Goal: Task Accomplishment & Management: Use online tool/utility

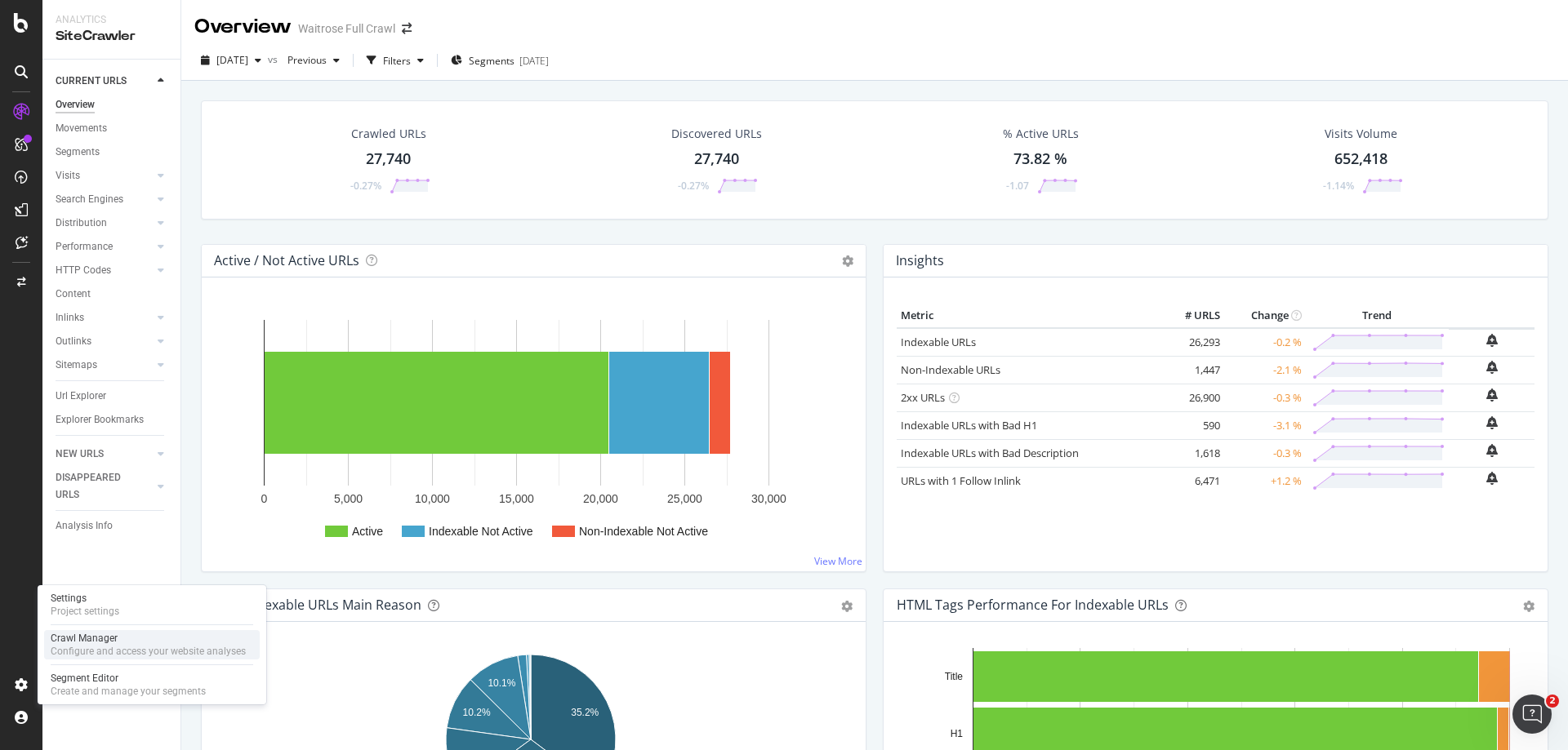
click at [101, 643] on div "Crawl Manager" at bounding box center [147, 638] width 195 height 13
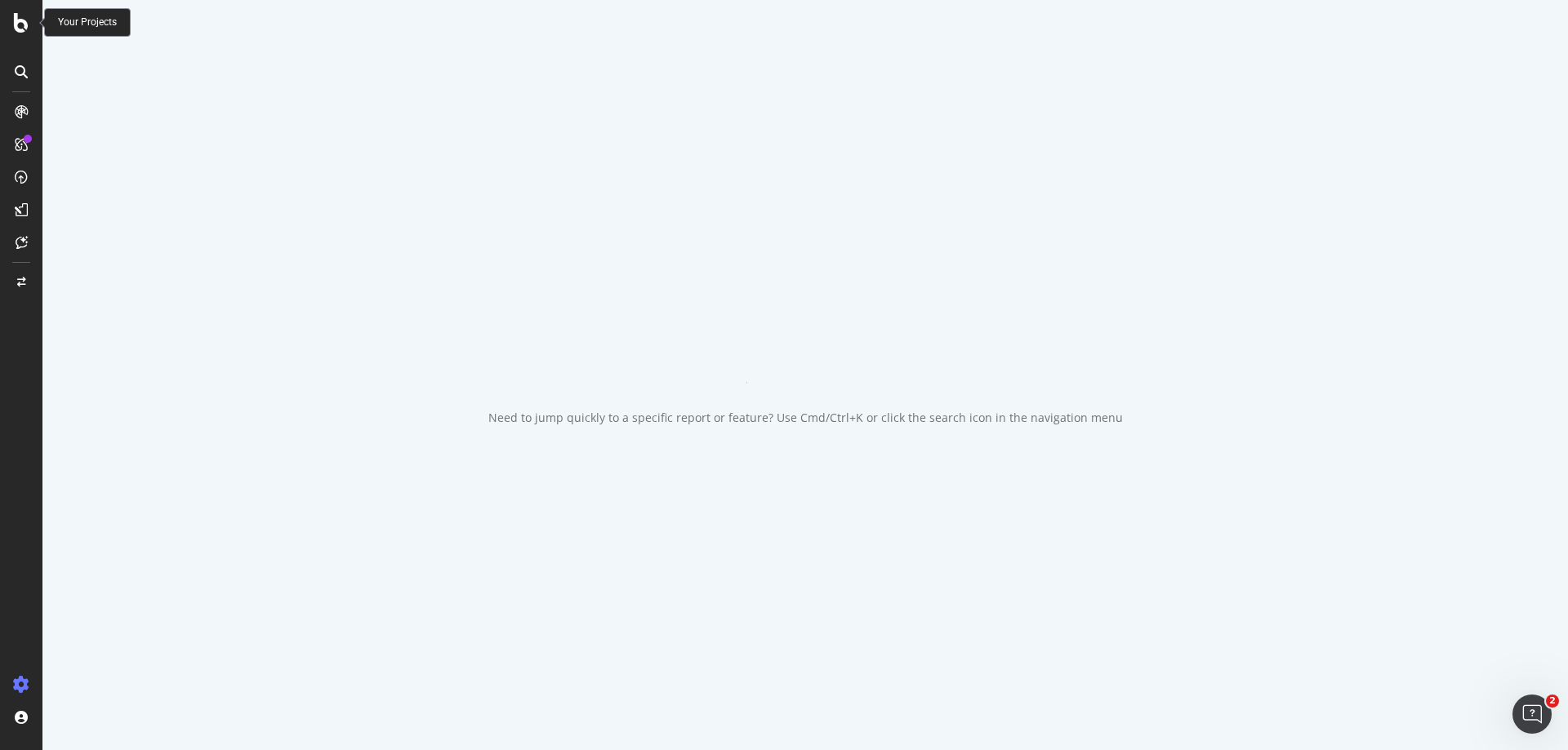
click at [17, 22] on icon at bounding box center [21, 22] width 15 height 20
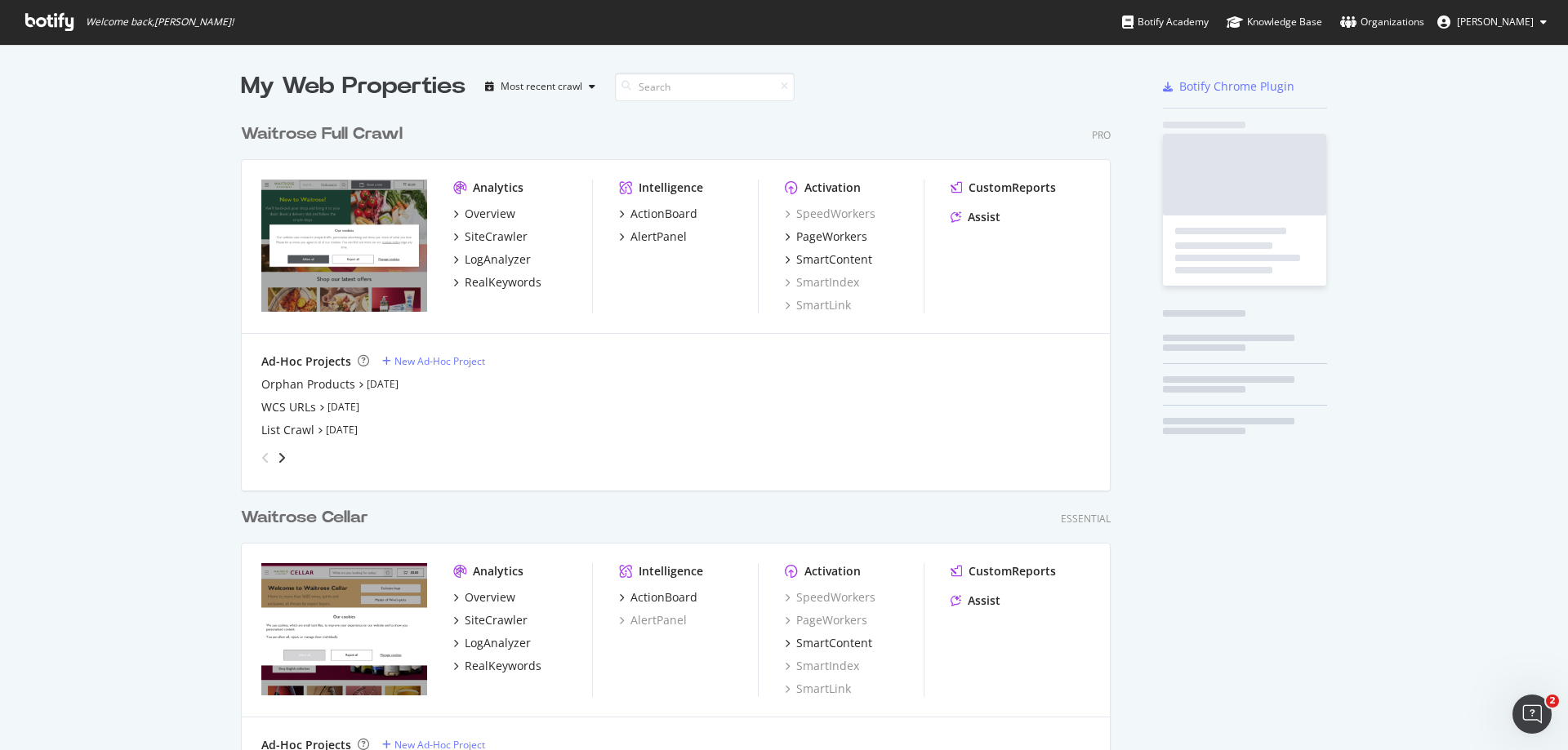
scroll to position [702, 871]
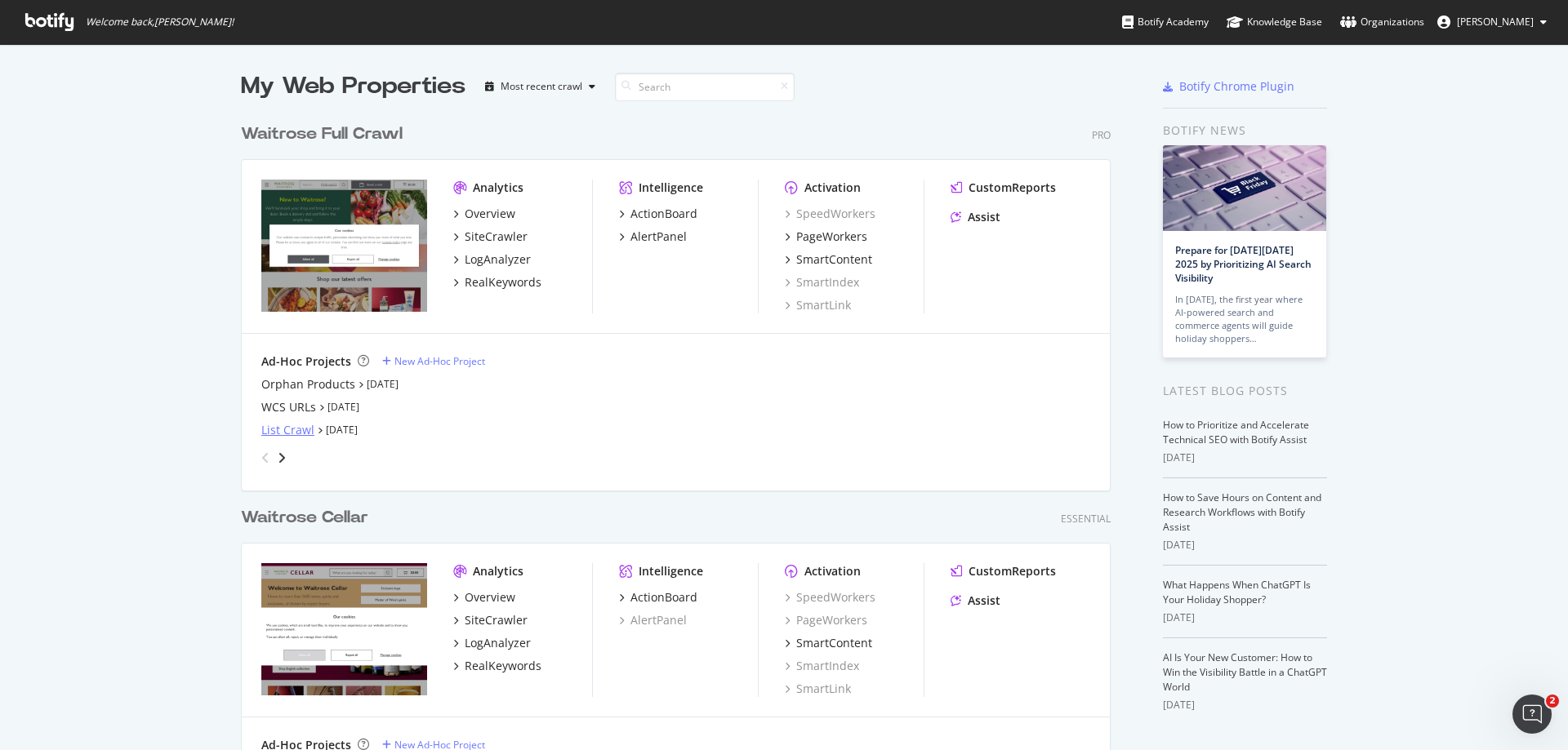
click at [286, 433] on div "List Crawl" at bounding box center [287, 430] width 53 height 17
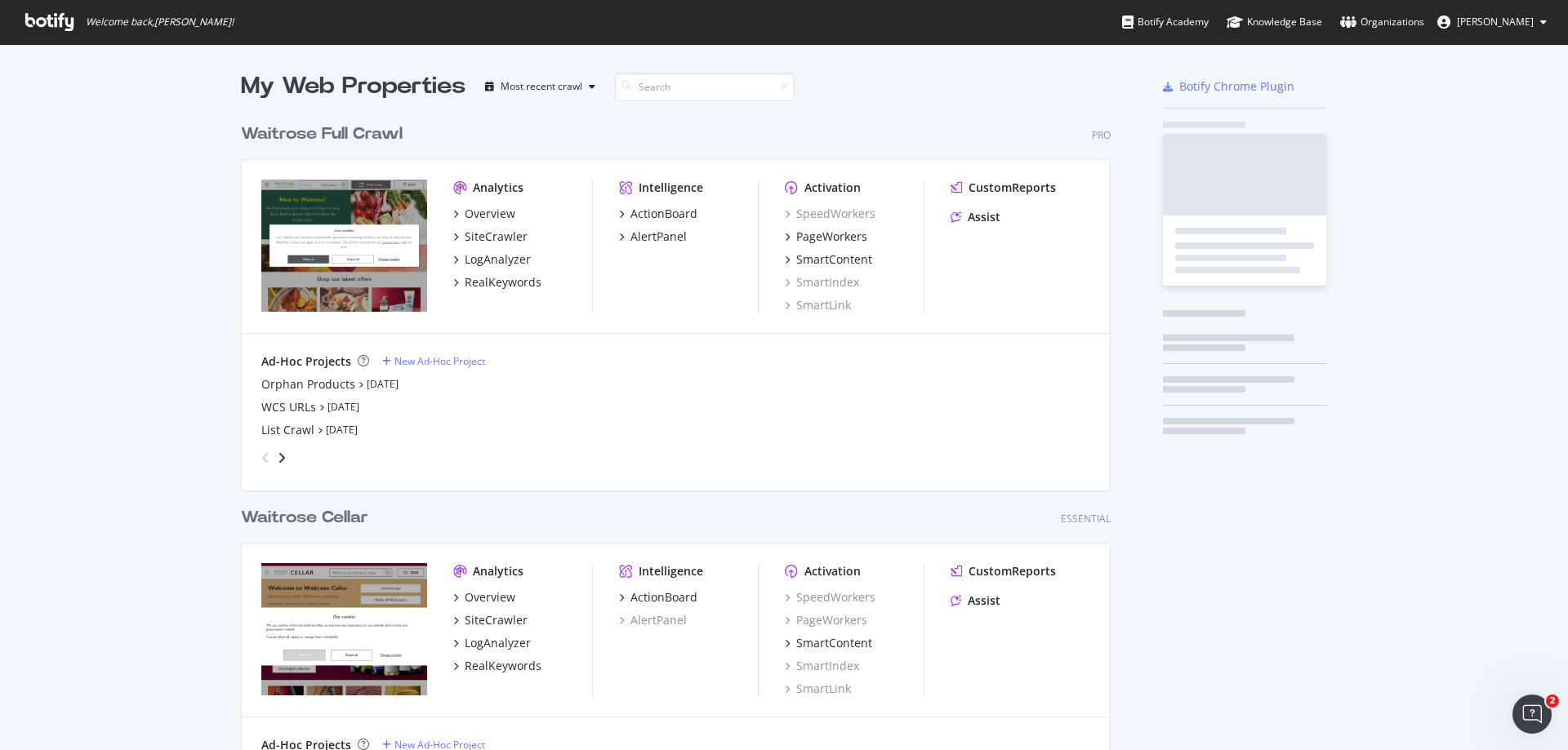
scroll to position [738, 1543]
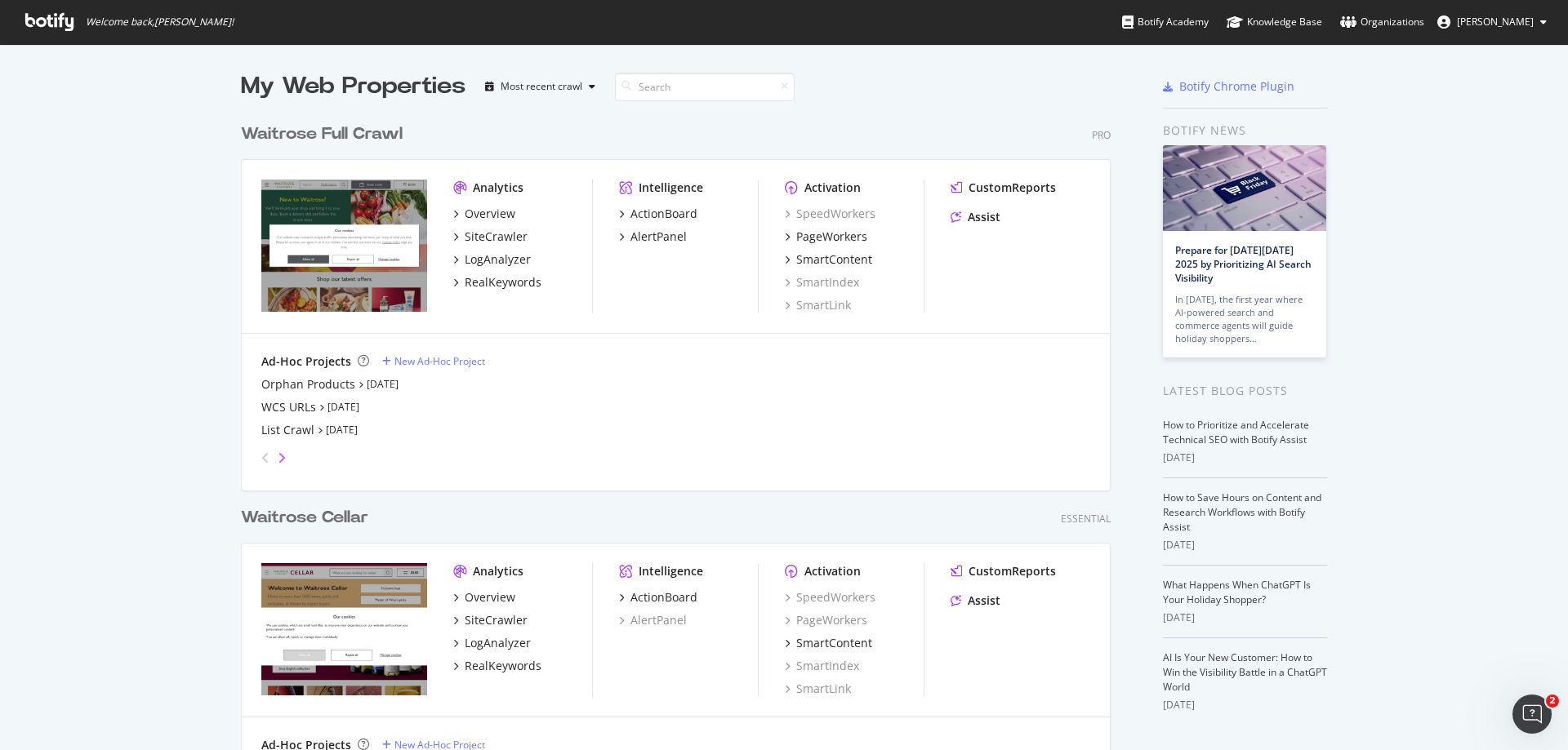
click at [278, 457] on icon "angle-right" at bounding box center [282, 457] width 8 height 13
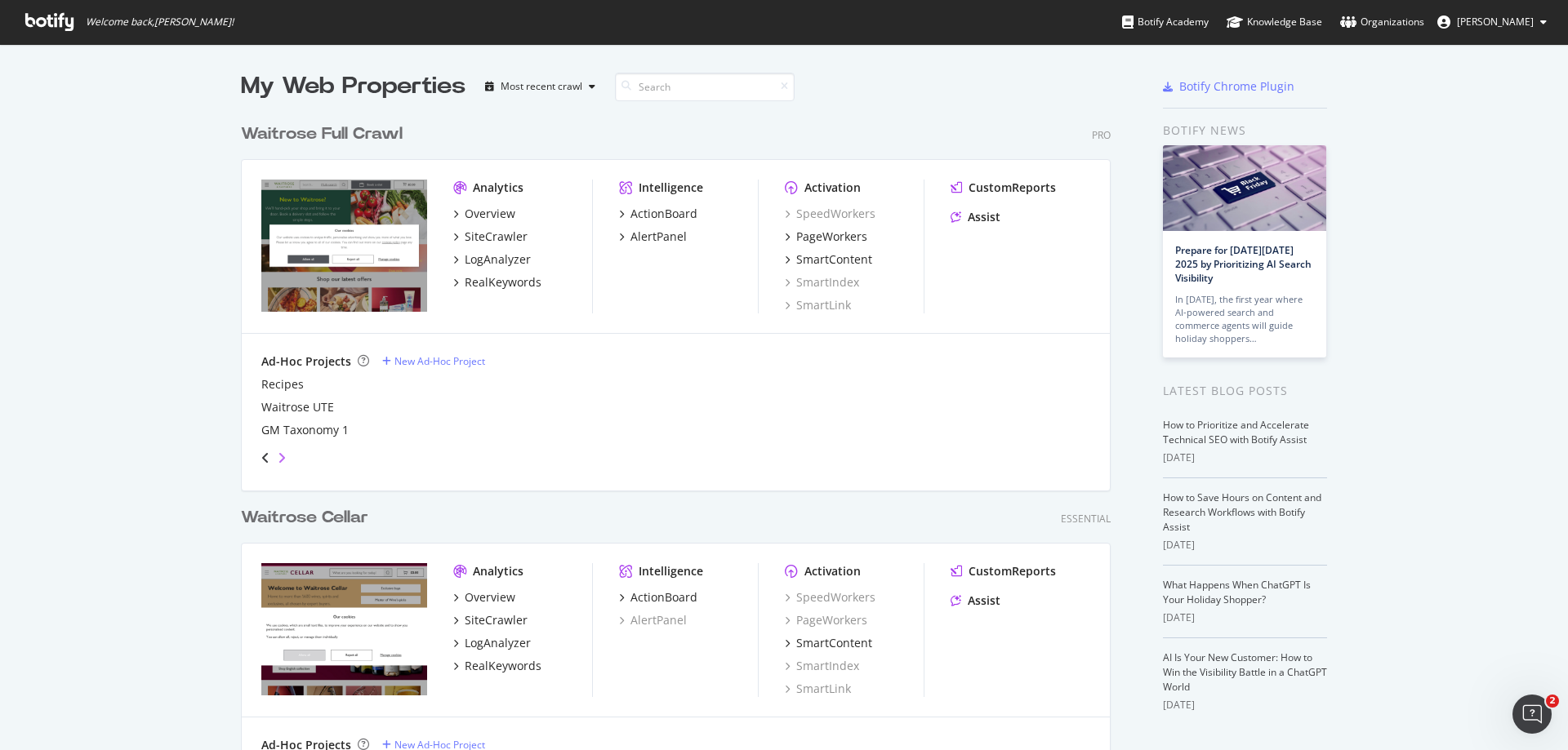
click at [278, 457] on icon "angle-right" at bounding box center [282, 457] width 8 height 13
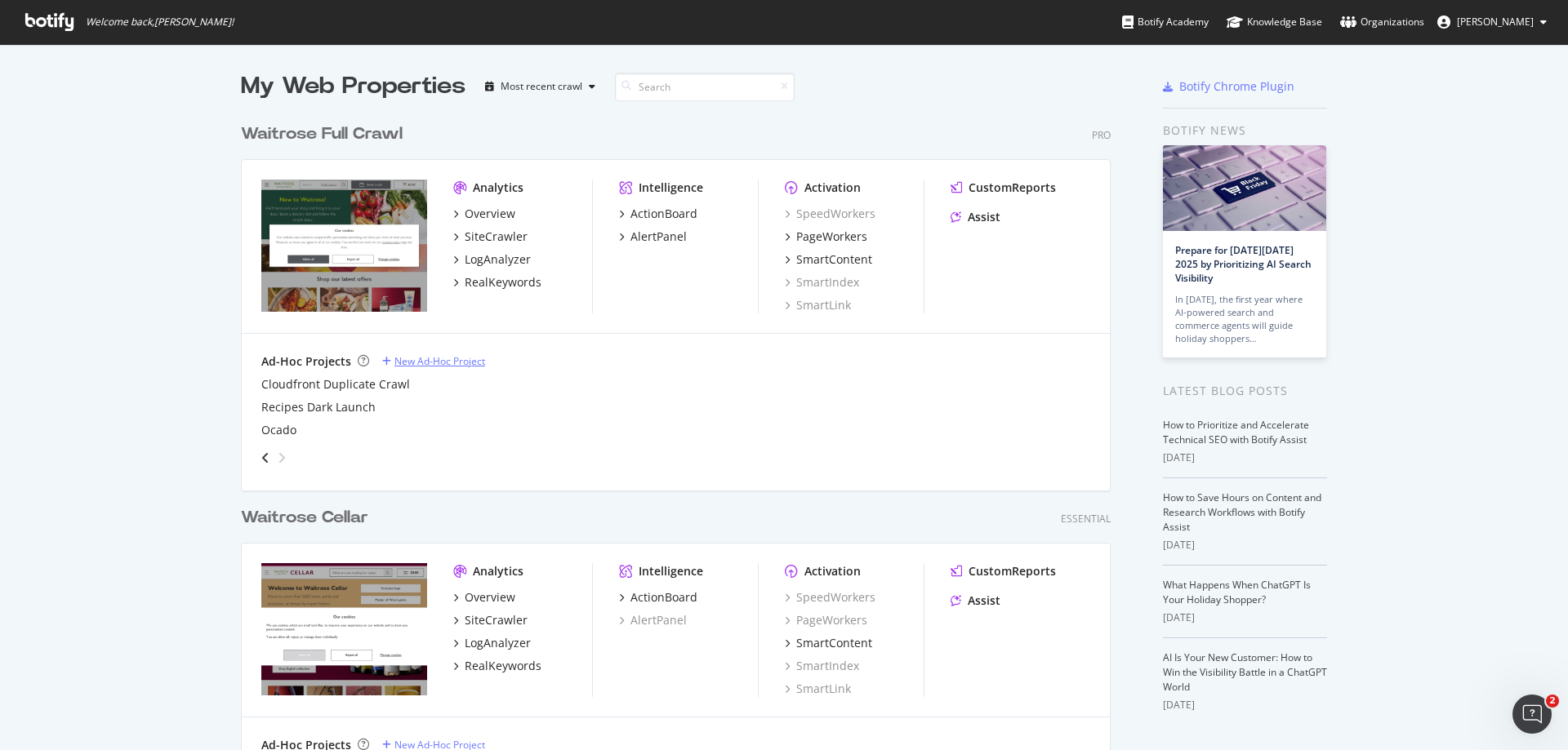
click at [416, 361] on div "New Ad-Hoc Project" at bounding box center [439, 361] width 90 height 14
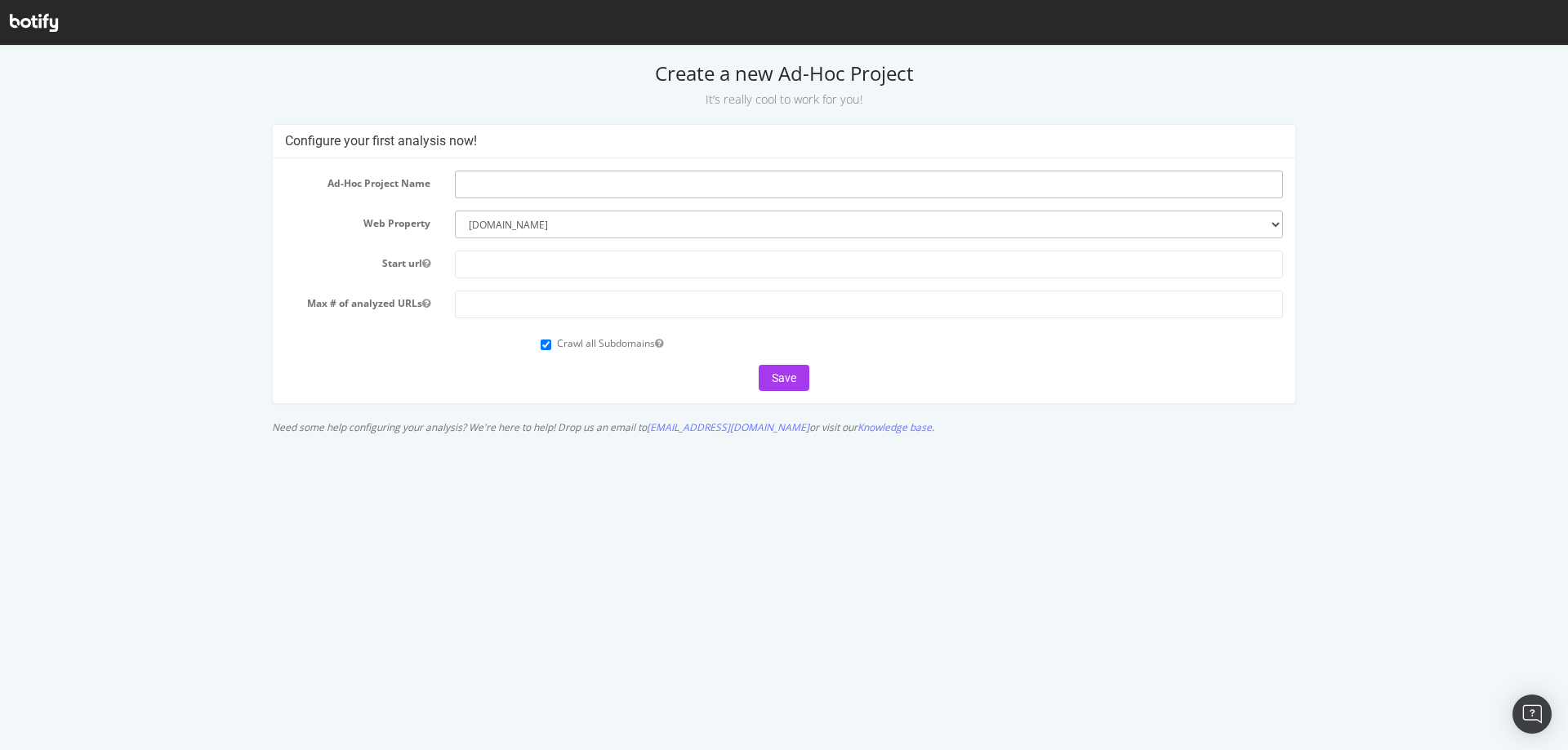
click at [513, 181] on input "text" at bounding box center [869, 184] width 828 height 28
type input "Offers Taxonomy"
click at [483, 258] on input "text" at bounding box center [869, 265] width 828 height 28
paste input "https://www.waitrose.com/ecom/shop/browse/offers"
type input "https://www.waitrose.com/ecom/shop/browse/offers"
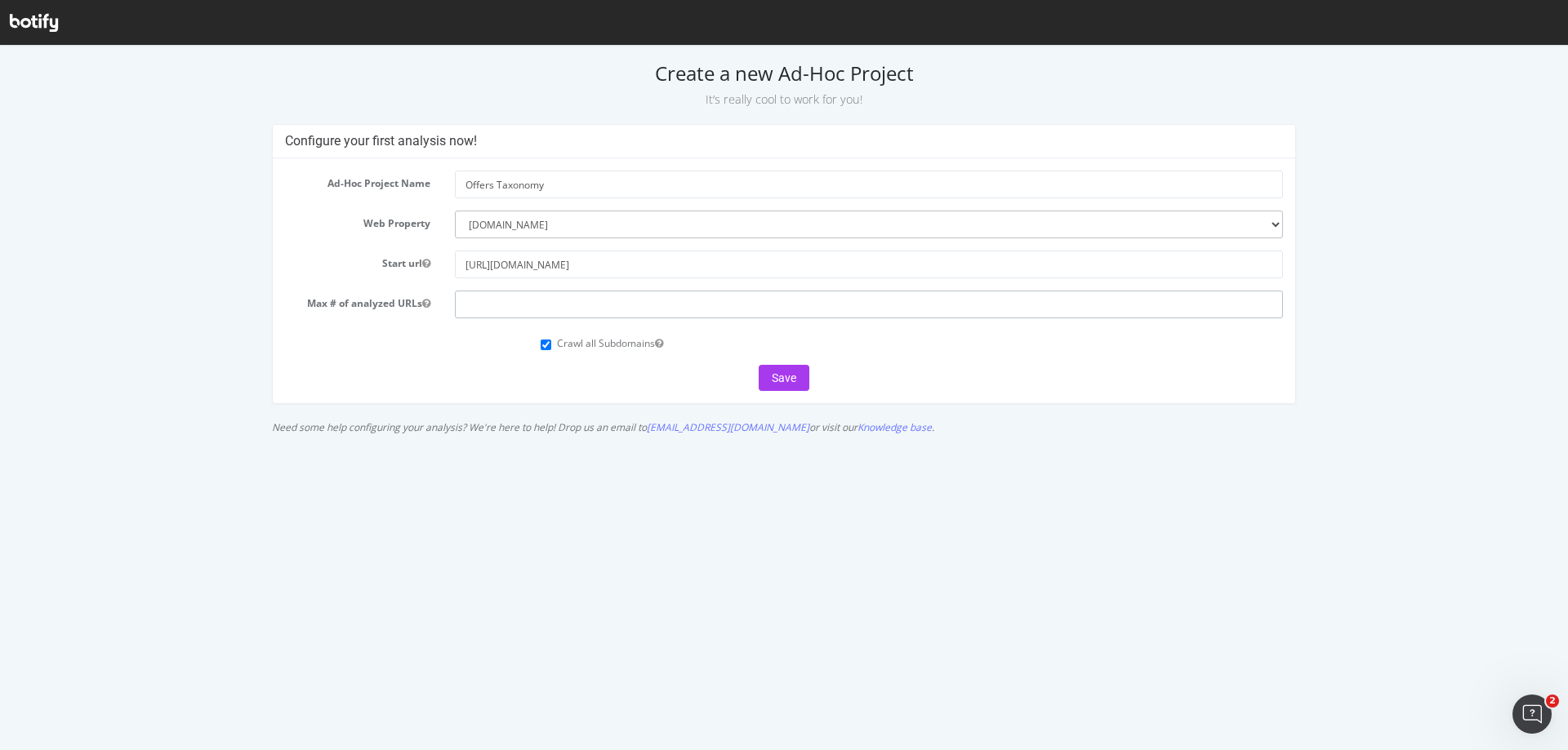
click at [497, 299] on input "number" at bounding box center [869, 305] width 828 height 28
type input "10000"
click at [547, 348] on input "Crawl all Subdomains" at bounding box center [545, 344] width 10 height 10
checkbox input "false"
click at [778, 384] on button "Save" at bounding box center [784, 378] width 50 height 26
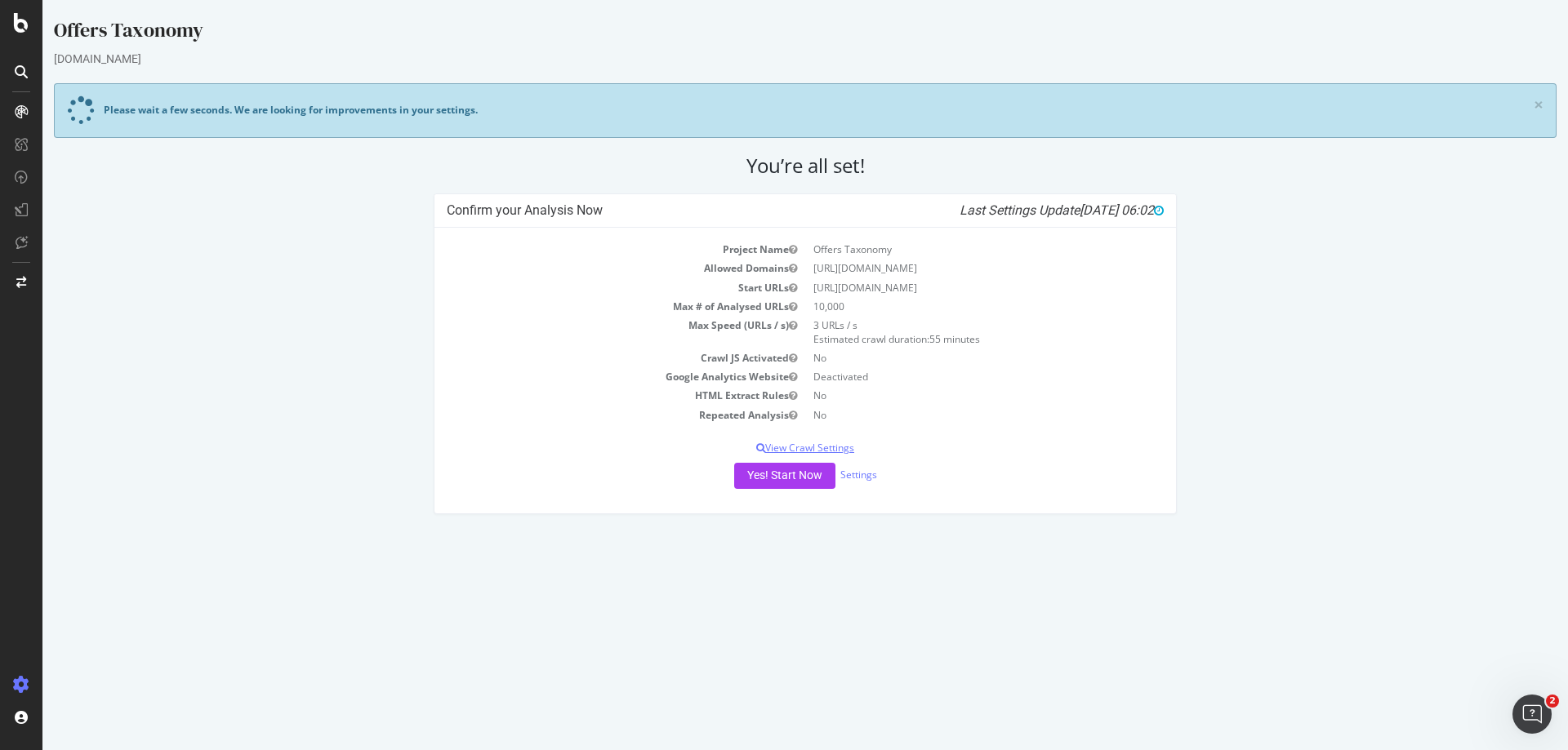
click at [824, 445] on p "View Crawl Settings" at bounding box center [805, 447] width 717 height 14
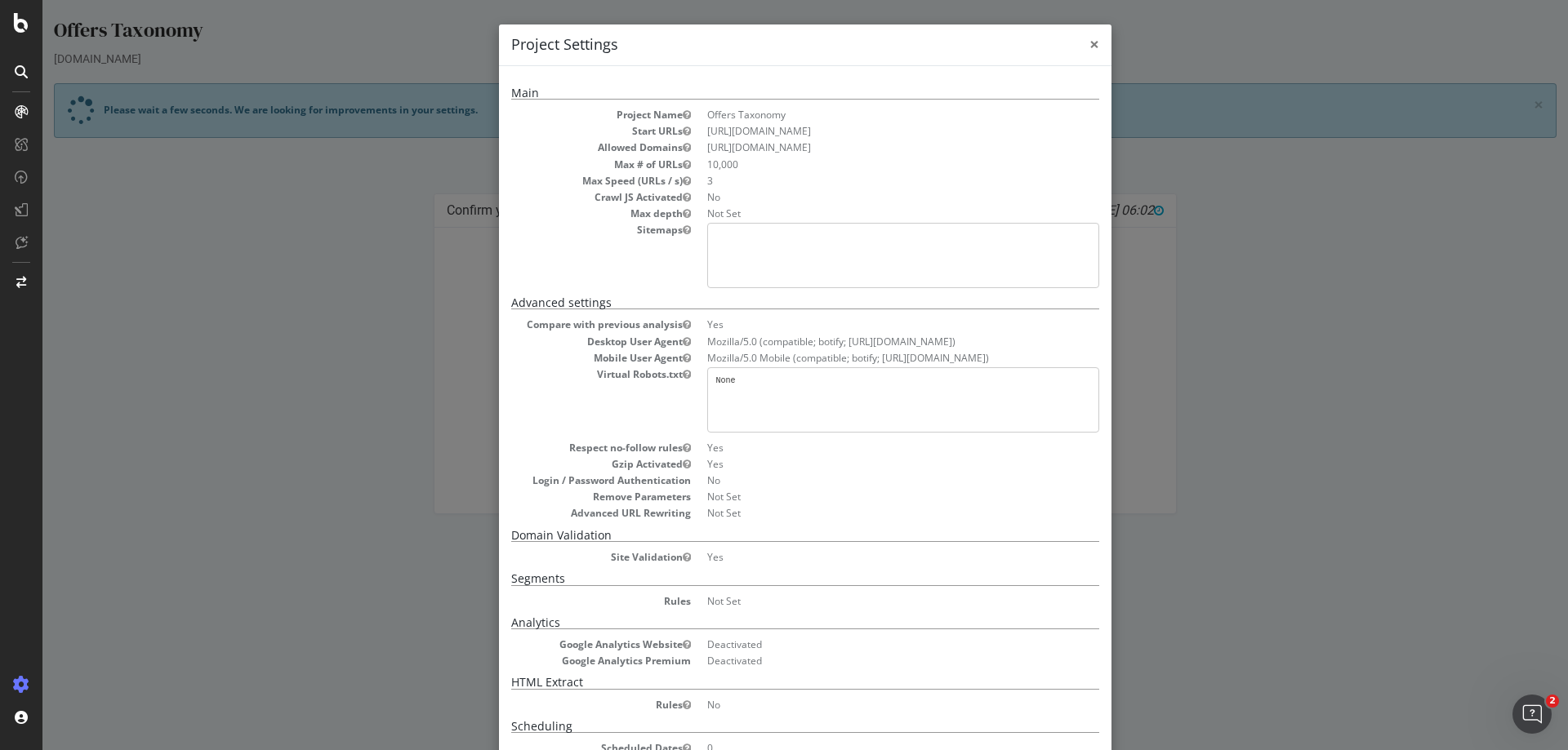
click at [1089, 41] on span "×" at bounding box center [1093, 44] width 10 height 23
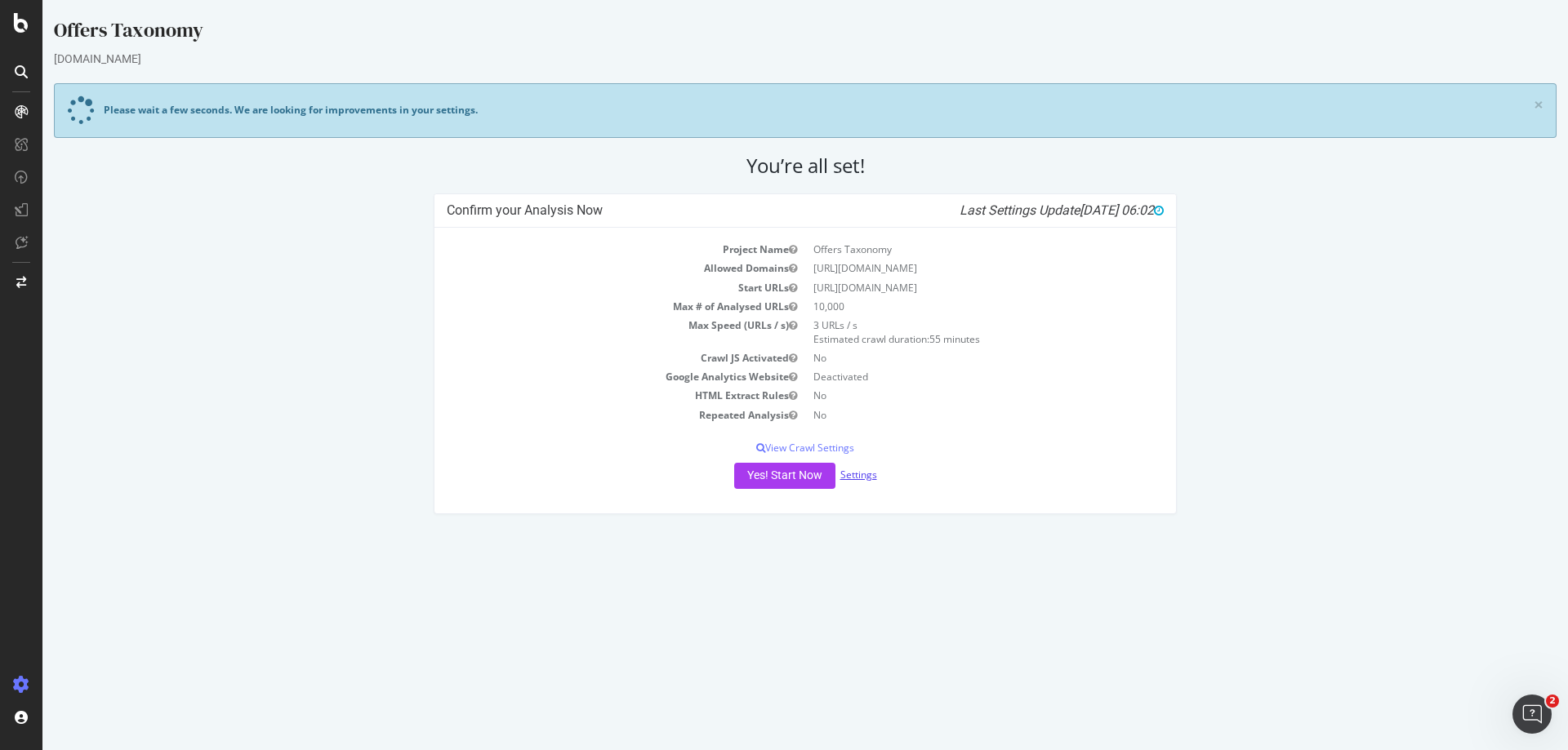
click at [859, 477] on link "Settings" at bounding box center [858, 474] width 36 height 14
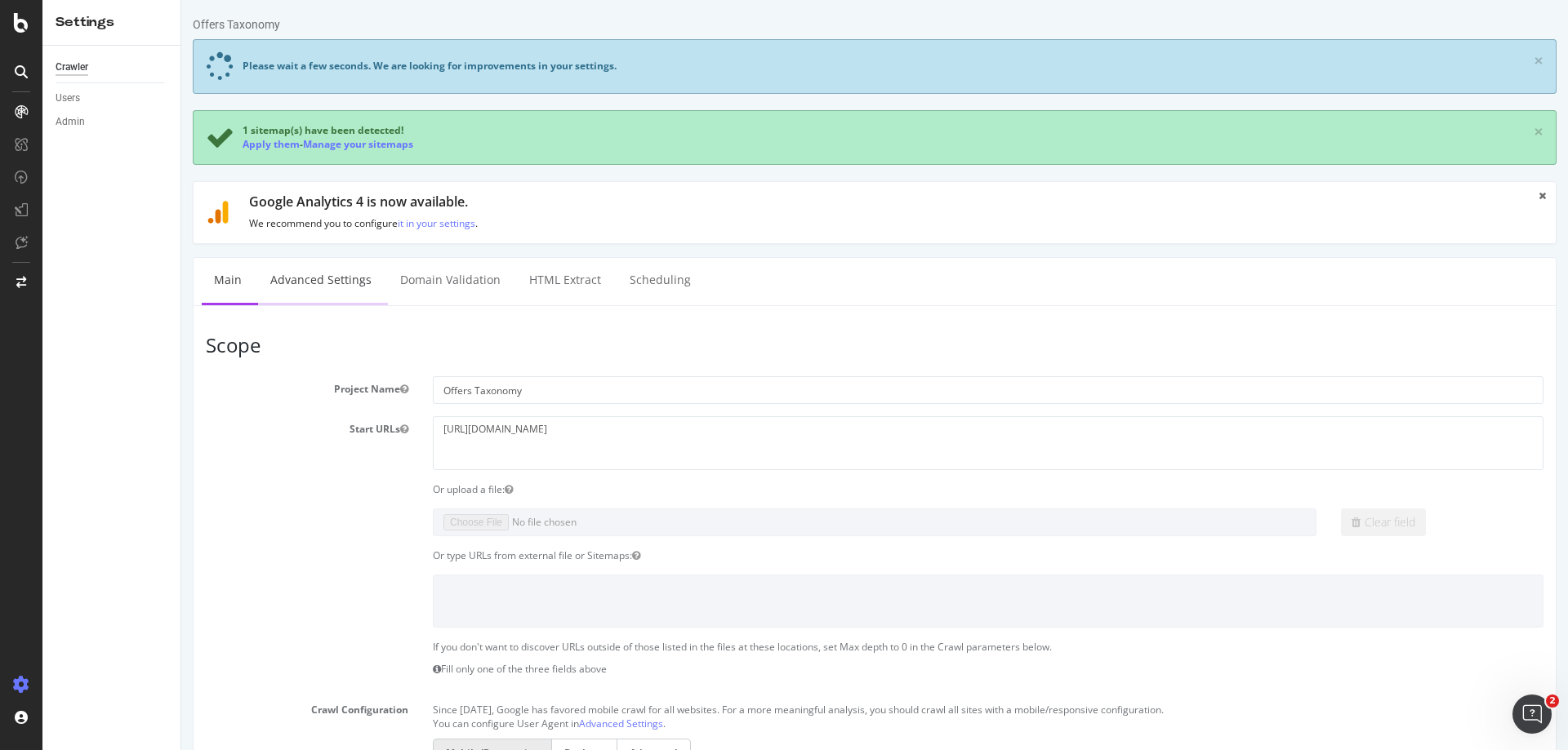
click at [318, 286] on link "Advanced Settings" at bounding box center [321, 280] width 126 height 45
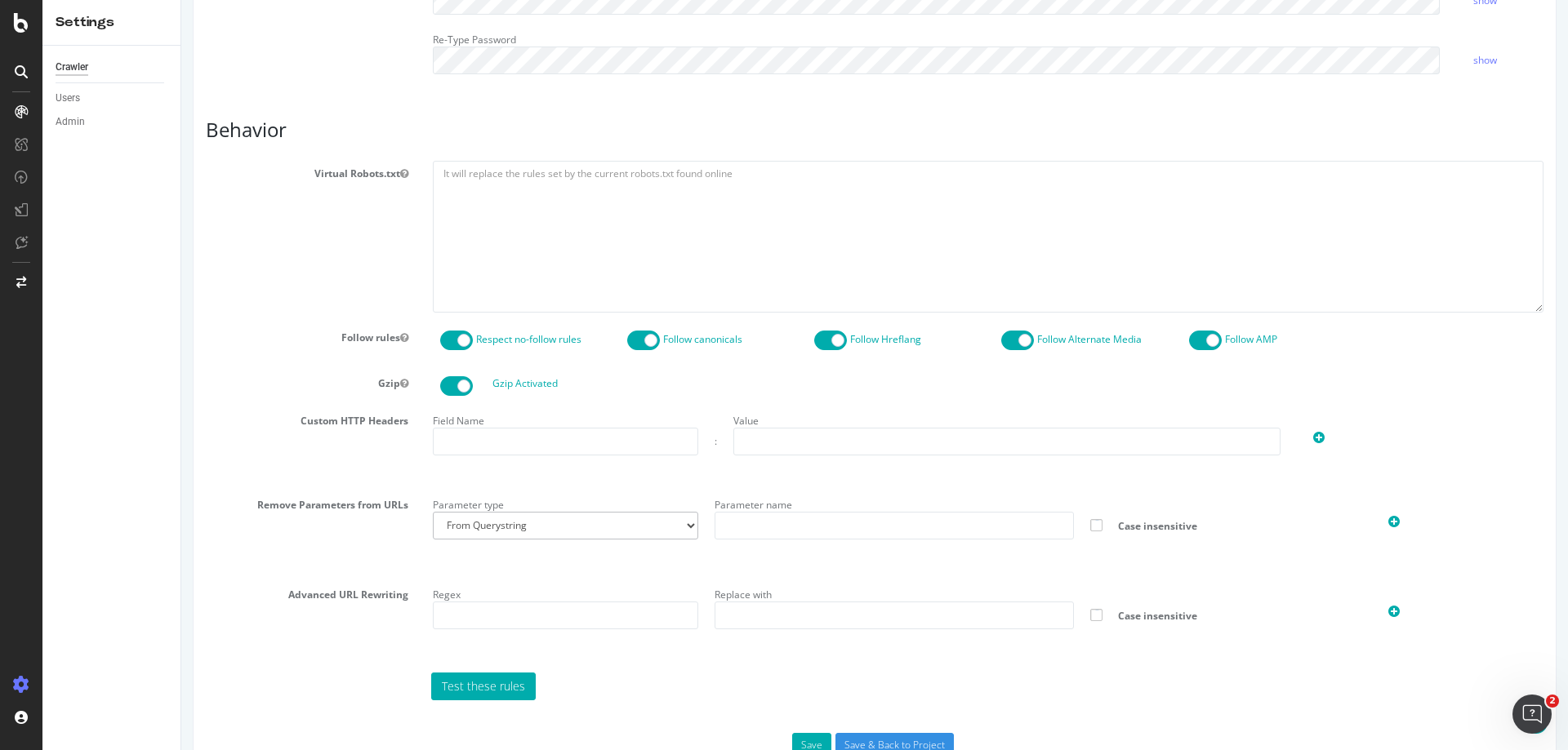
scroll to position [748, 0]
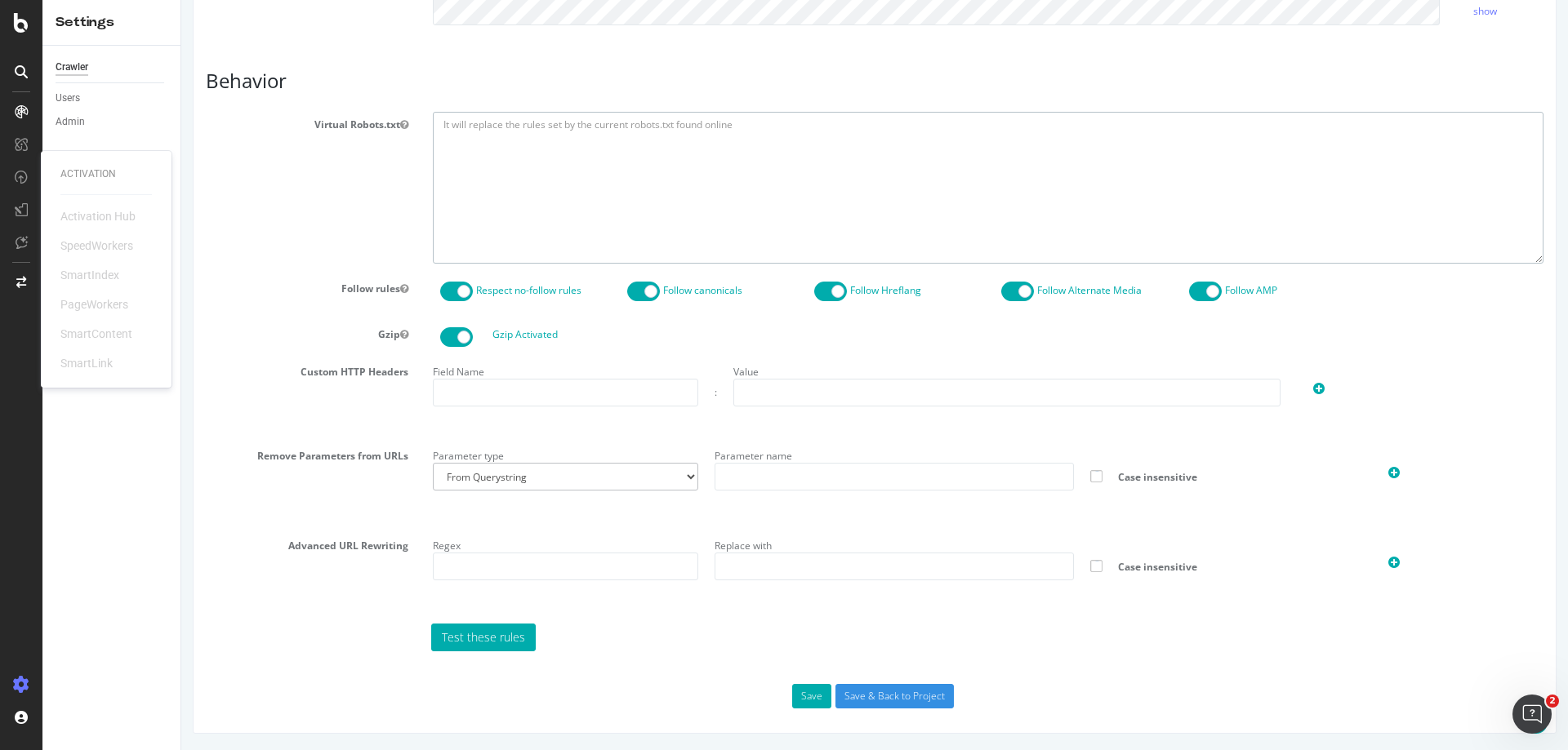
click at [498, 153] on textarea at bounding box center [987, 187] width 1110 height 151
paste textarea "# /robots.txt file for WR Fusion site # Version 1.4 [DATE] User-agent: * Sitema…"
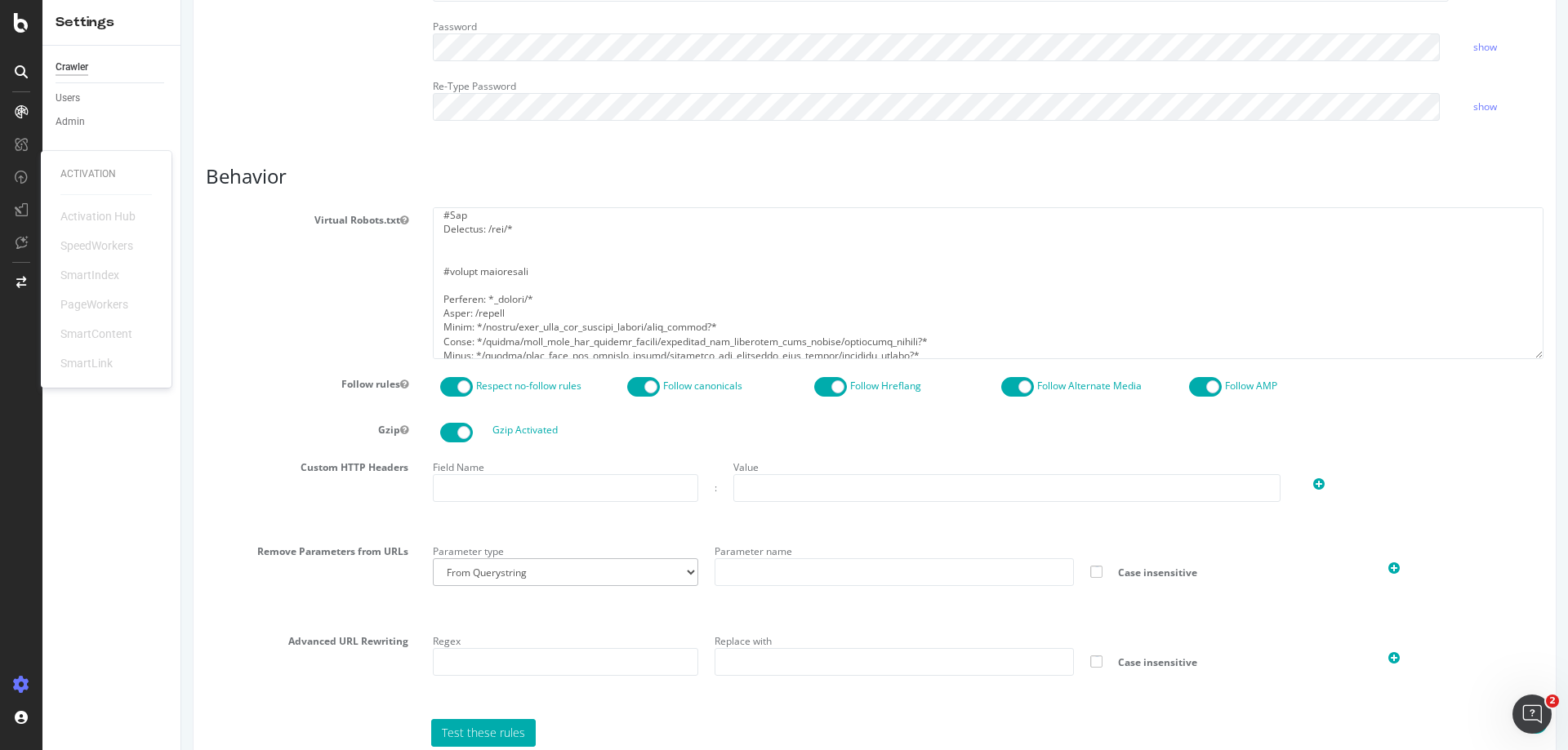
scroll to position [1316, 0]
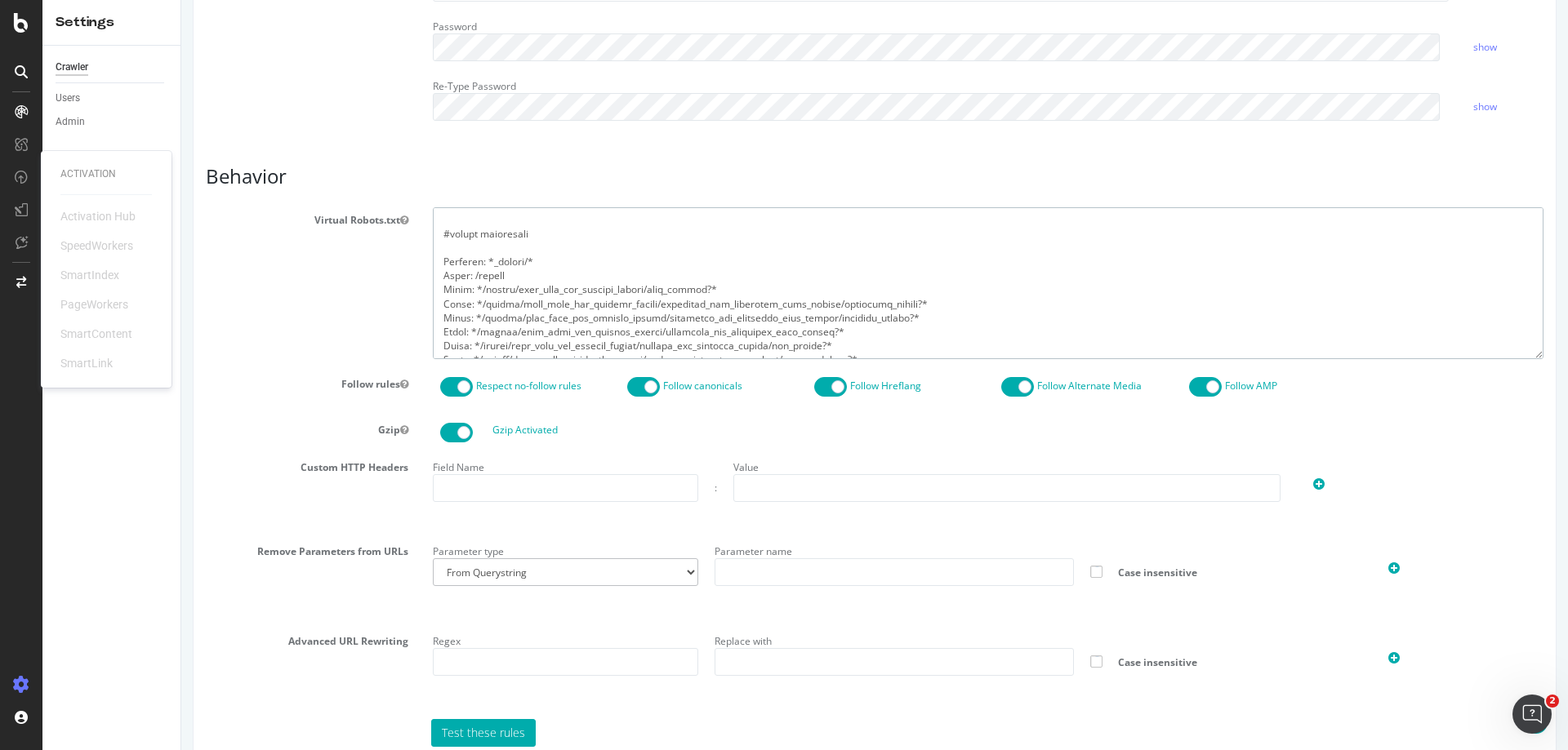
click at [437, 262] on textarea at bounding box center [987, 282] width 1110 height 151
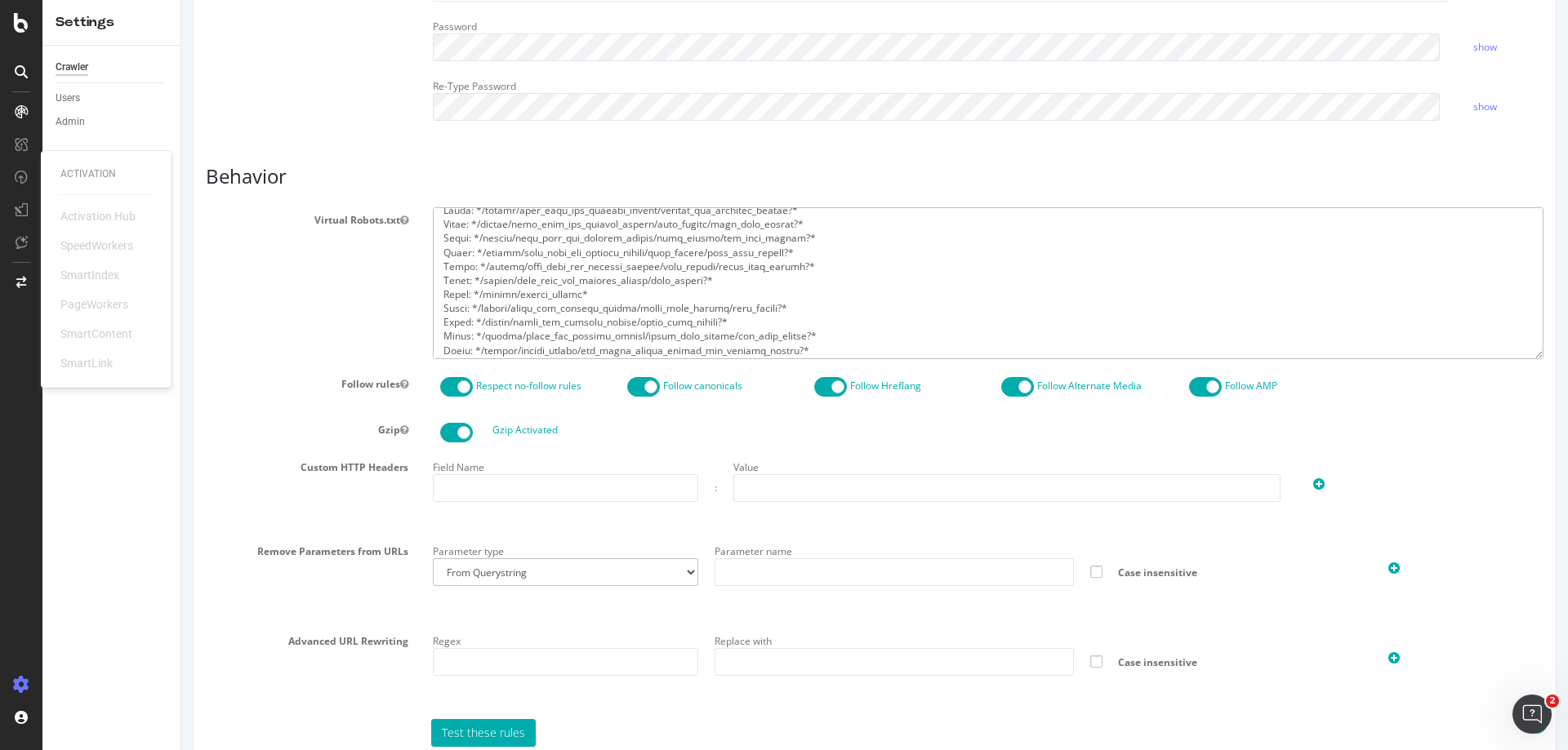
scroll to position [1561, 0]
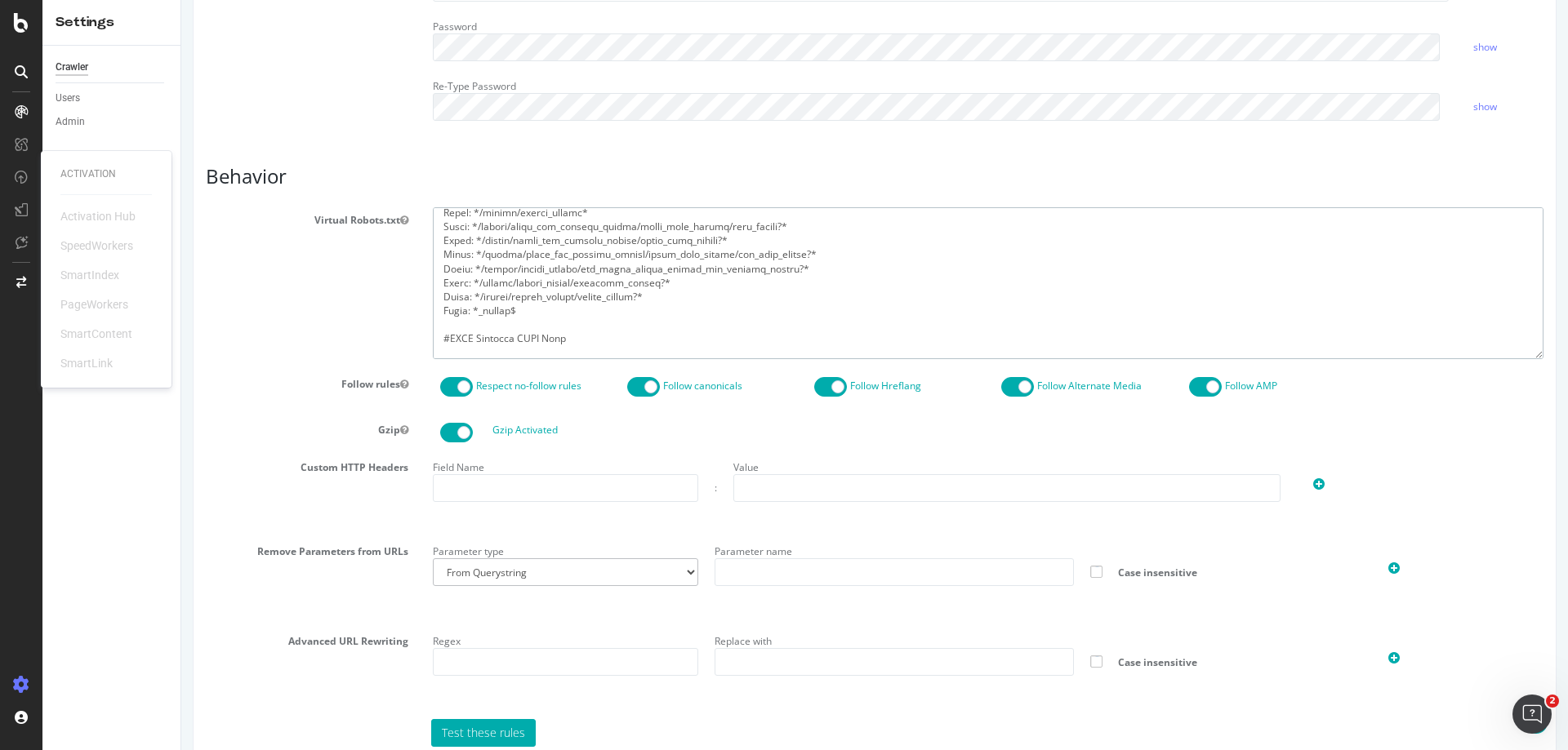
drag, startPoint x: 434, startPoint y: 227, endPoint x: 537, endPoint y: 309, distance: 131.7
click at [537, 309] on textarea at bounding box center [987, 282] width 1110 height 151
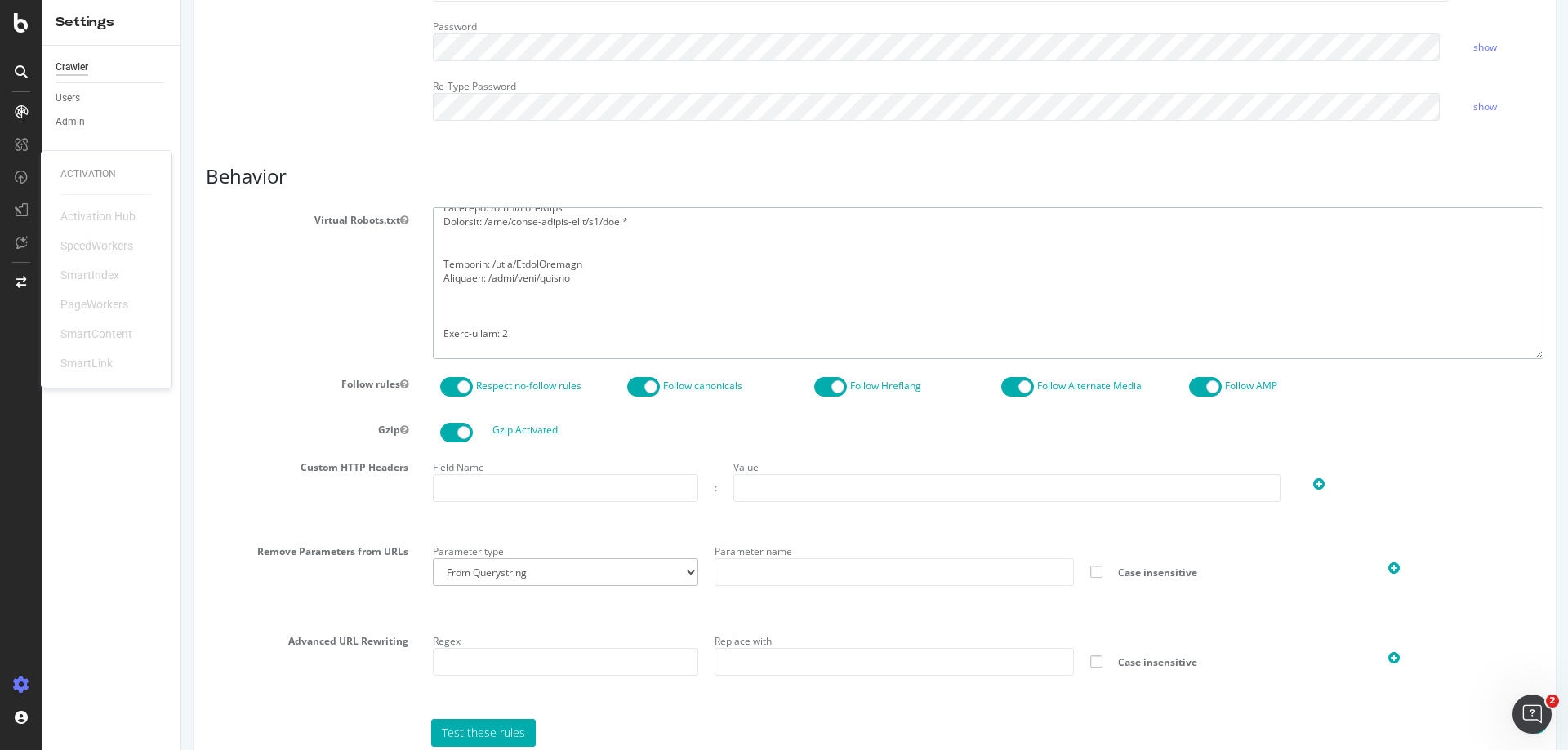
scroll to position [543, 0]
drag, startPoint x: 625, startPoint y: 306, endPoint x: 355, endPoint y: 307, distance: 270.0
click at [355, 307] on div "Virtual Robots.txt" at bounding box center [874, 282] width 1362 height 151
click at [464, 276] on textarea at bounding box center [987, 282] width 1110 height 151
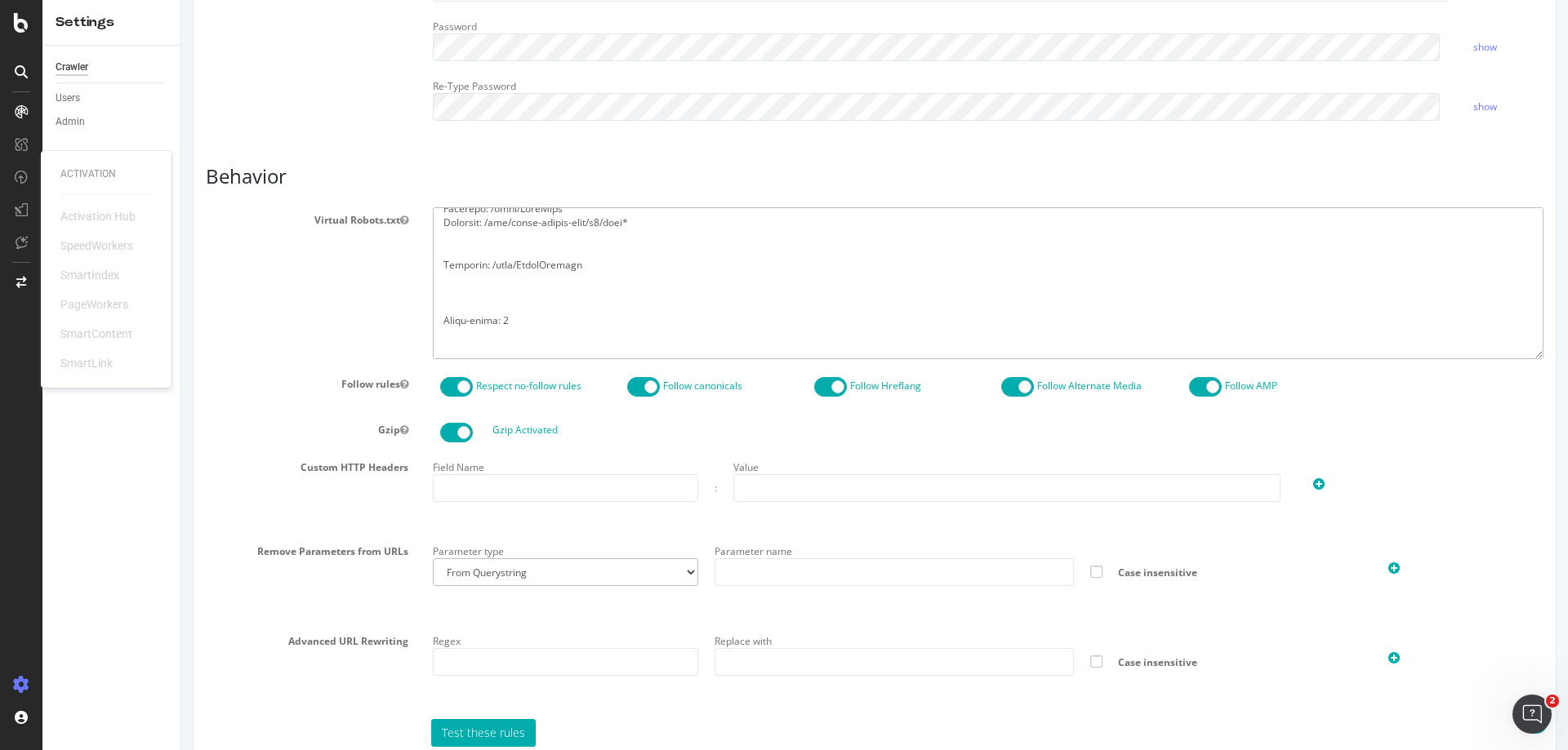
paste textarea "Disallow: /ecom/shop/offers"
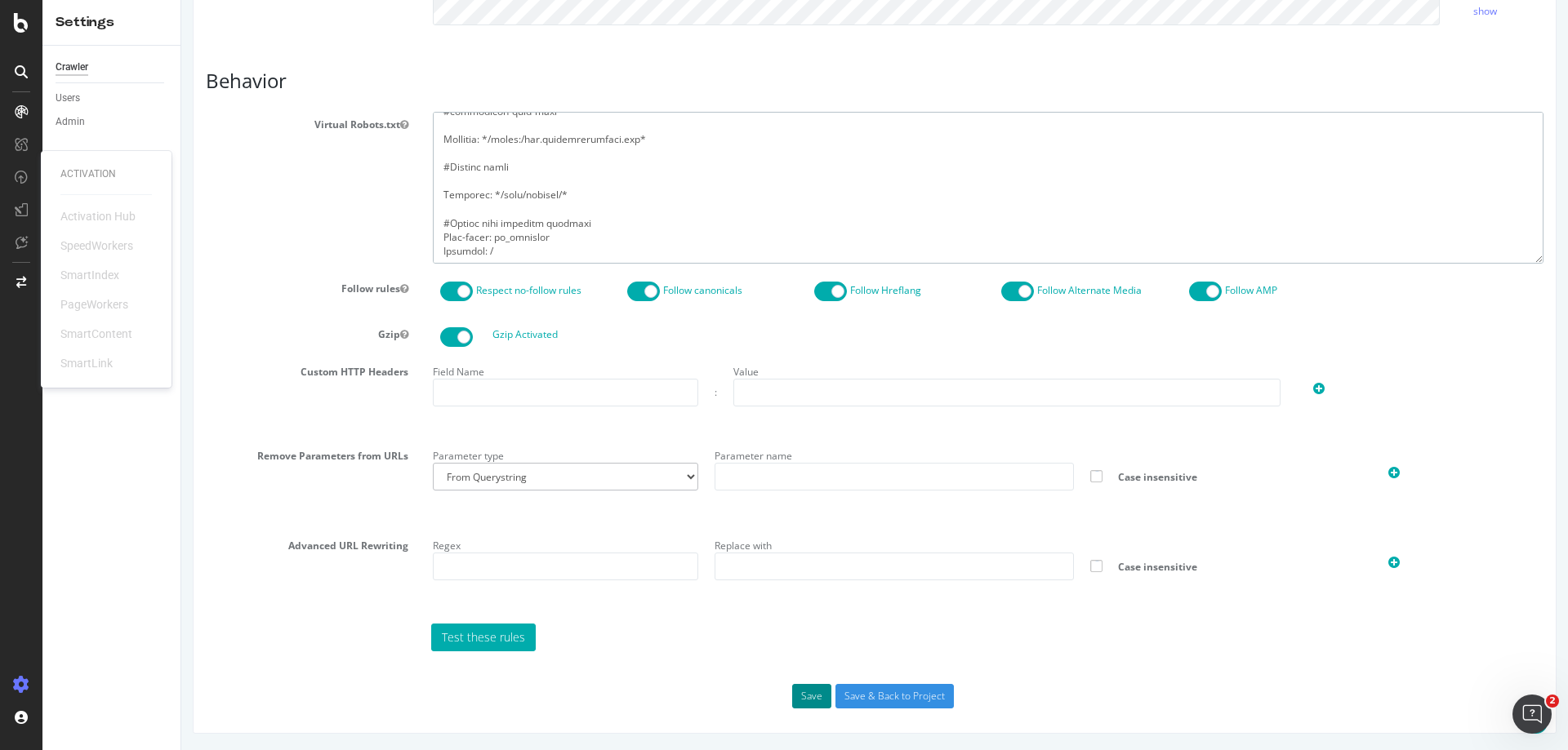
type textarea "# /robots.txt file for WR Fusion site # Version 1.4 [DATE] User-agent: * Sitema…"
click at [800, 698] on button "Save" at bounding box center [812, 696] width 39 height 24
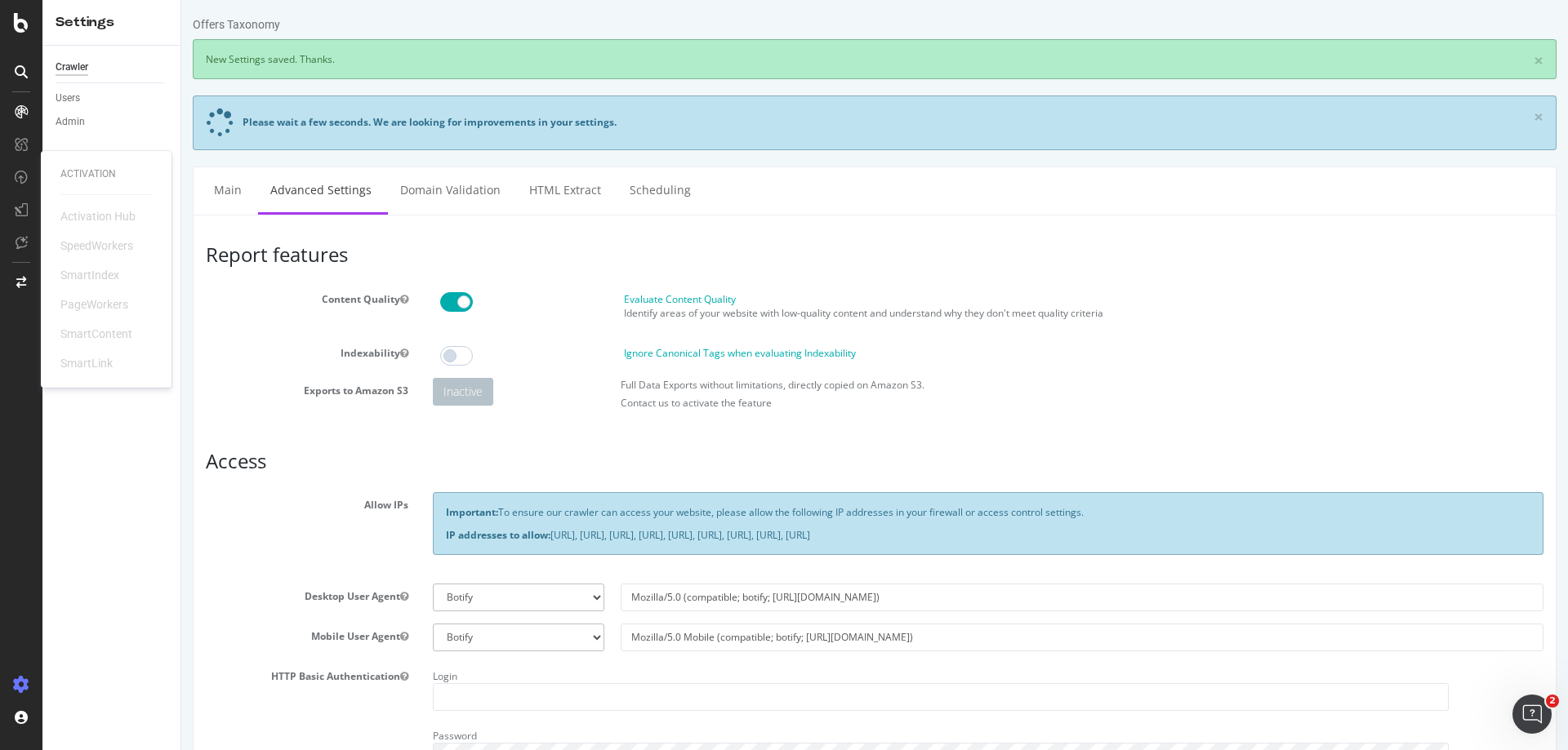
scroll to position [0, 0]
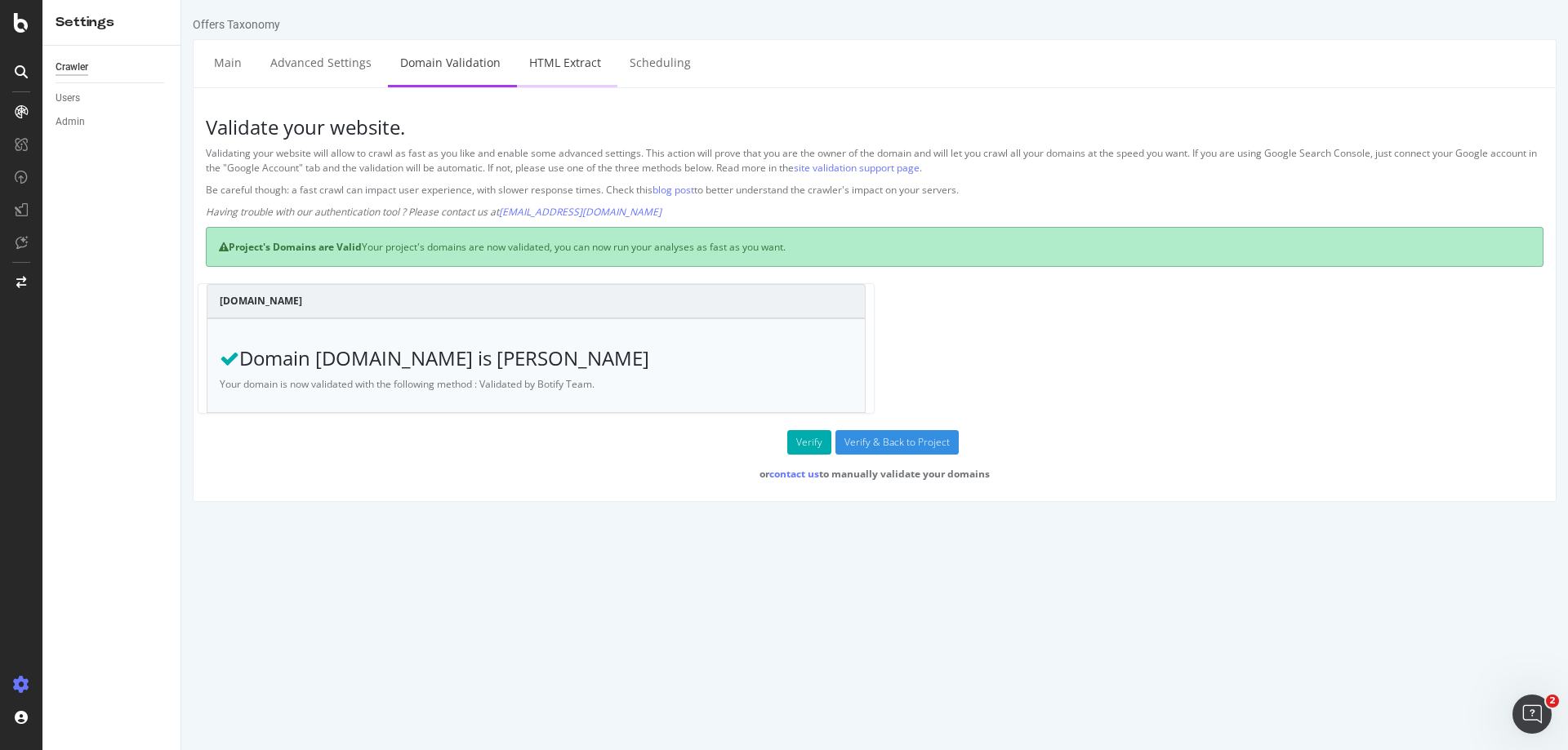
click at [567, 59] on link "HTML Extract" at bounding box center [564, 62] width 96 height 45
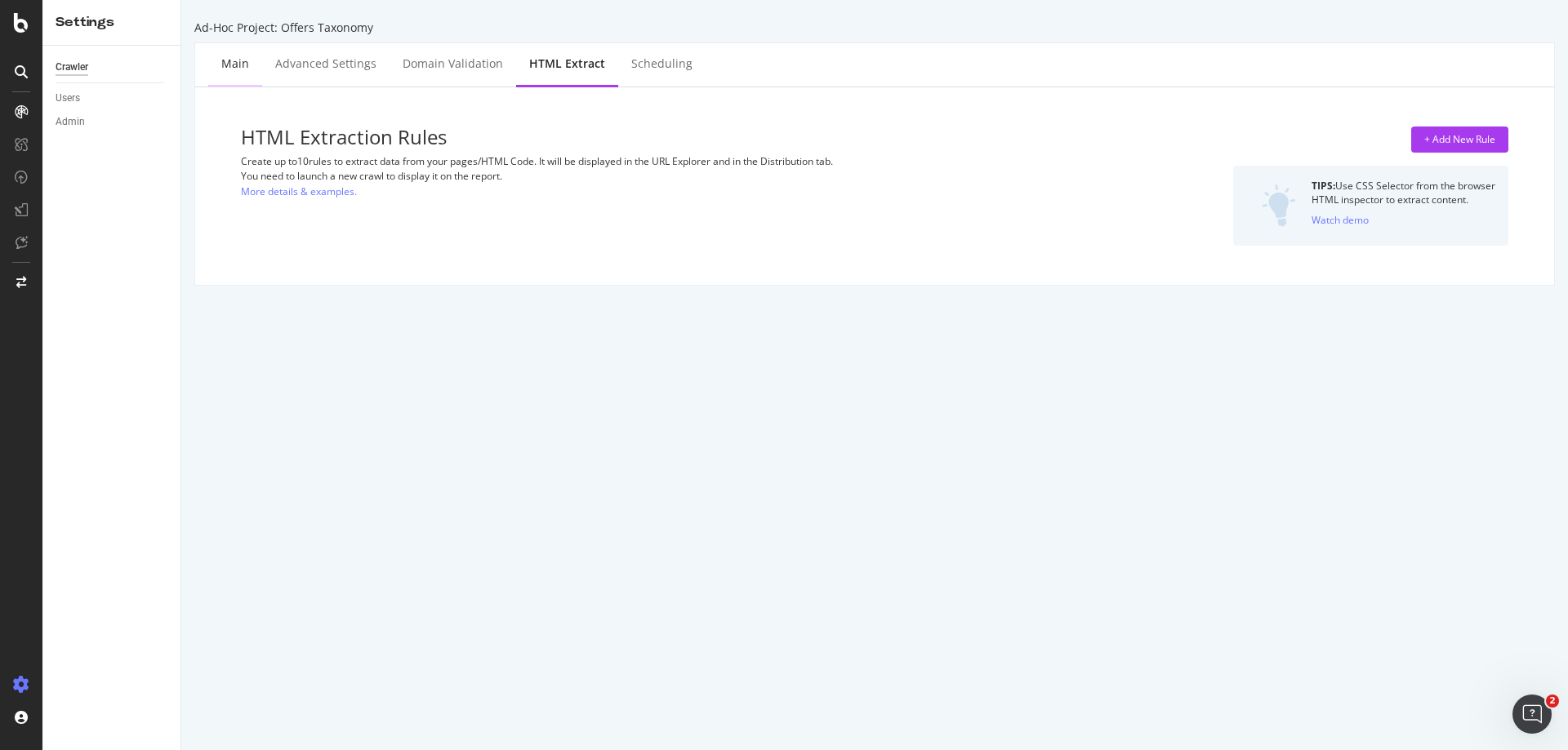
click at [218, 75] on div "Main" at bounding box center [235, 65] width 54 height 45
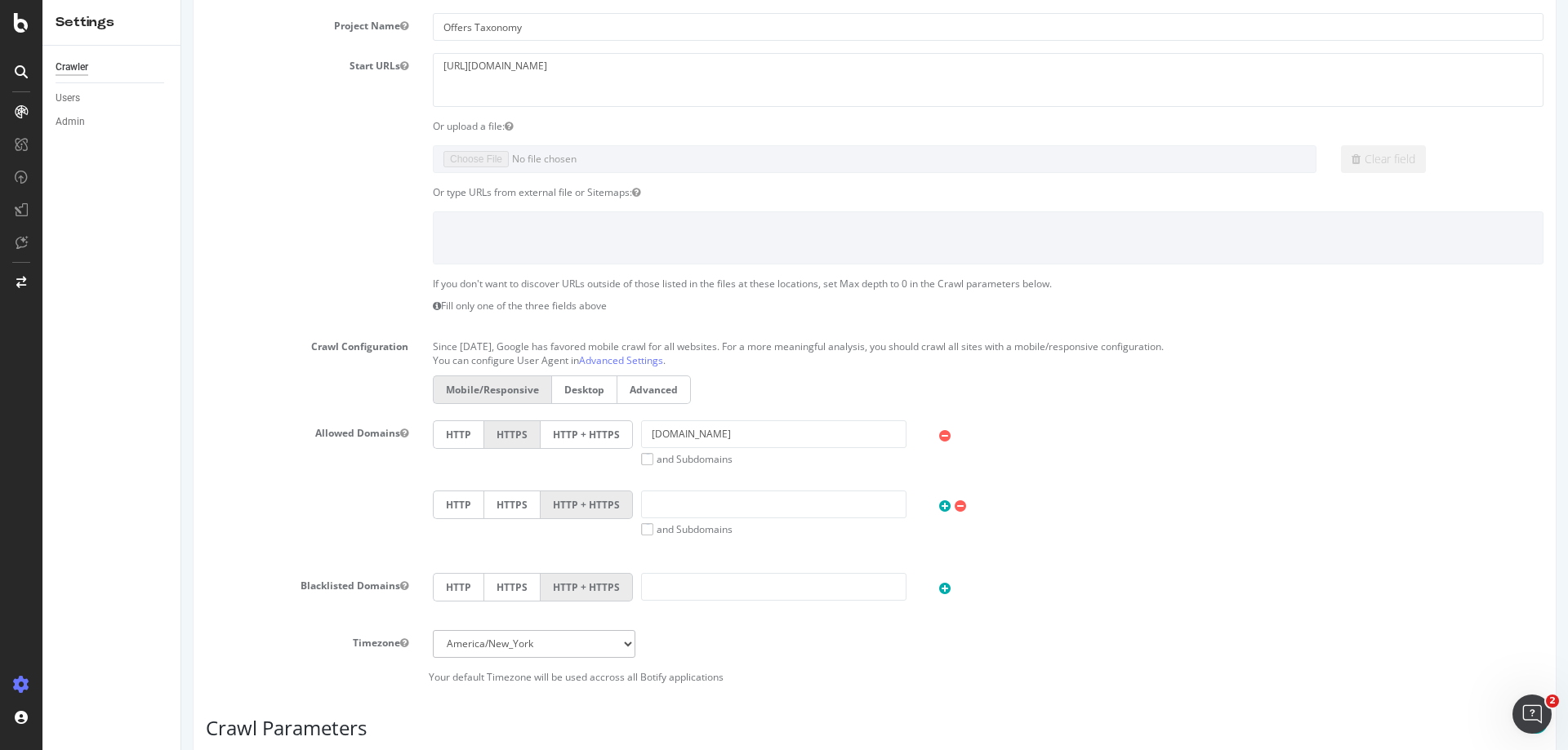
scroll to position [118, 0]
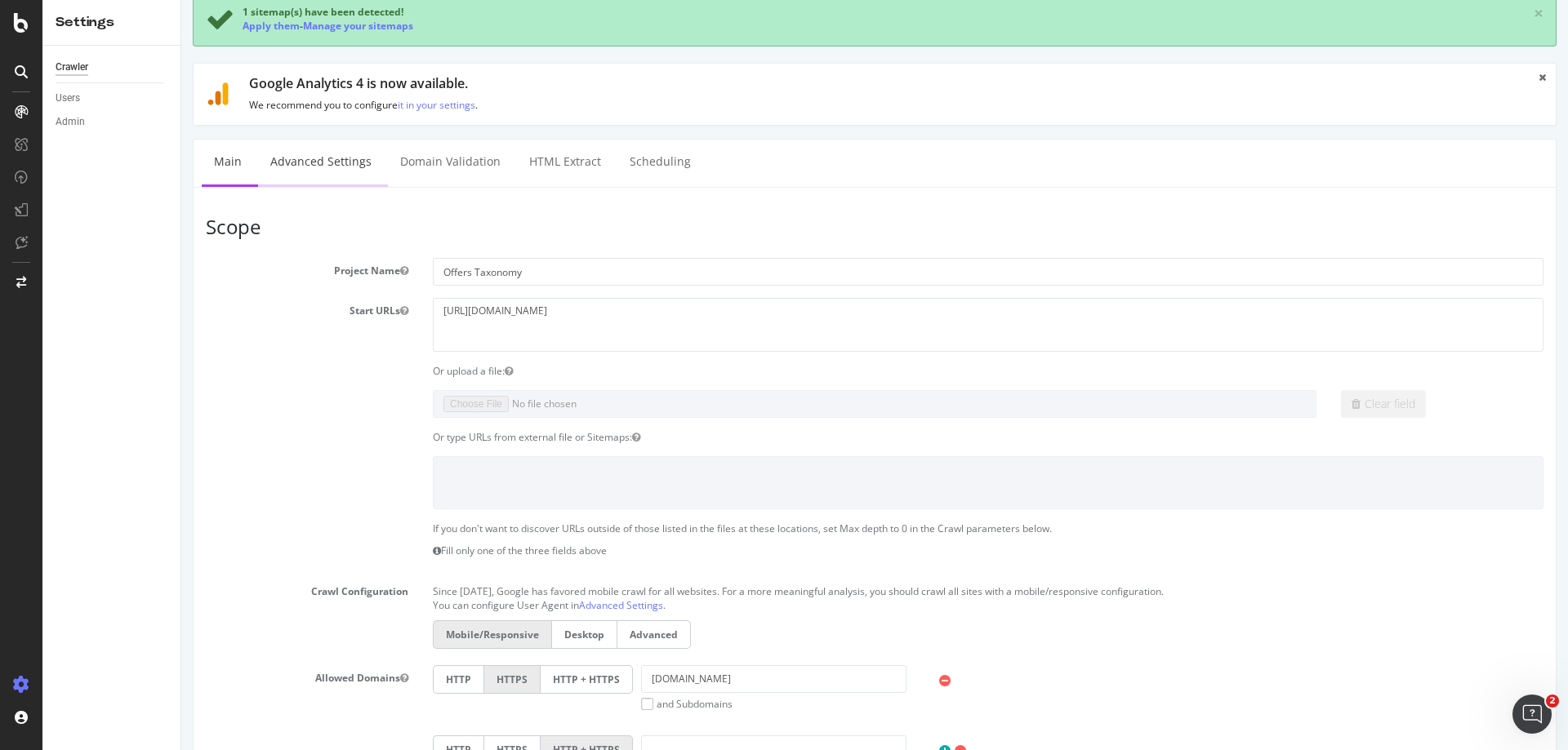
click at [322, 168] on link "Advanced Settings" at bounding box center [321, 162] width 126 height 45
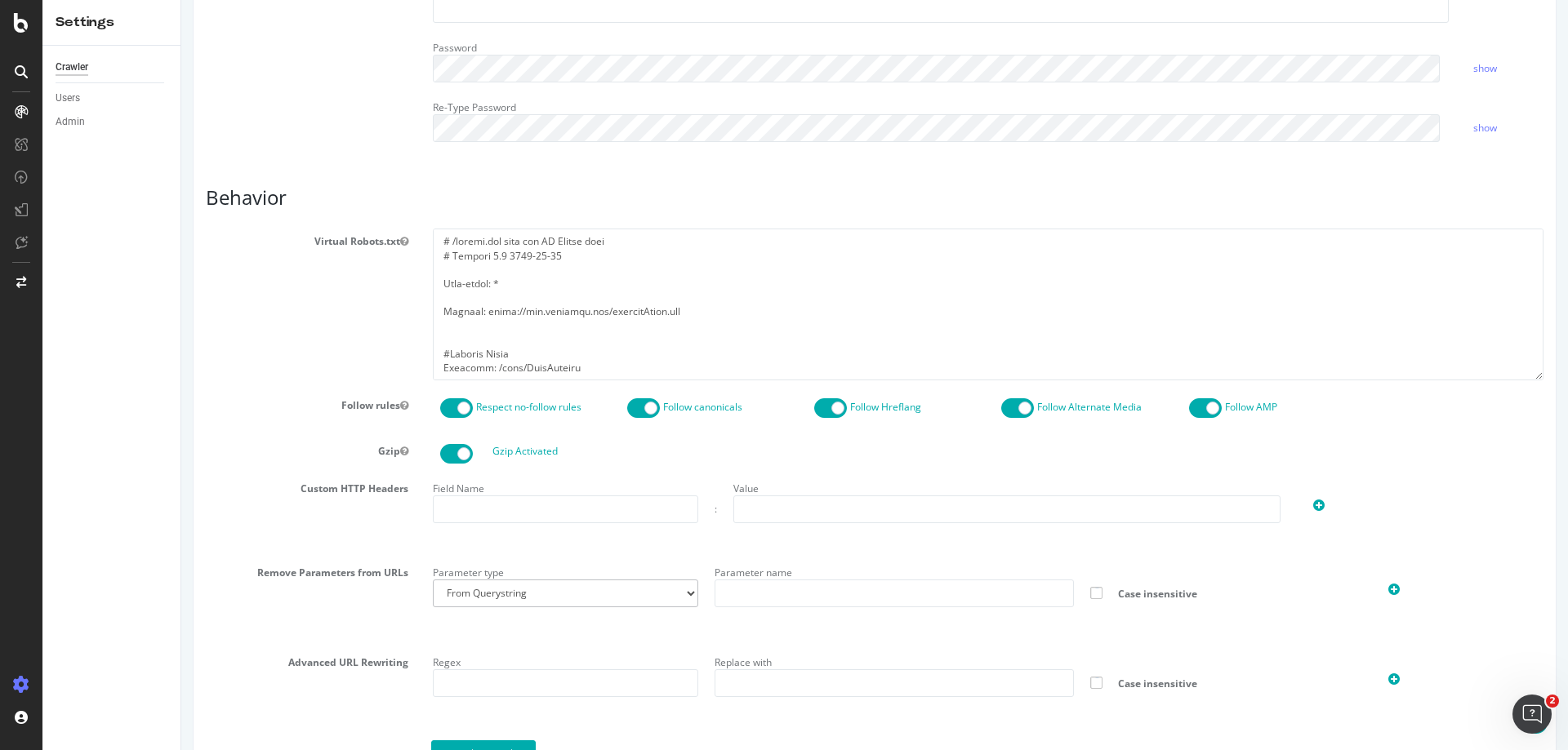
scroll to position [653, 0]
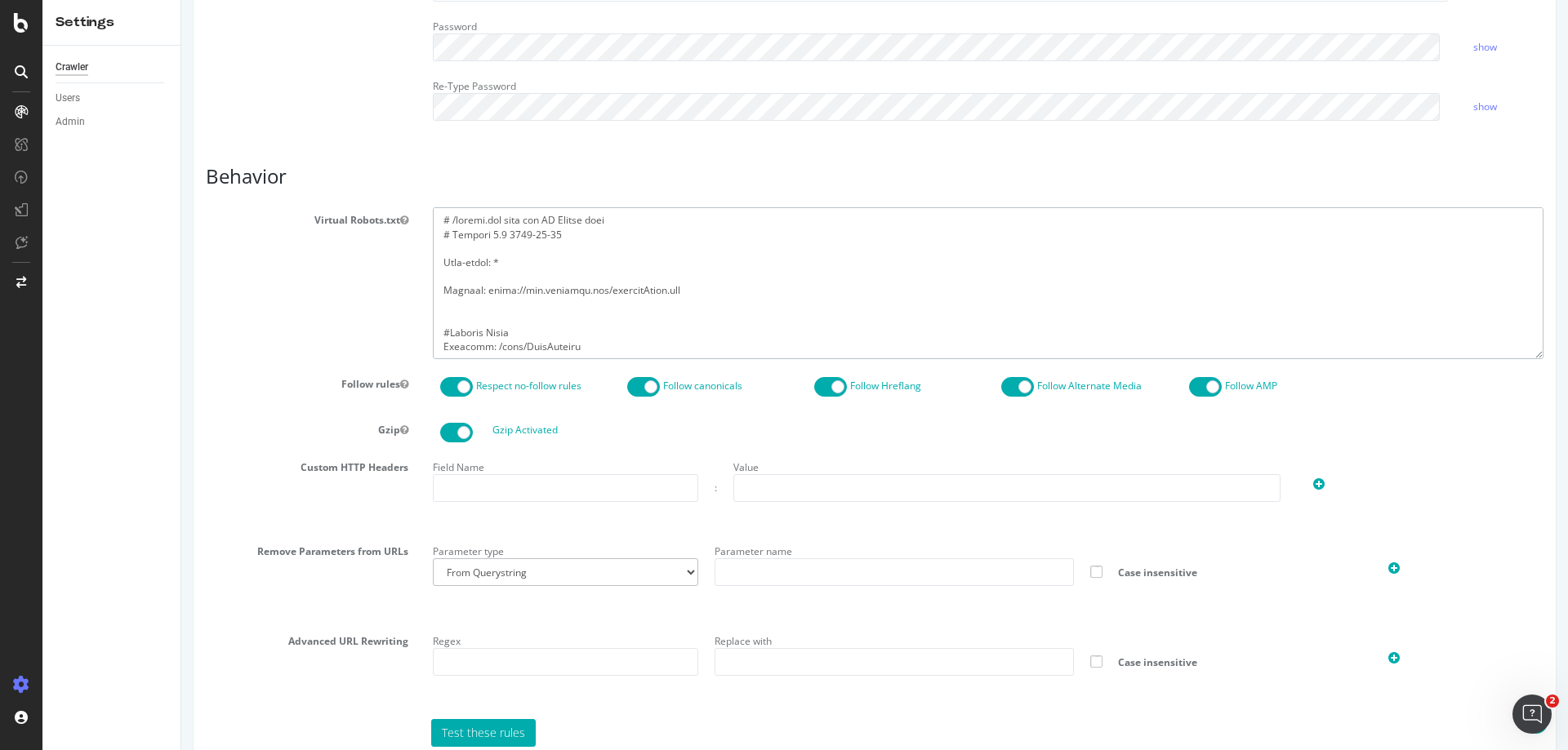
click at [564, 285] on textarea at bounding box center [987, 282] width 1110 height 151
paste textarea "/ecom/shop/browse/offers"
click at [602, 212] on textarea at bounding box center [987, 282] width 1110 height 151
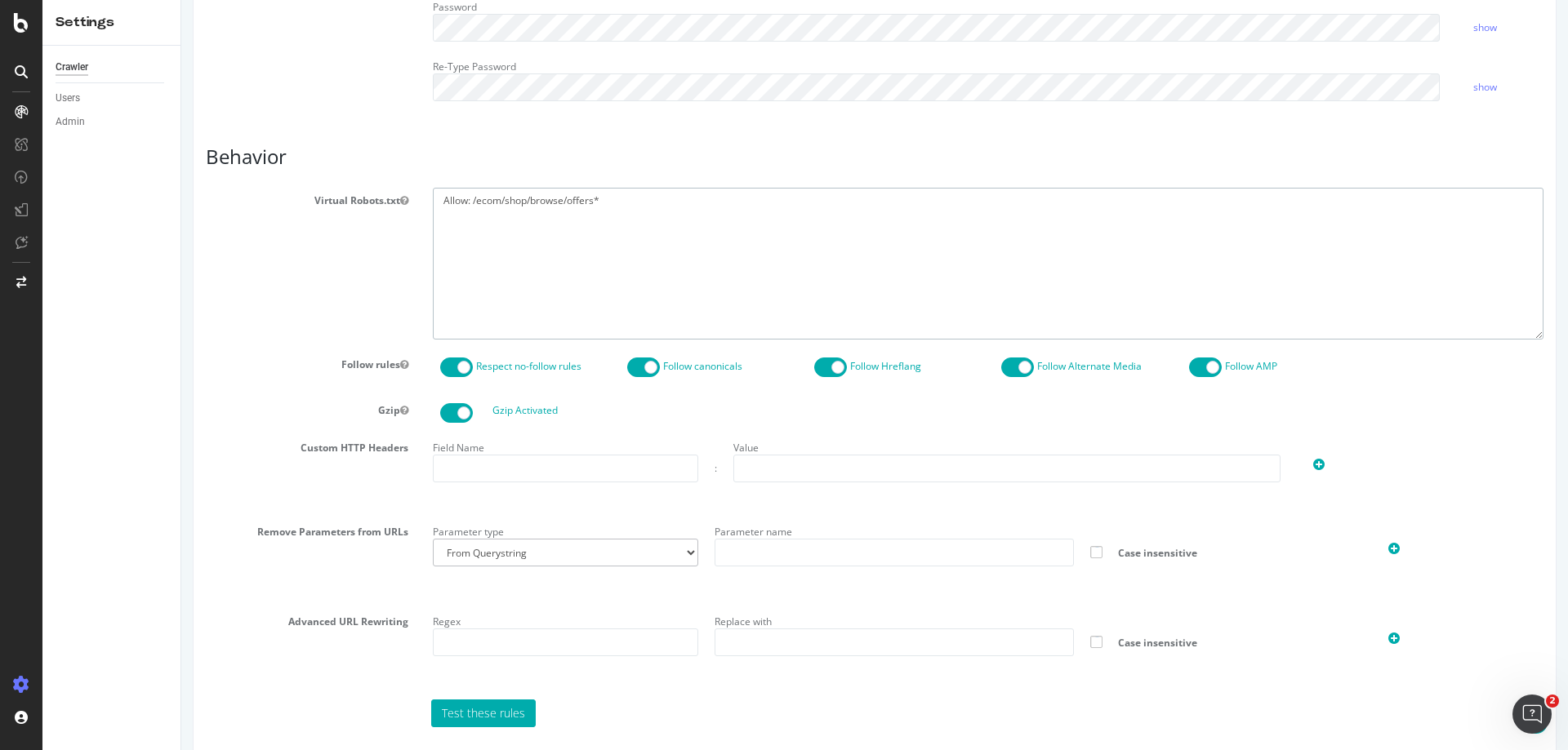
scroll to position [748, 0]
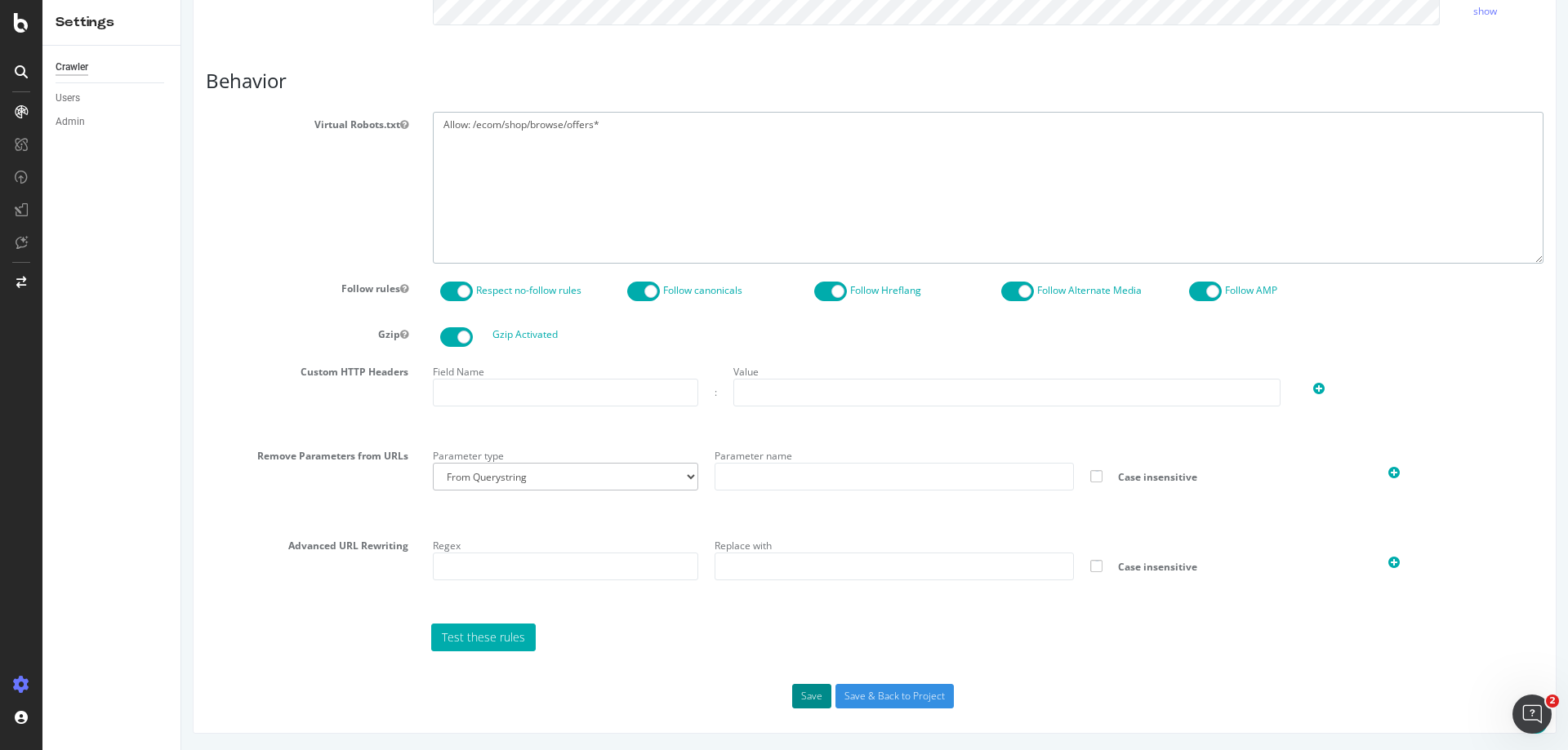
type textarea "Allow: /ecom/shop/browse/offers*"
click at [802, 696] on button "Save" at bounding box center [812, 696] width 39 height 24
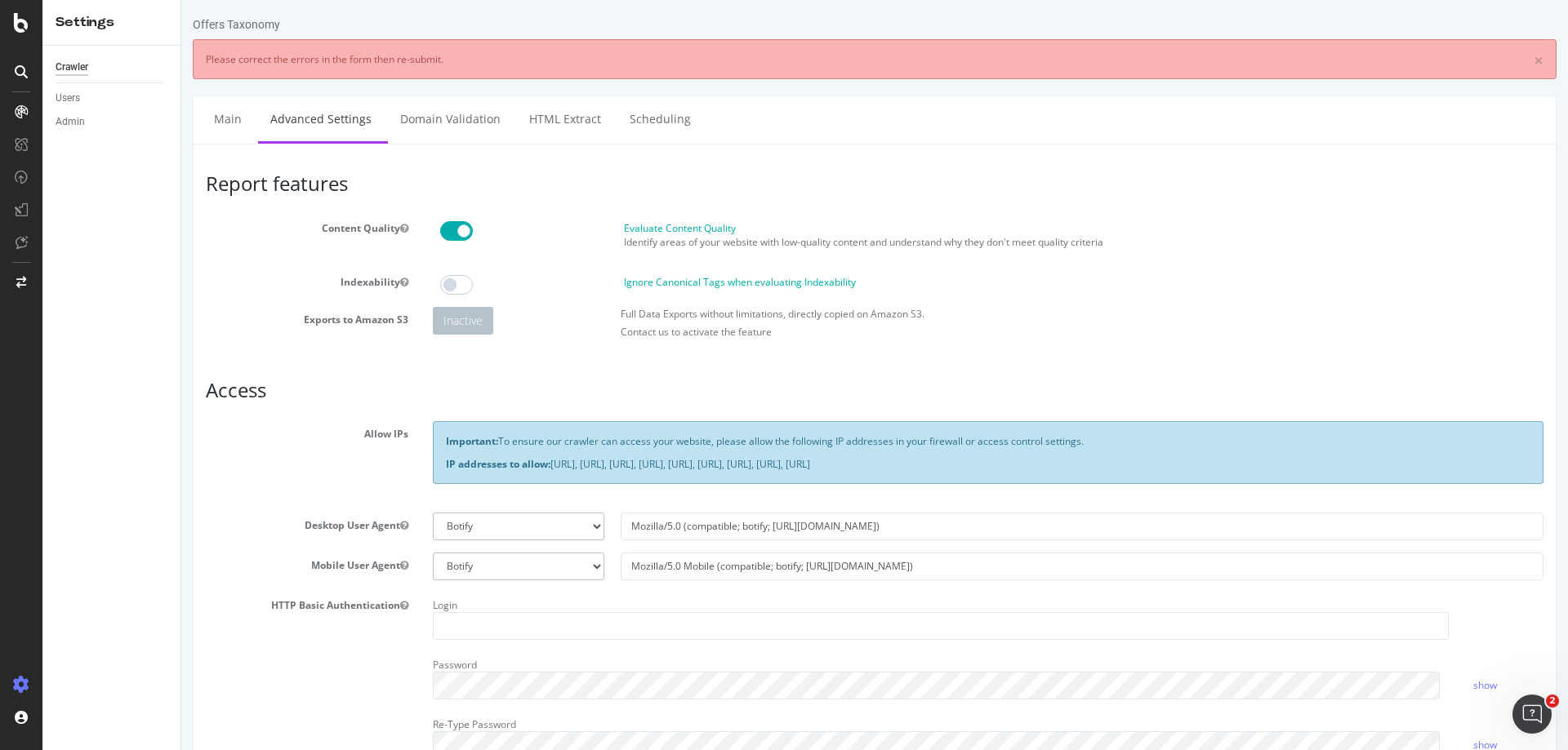
scroll to position [408, 0]
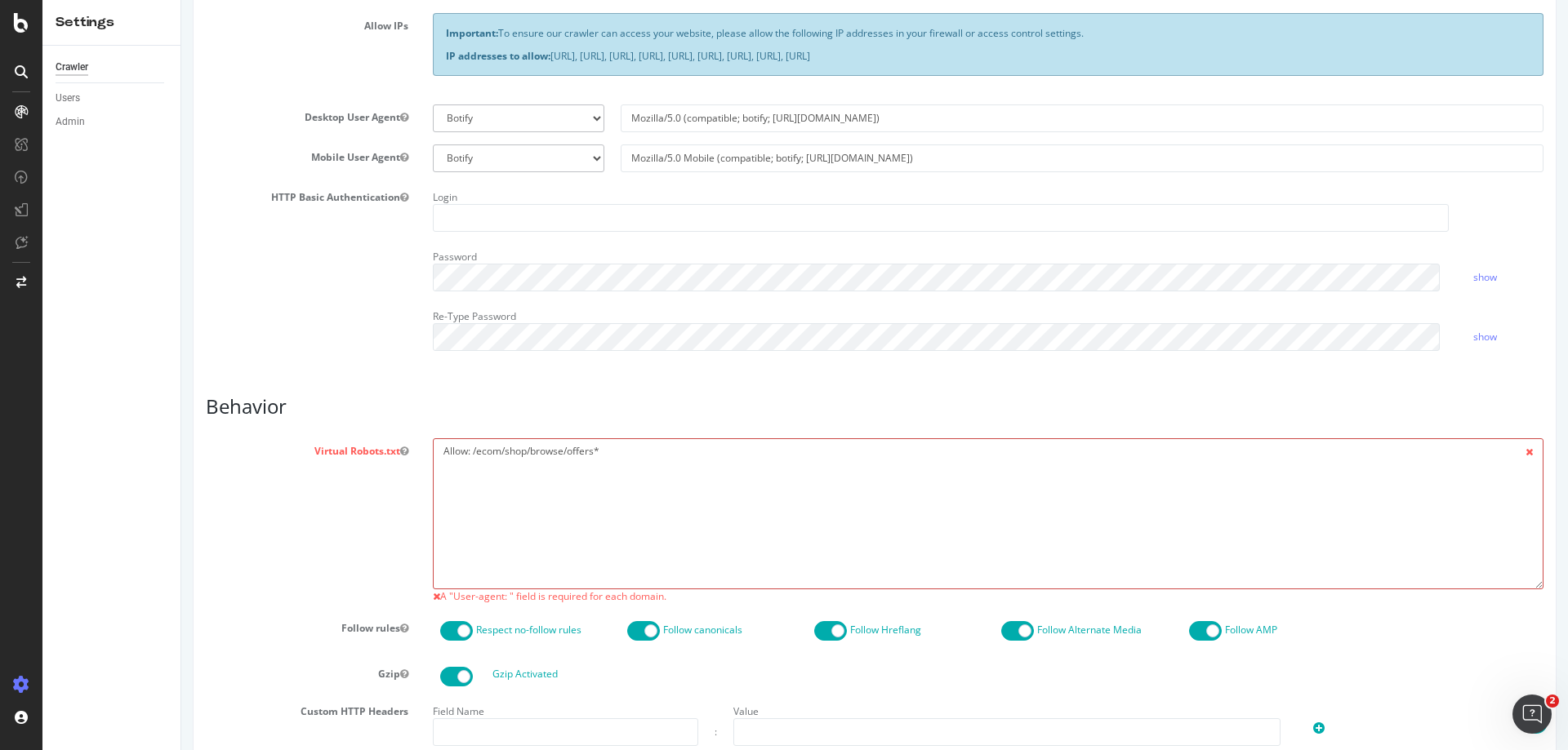
click at [436, 447] on textarea "Allow: /ecom/shop/browse/offers*" at bounding box center [987, 513] width 1110 height 151
paste textarea "User-agent: *"
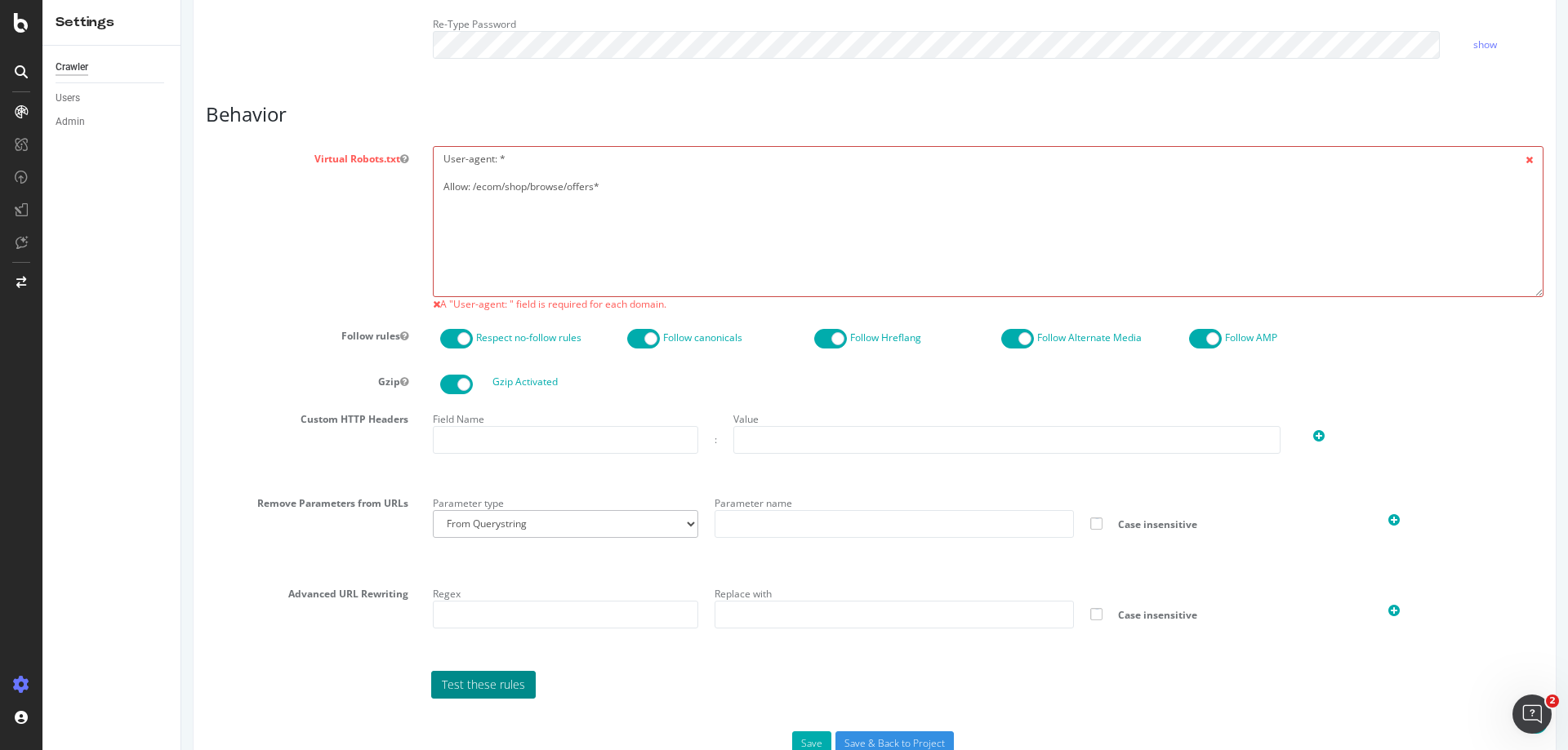
scroll to position [747, 0]
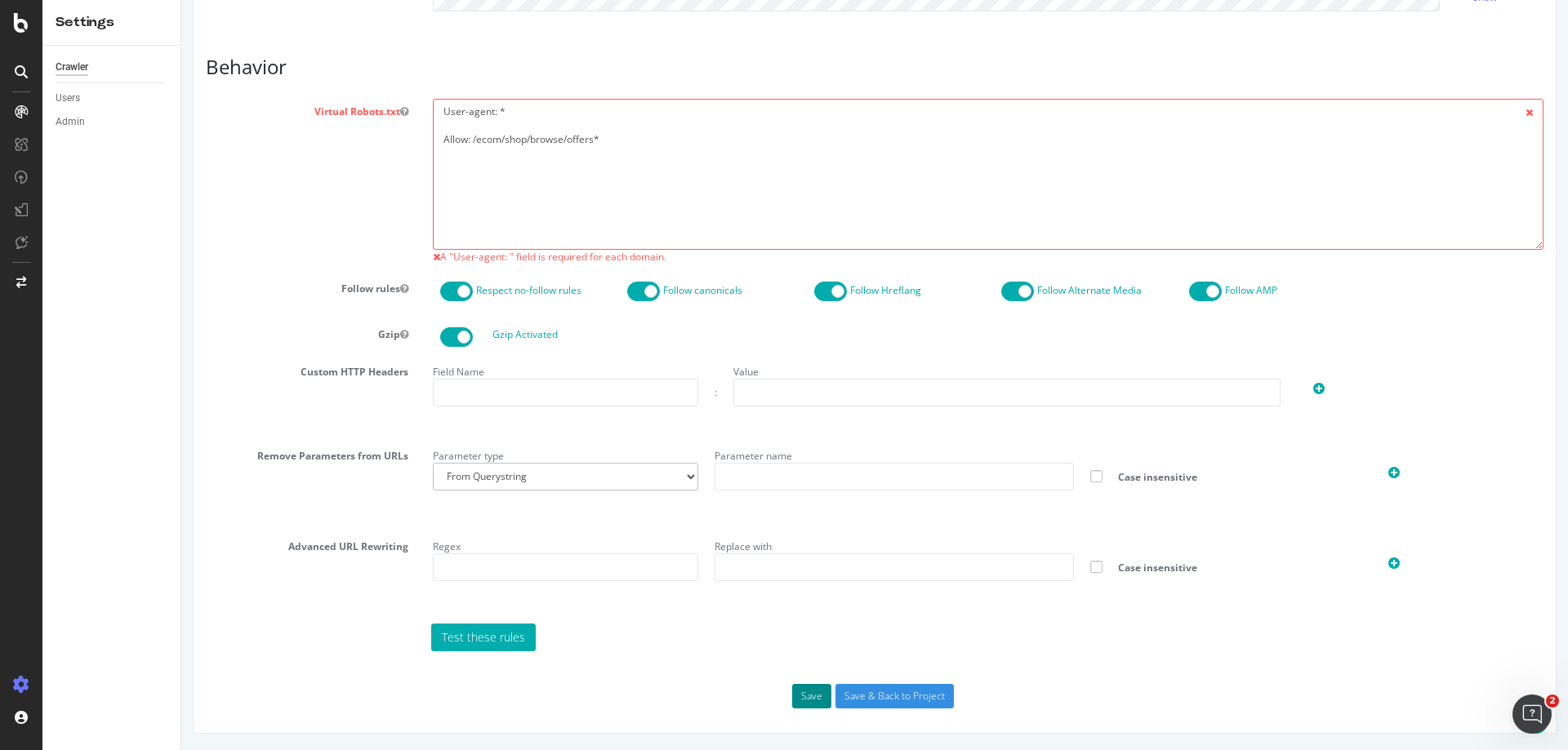
click at [800, 690] on button "Save" at bounding box center [812, 696] width 39 height 24
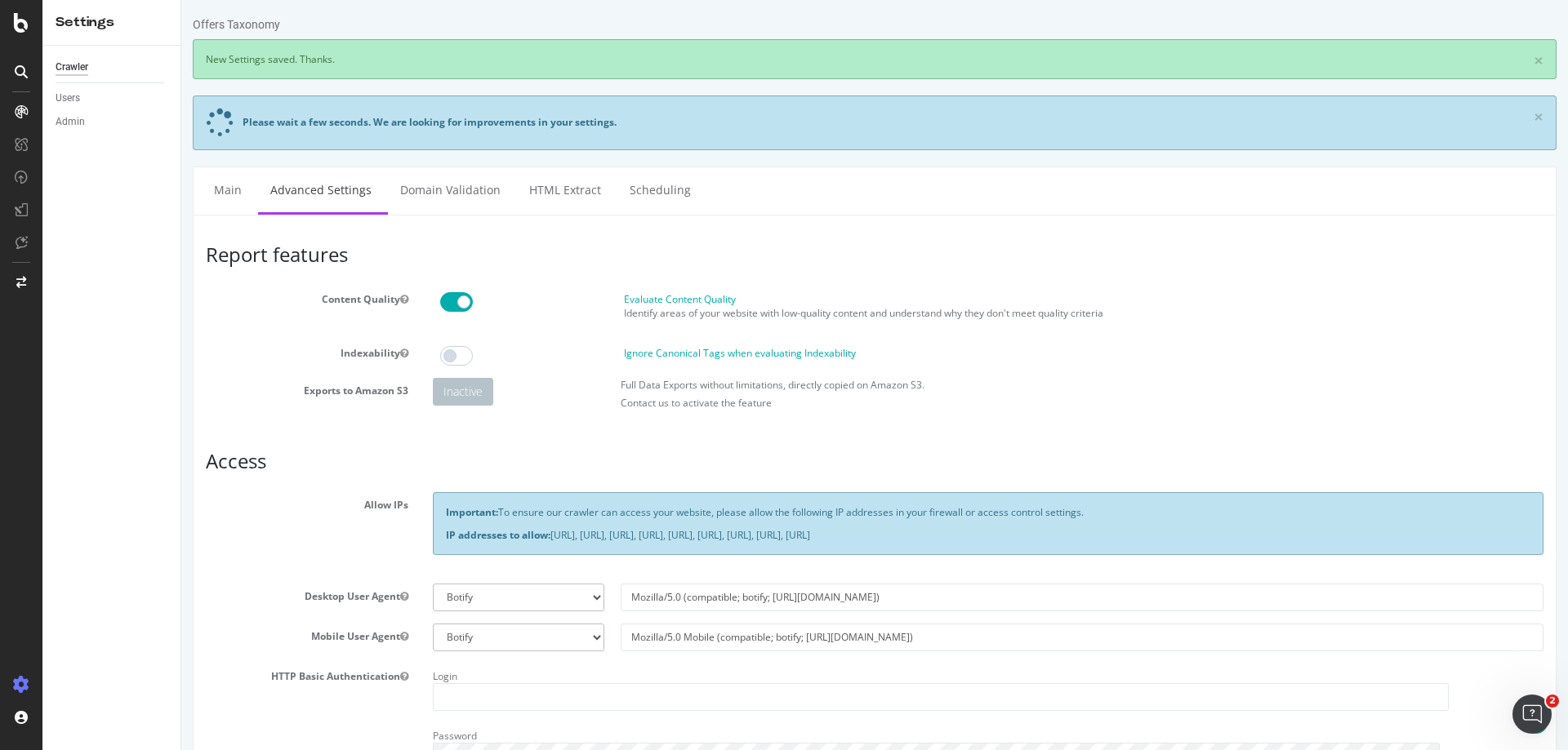
scroll to position [490, 0]
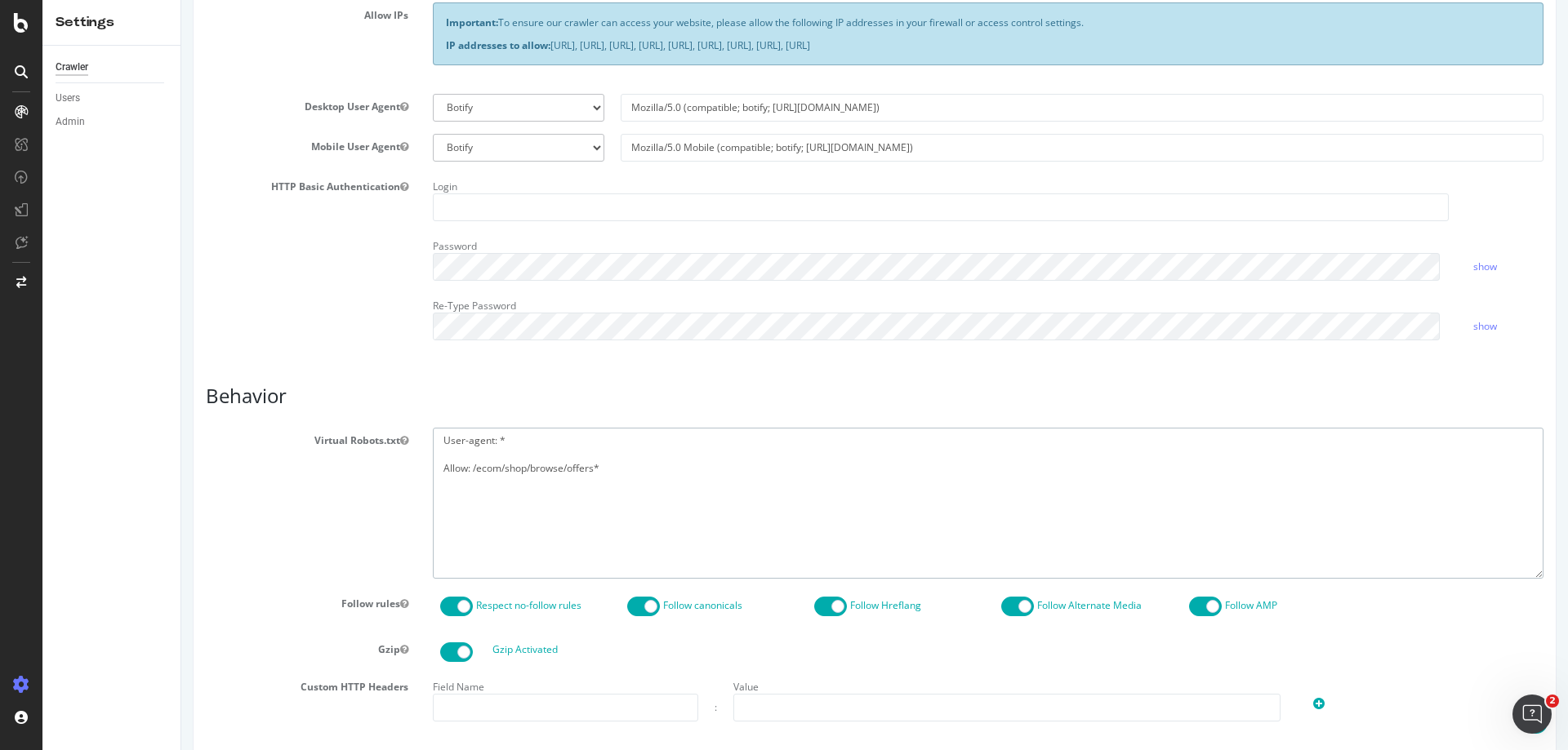
click at [612, 474] on textarea "User-agent: * Allow: /ecom/shop/browse/offers*" at bounding box center [987, 503] width 1110 height 151
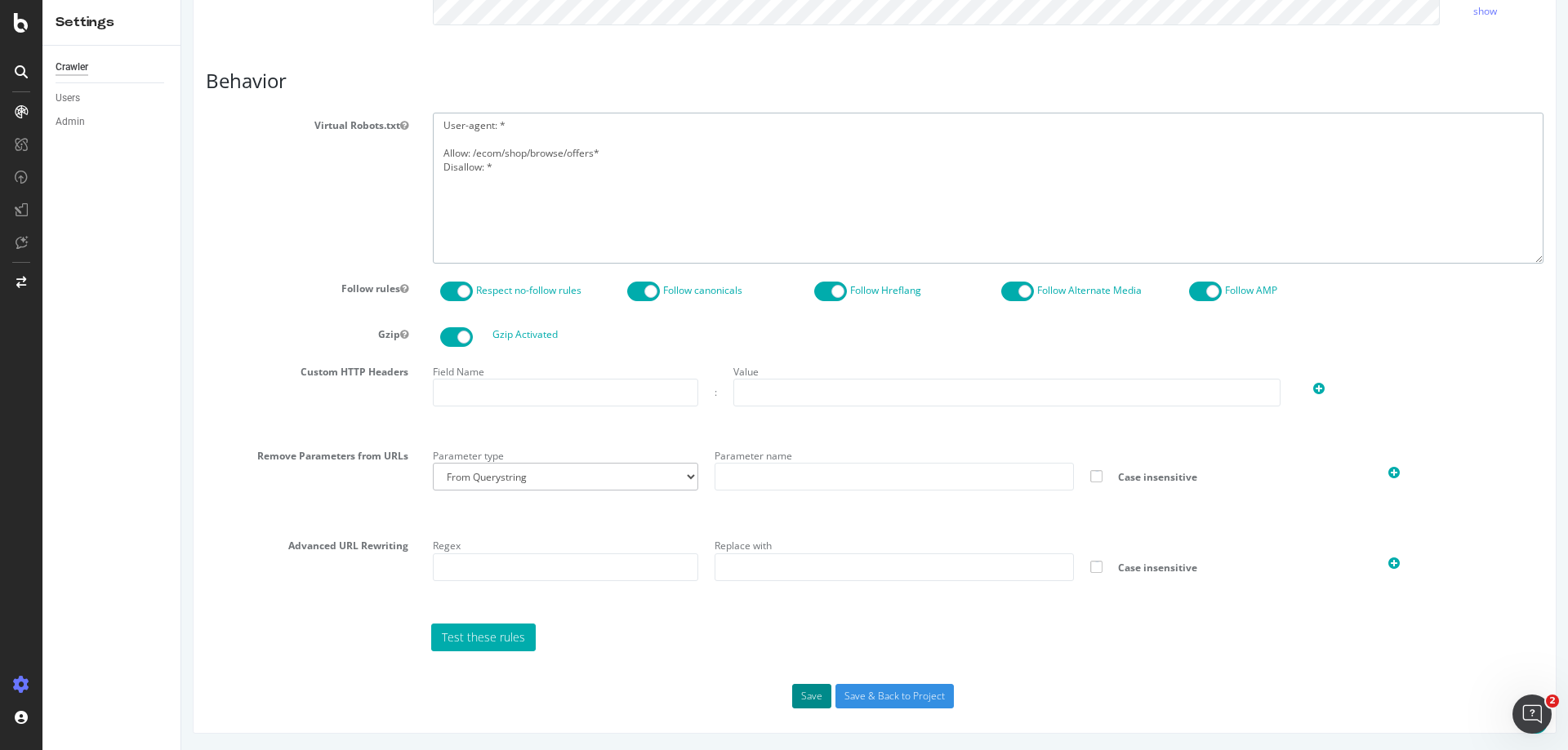
type textarea "User-agent: * Allow: /ecom/shop/browse/offers* Disallow: *"
click at [809, 699] on button "Save" at bounding box center [812, 696] width 39 height 24
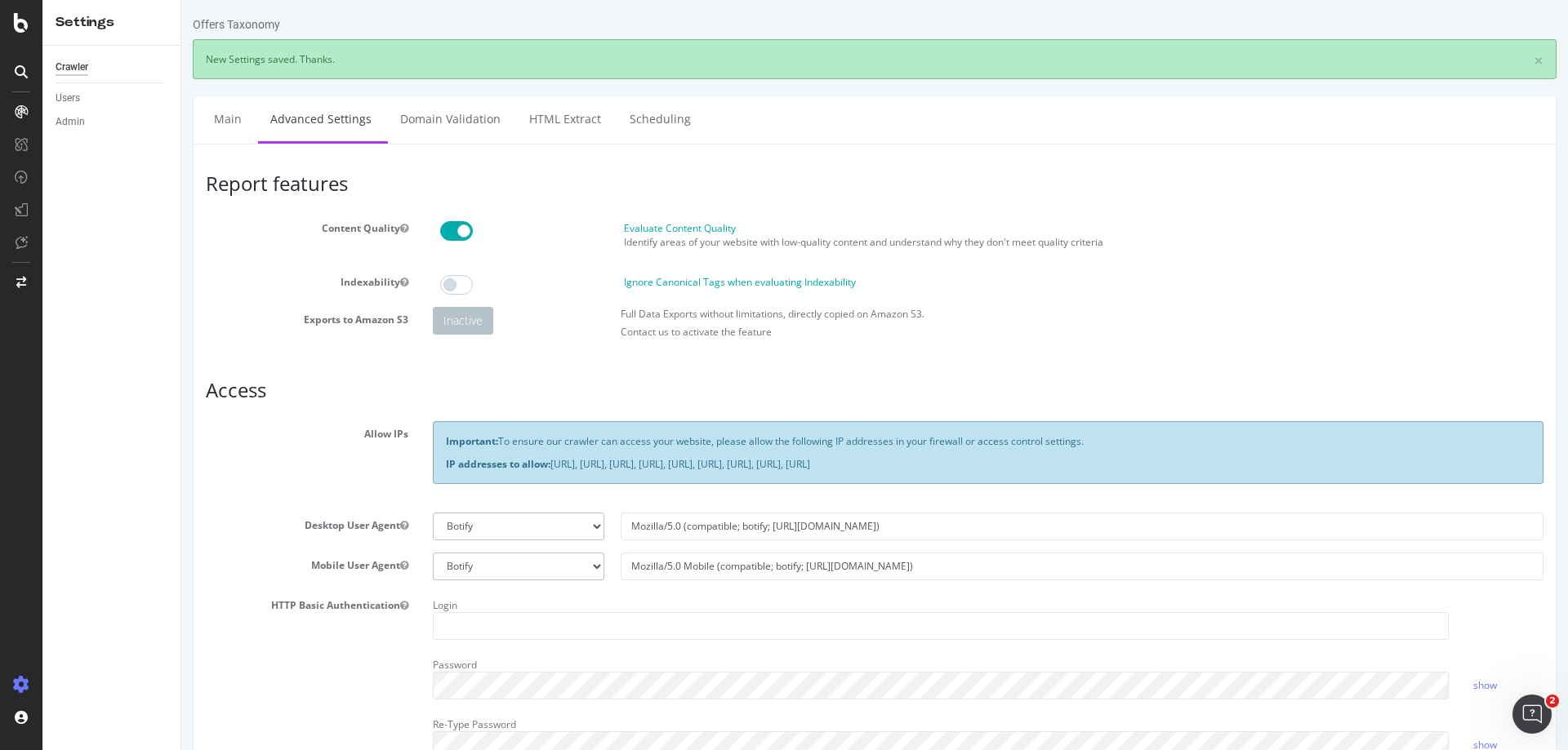
scroll to position [0, 0]
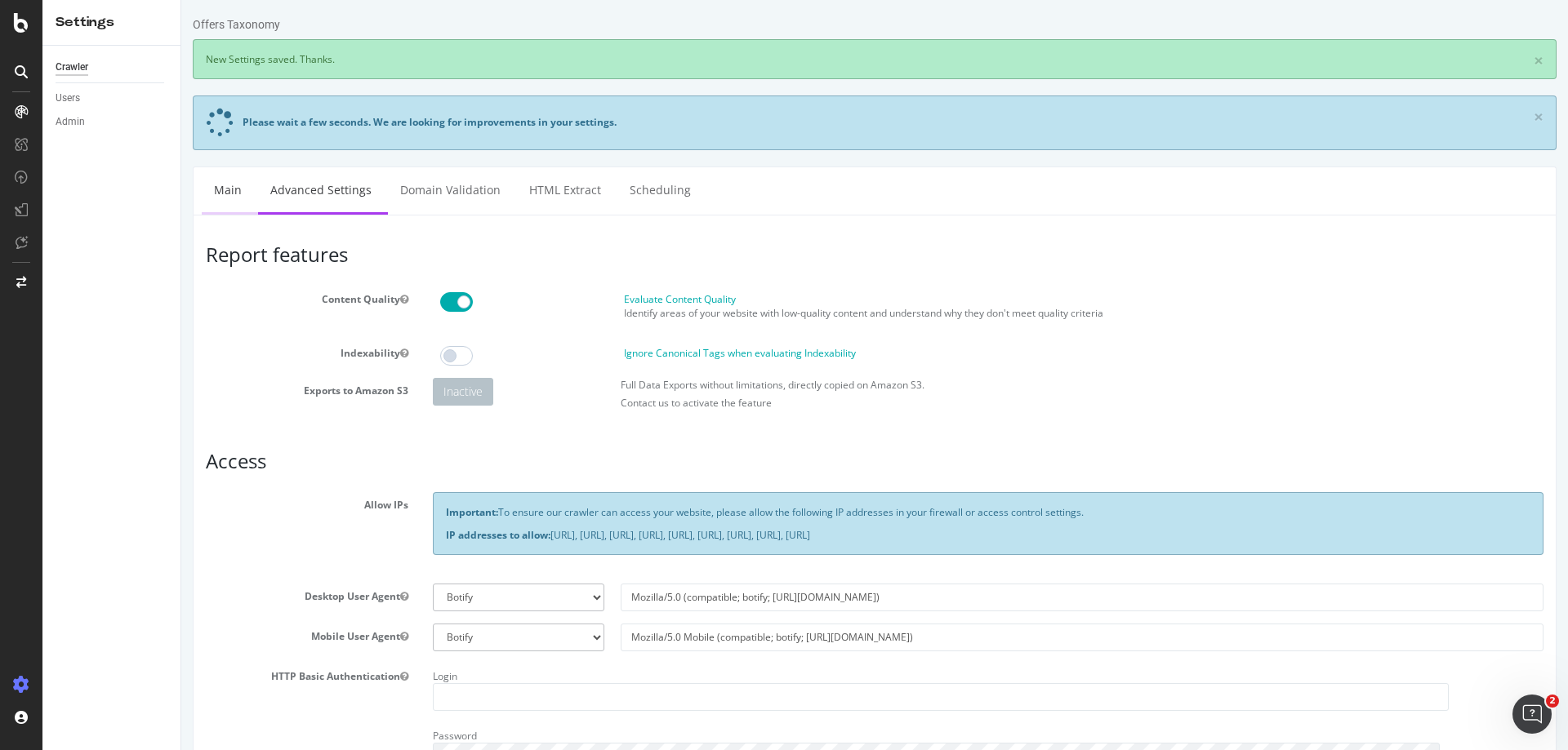
click at [222, 191] on link "Main" at bounding box center [227, 190] width 52 height 45
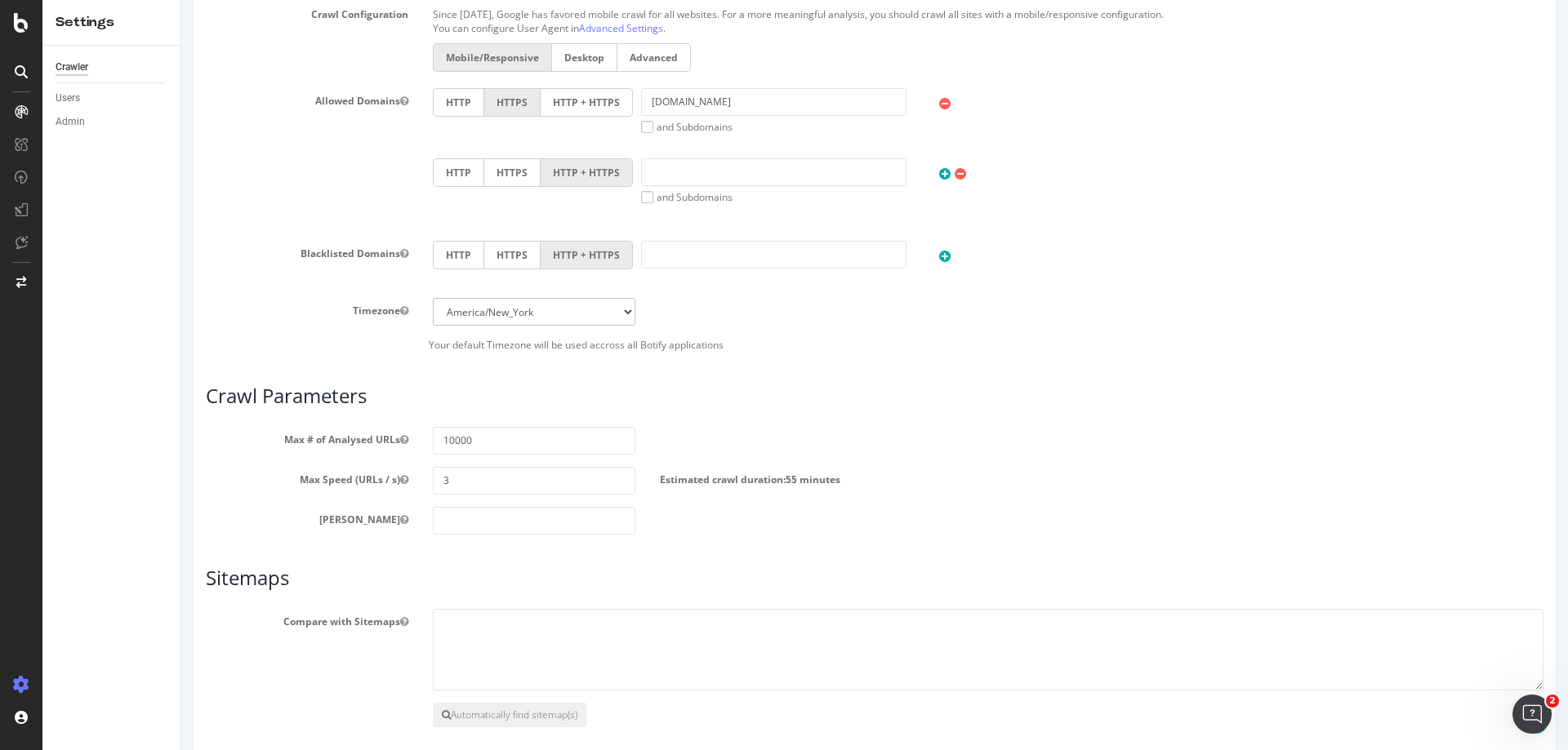
scroll to position [771, 0]
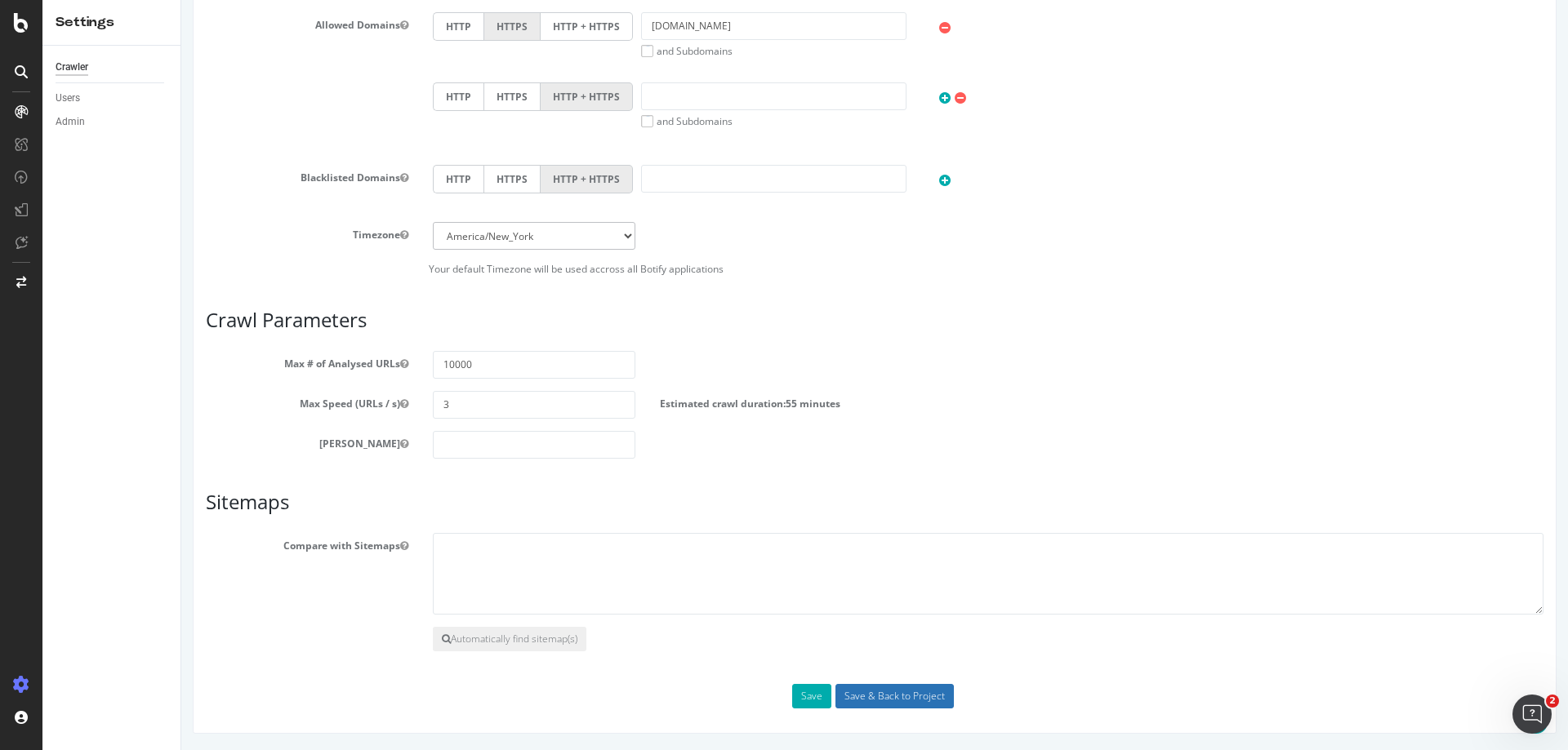
click at [859, 697] on input "Save & Back to Project" at bounding box center [894, 696] width 118 height 24
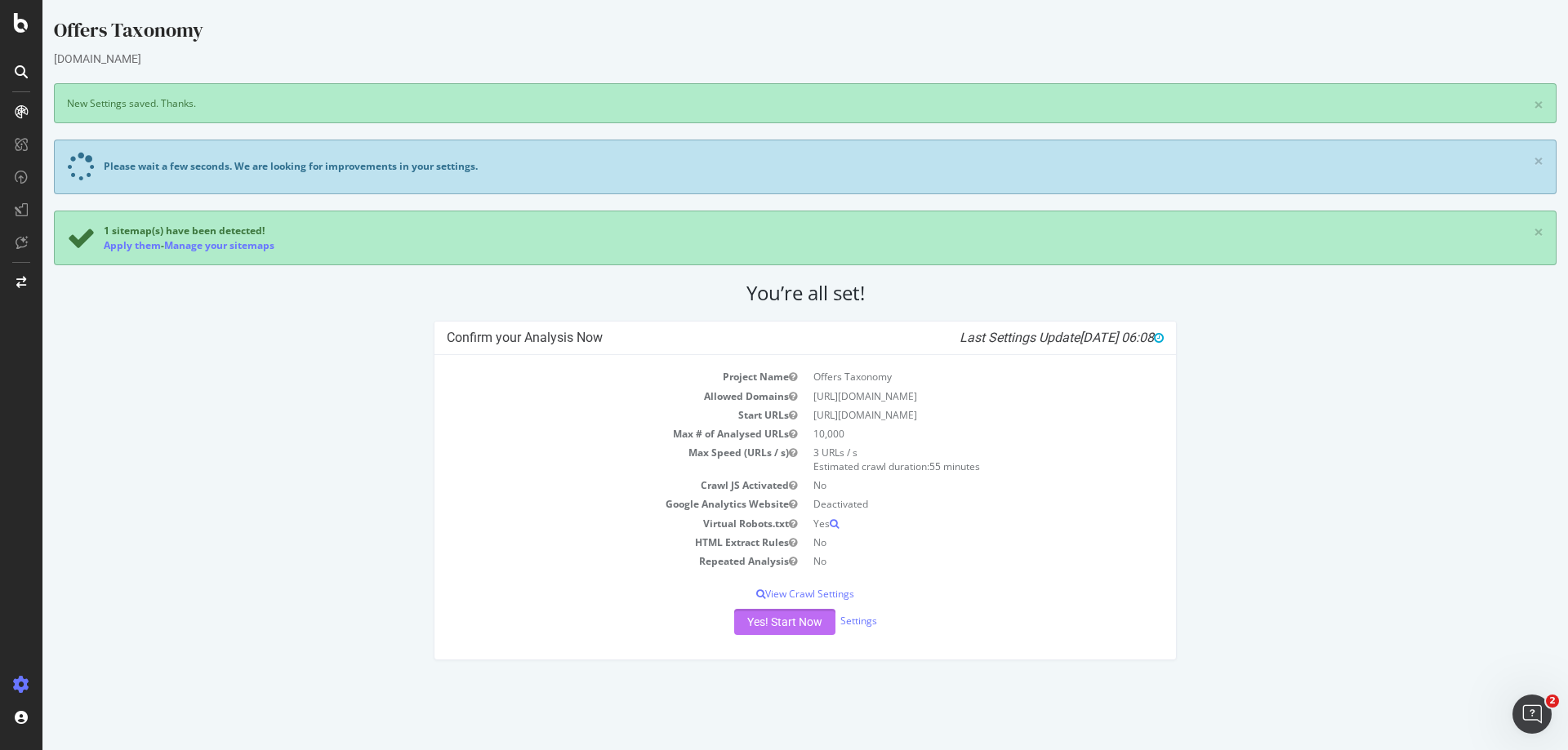
click at [790, 624] on button "Yes! Start Now" at bounding box center [784, 621] width 102 height 26
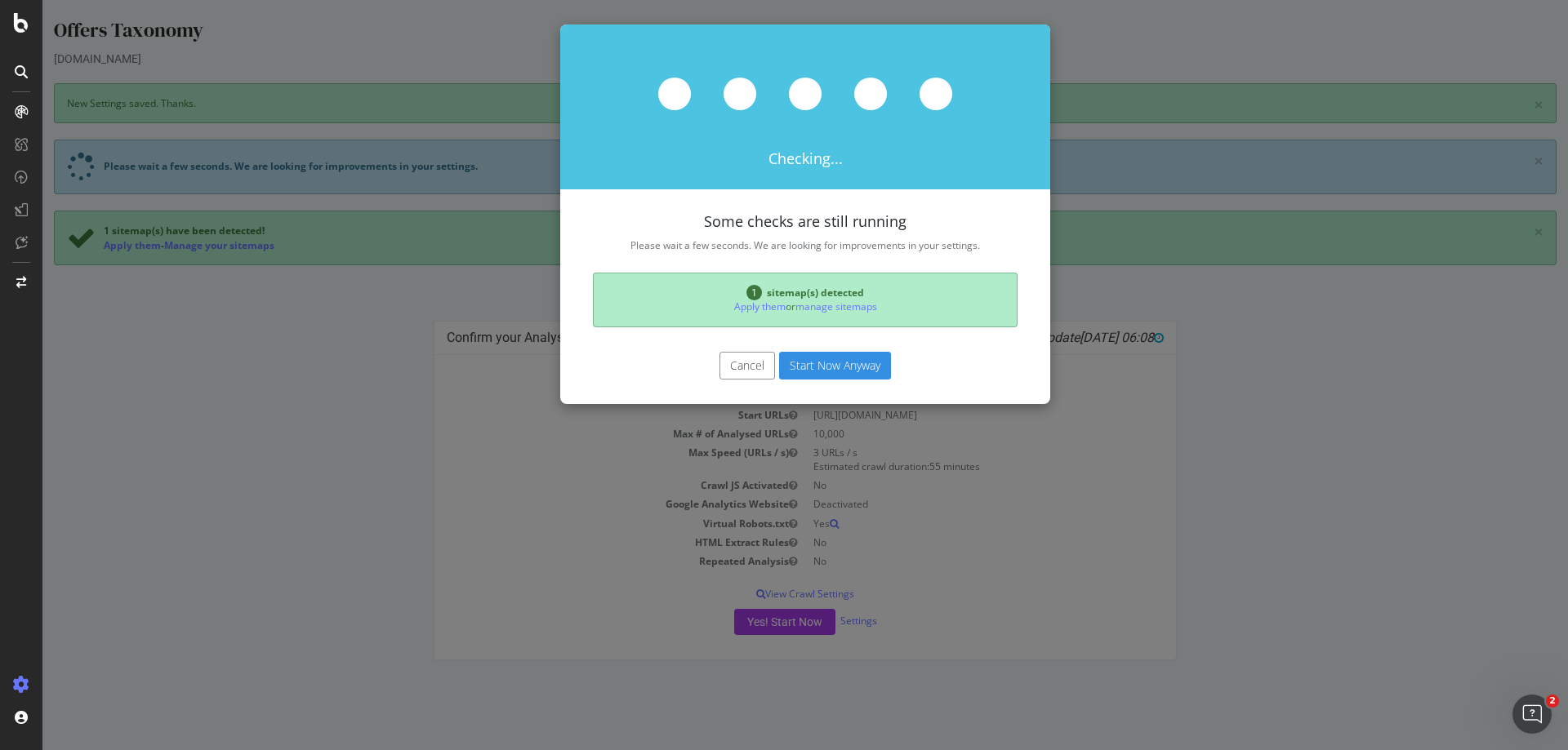
click at [809, 365] on button "Start Now Anyway" at bounding box center [835, 366] width 112 height 28
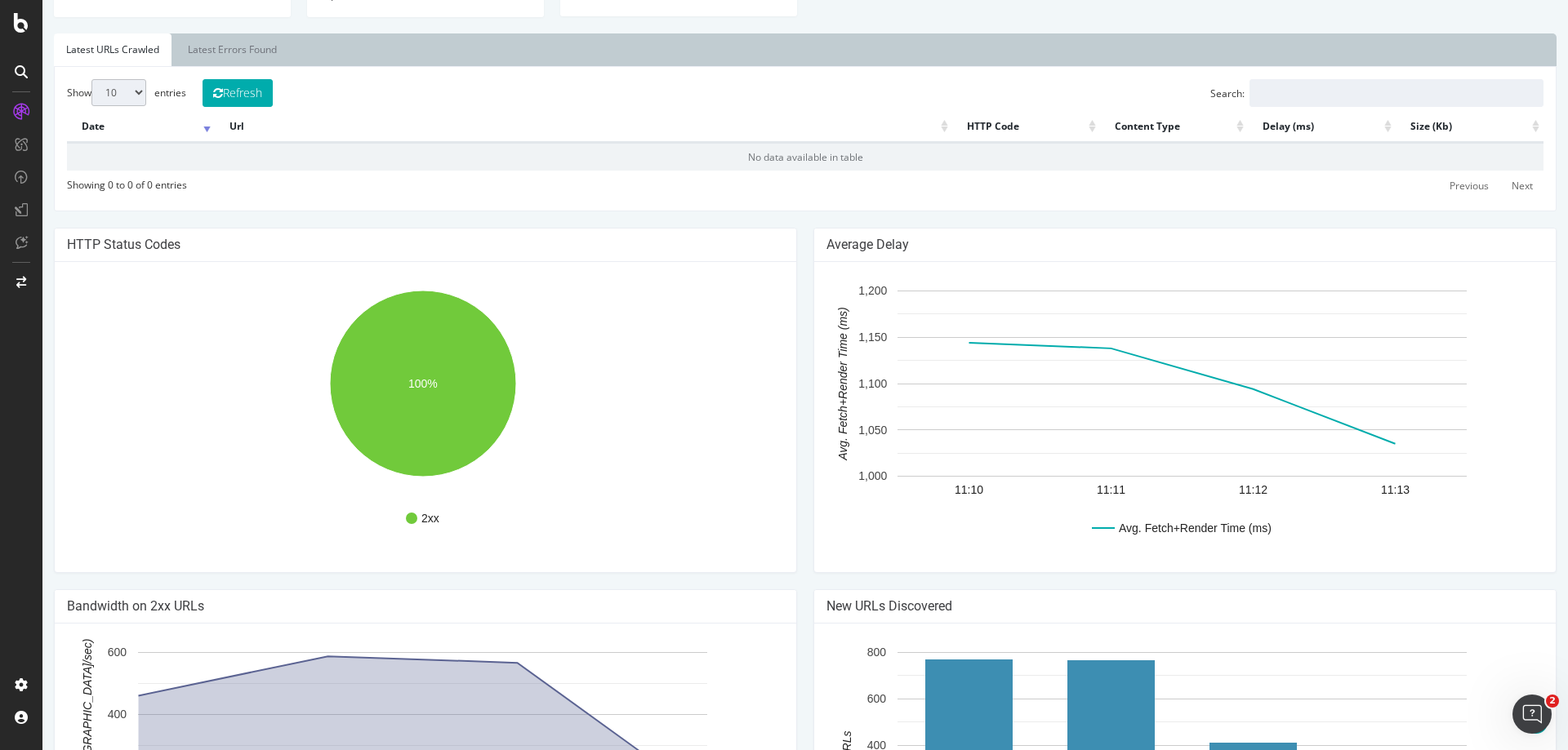
scroll to position [408, 0]
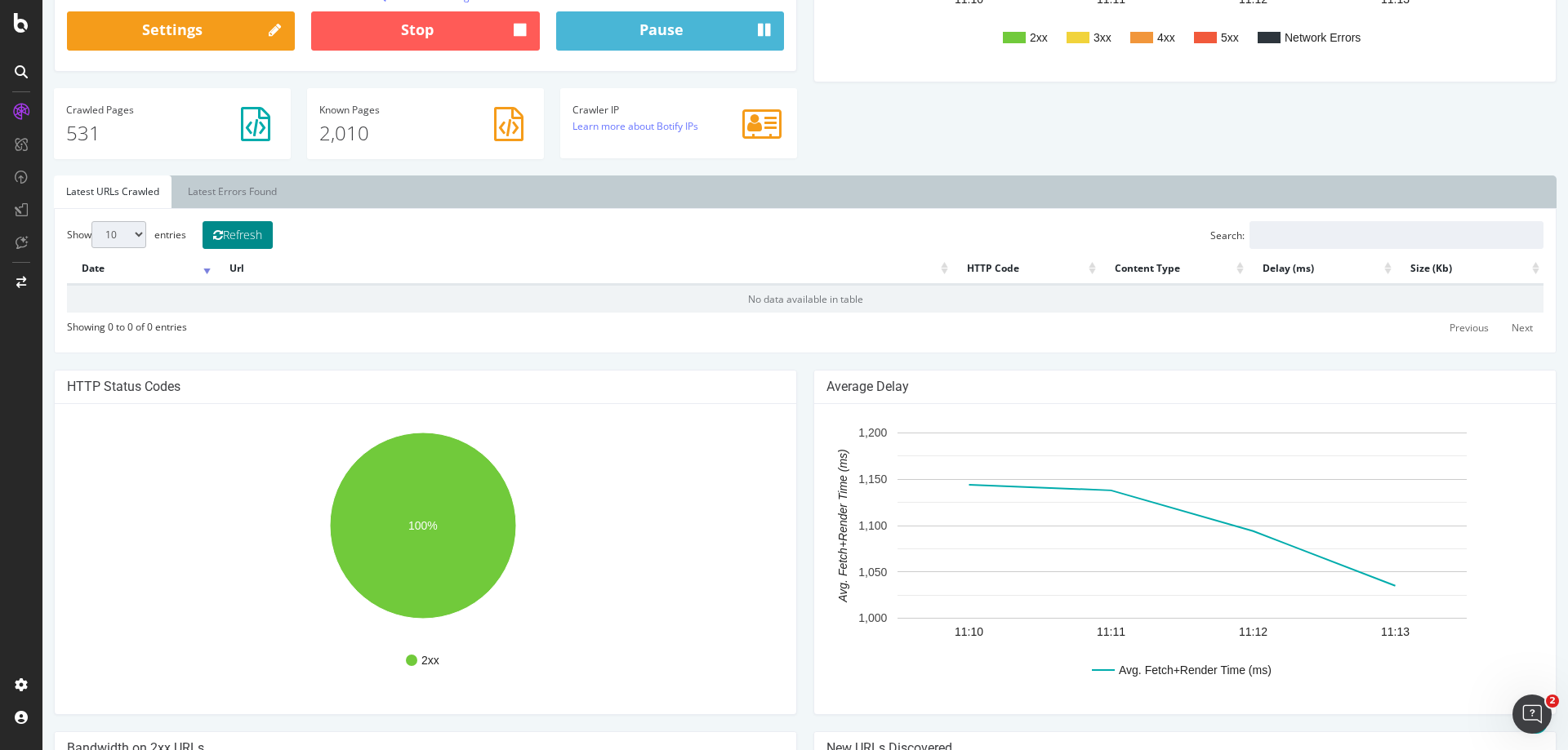
click at [245, 230] on button "Refresh" at bounding box center [237, 235] width 70 height 28
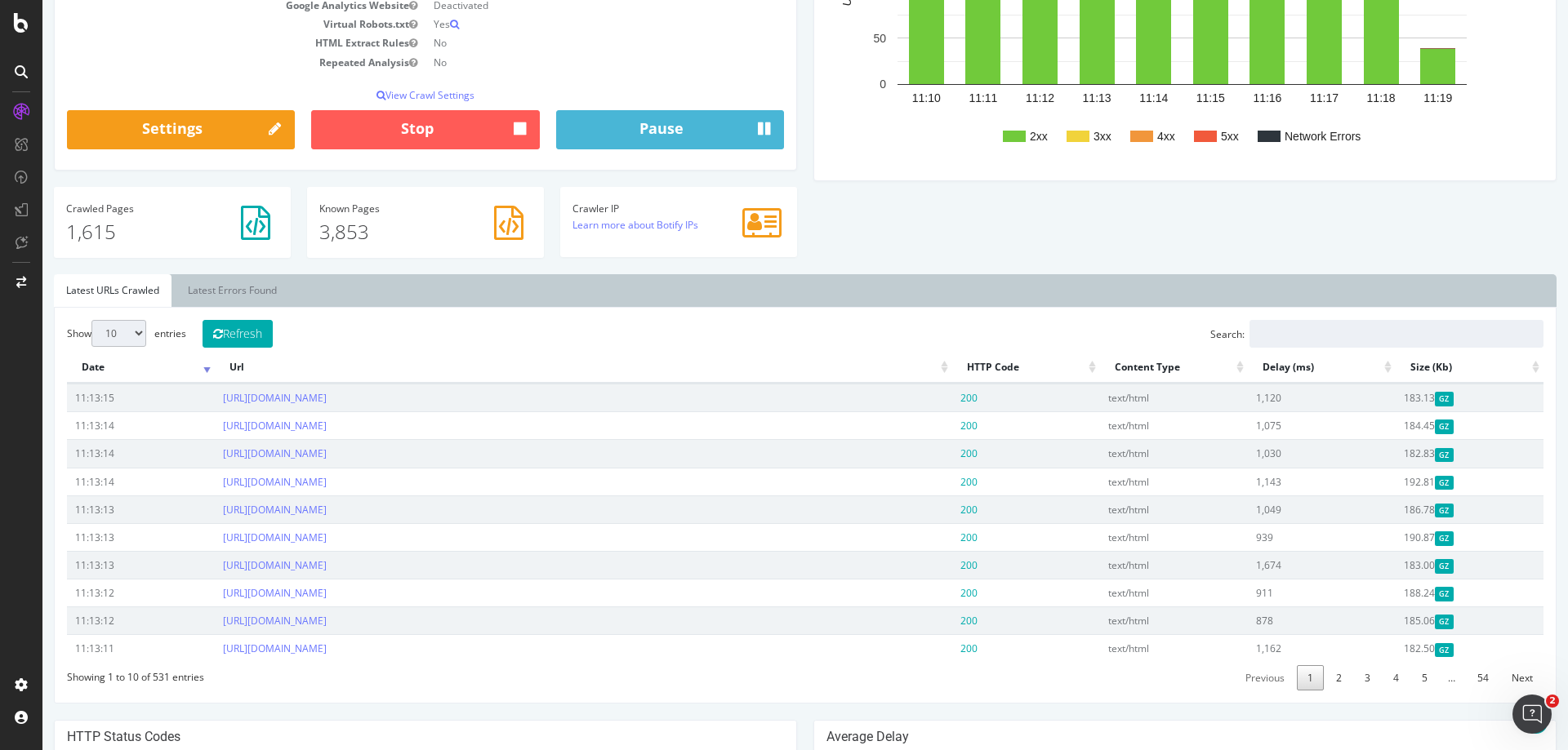
scroll to position [391, 0]
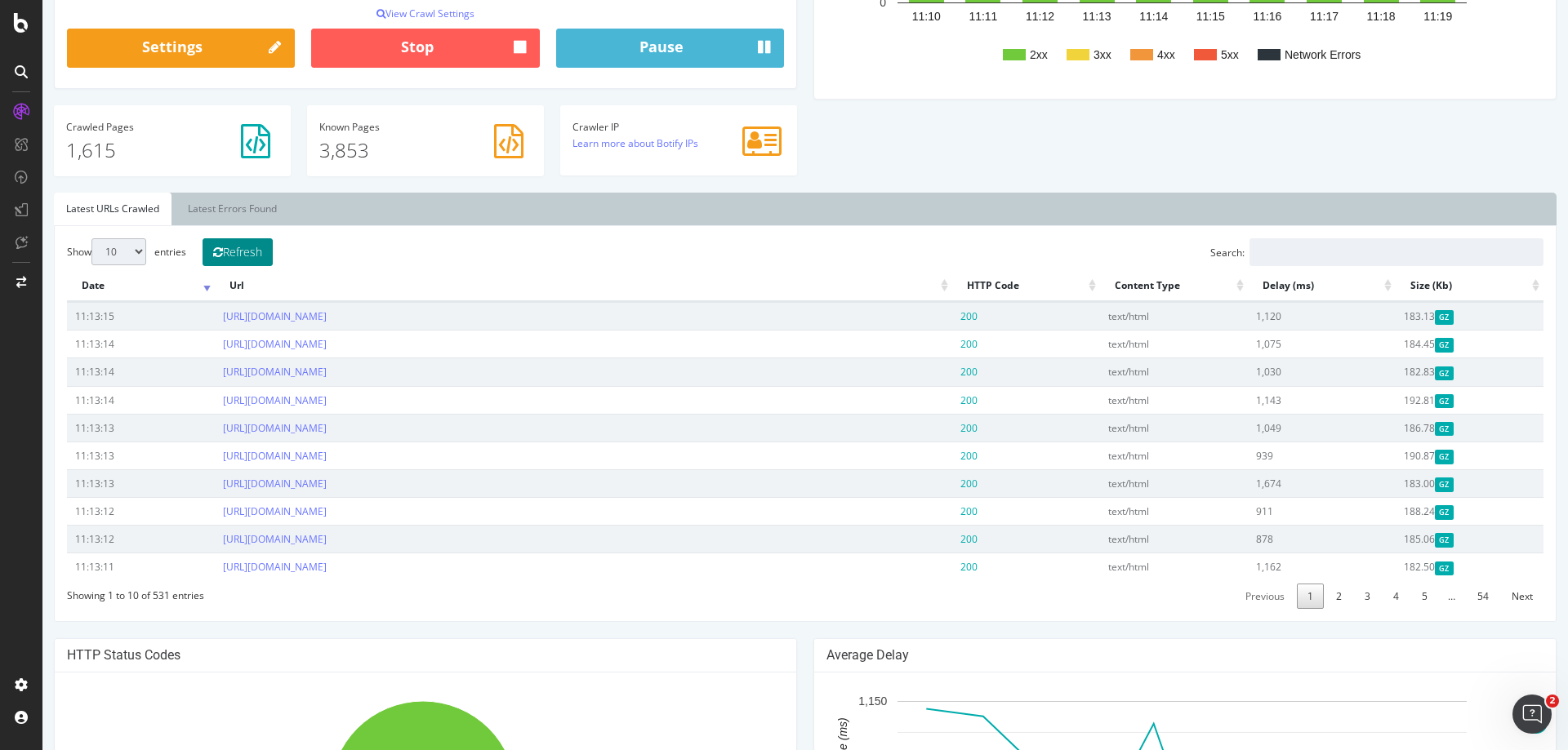
click at [258, 248] on button "Refresh" at bounding box center [237, 252] width 70 height 28
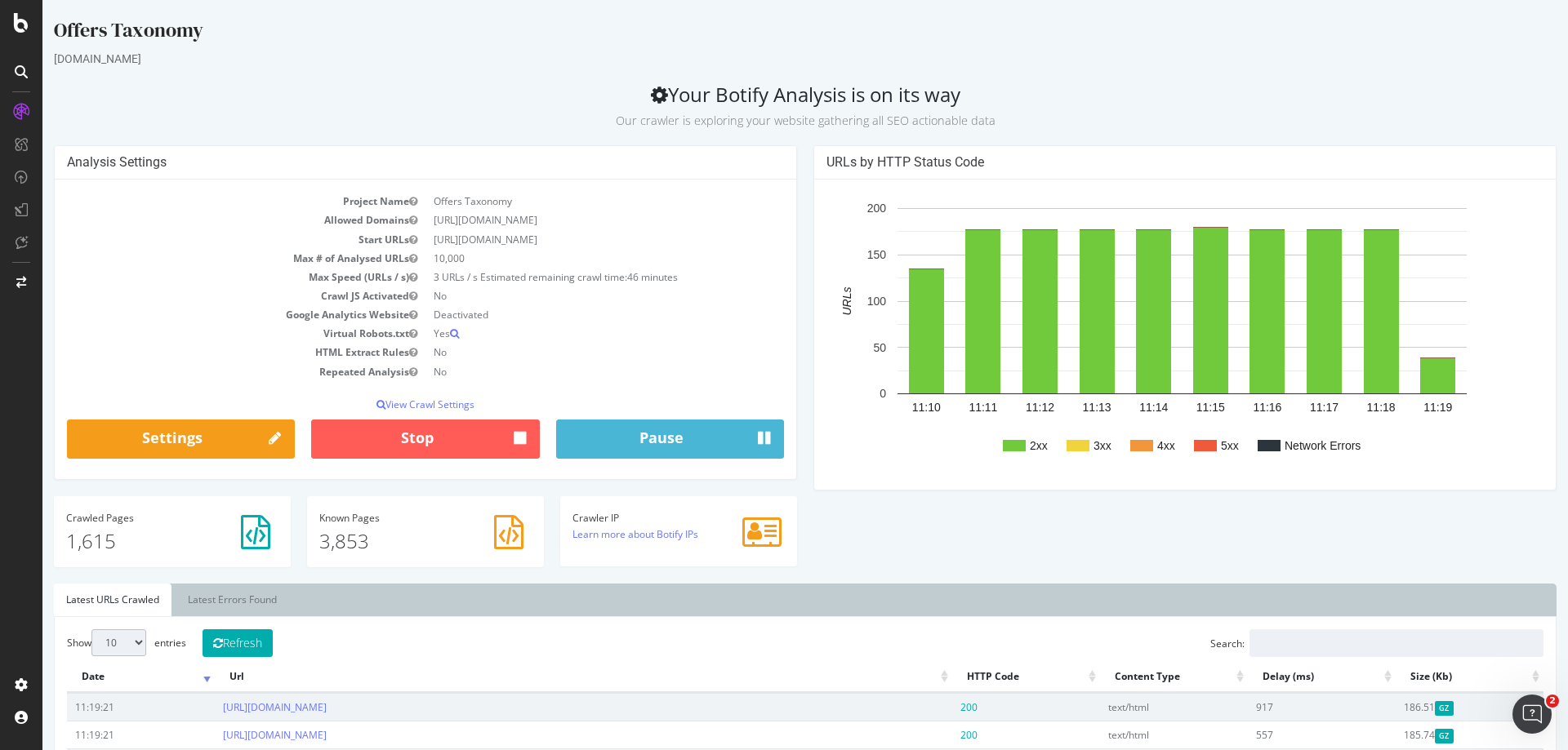
scroll to position [408, 0]
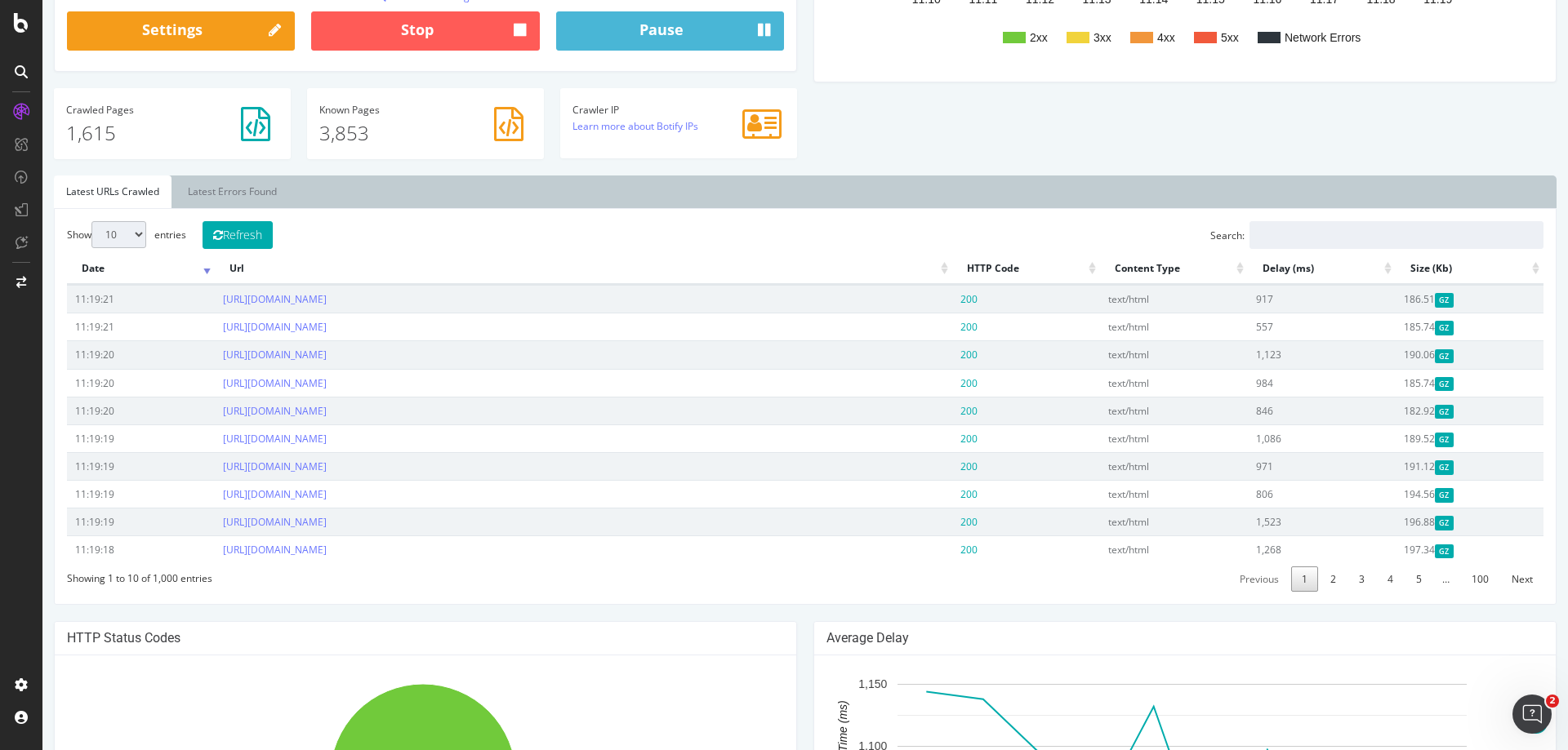
click at [113, 234] on select "10 25 50 100" at bounding box center [118, 234] width 55 height 27
click at [91, 221] on select "10 25 50 100" at bounding box center [118, 234] width 55 height 27
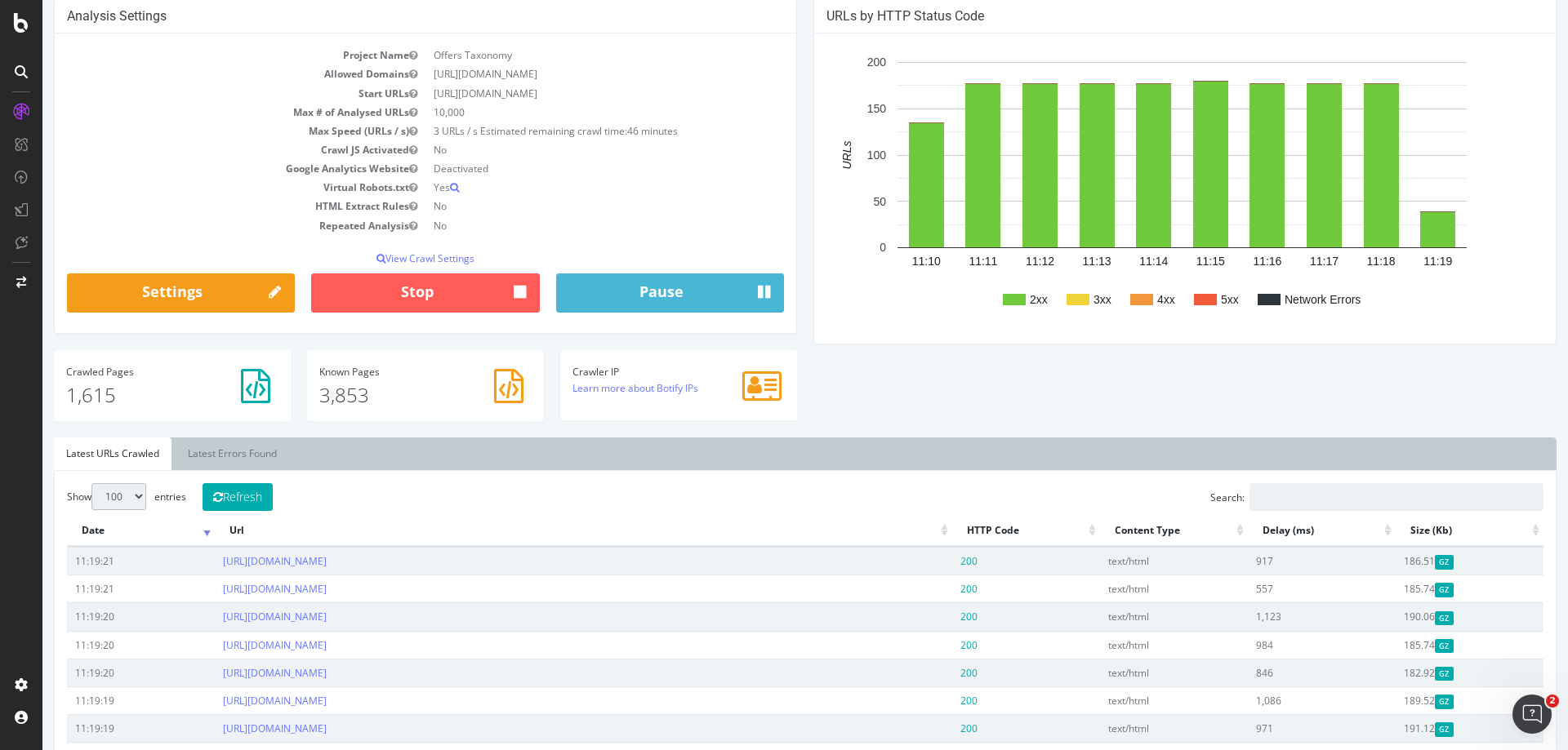
scroll to position [0, 0]
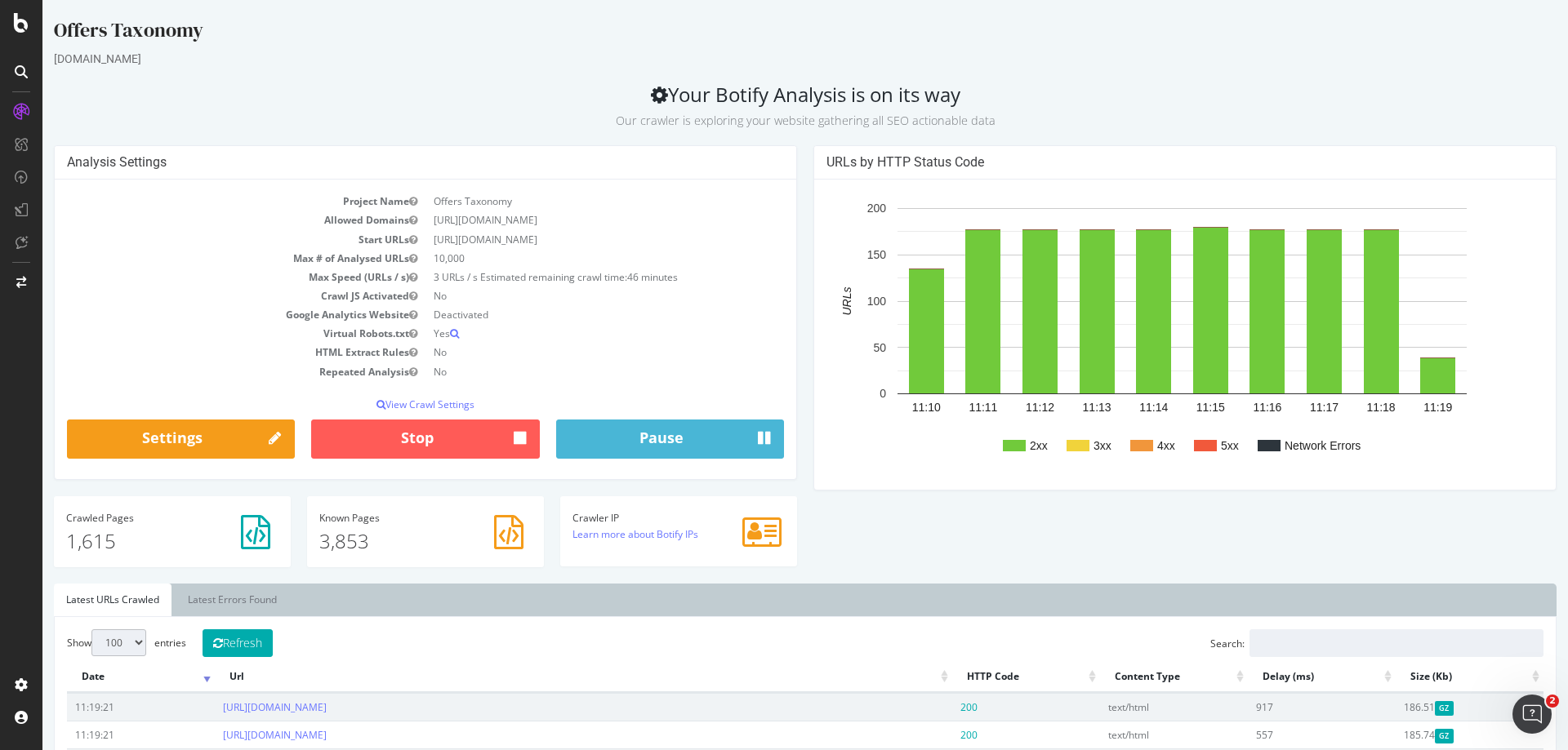
click at [117, 642] on select "10 25 50 100" at bounding box center [118, 642] width 55 height 27
select select "10"
click at [91, 629] on select "10 25 50 100" at bounding box center [118, 642] width 55 height 27
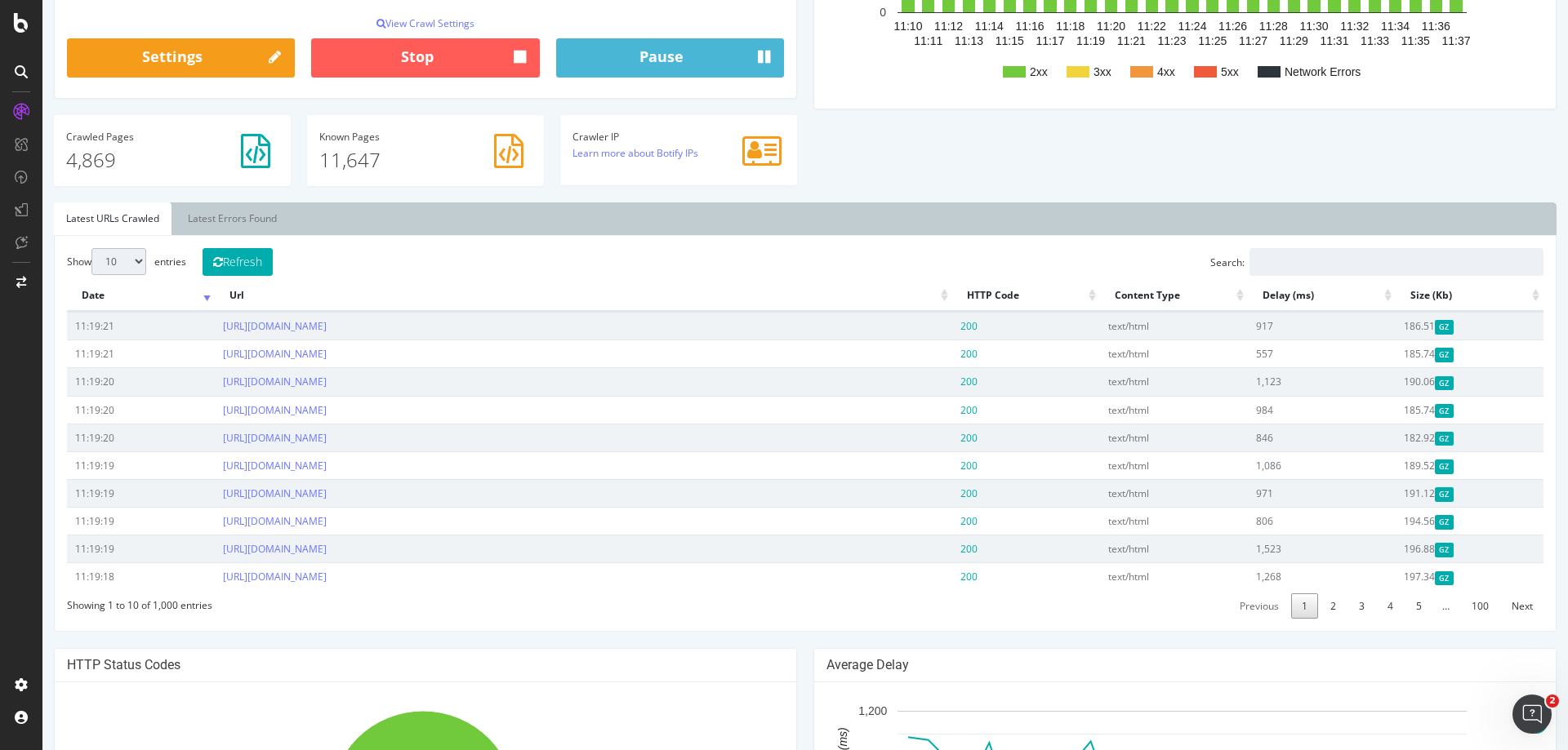
scroll to position [490, 0]
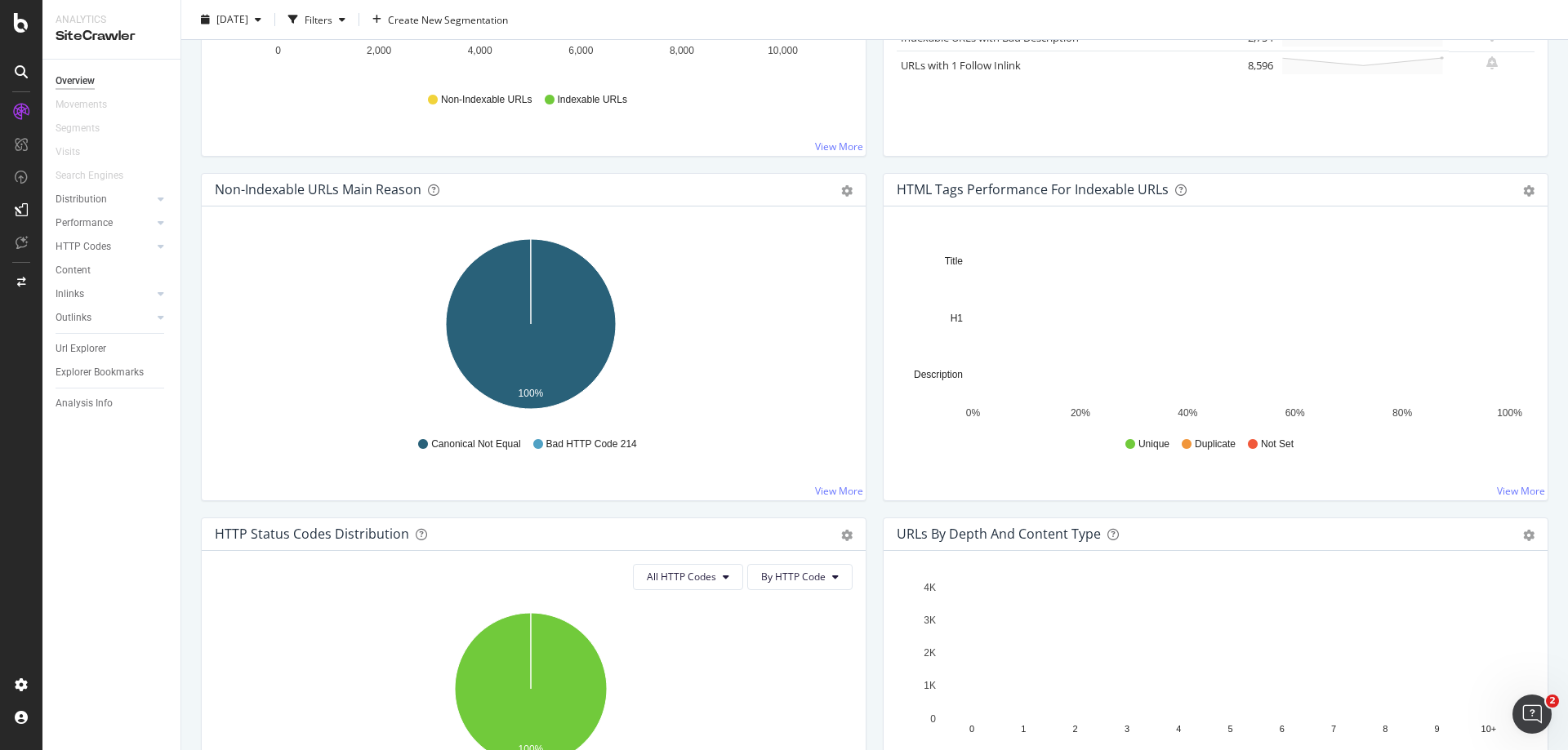
scroll to position [133, 0]
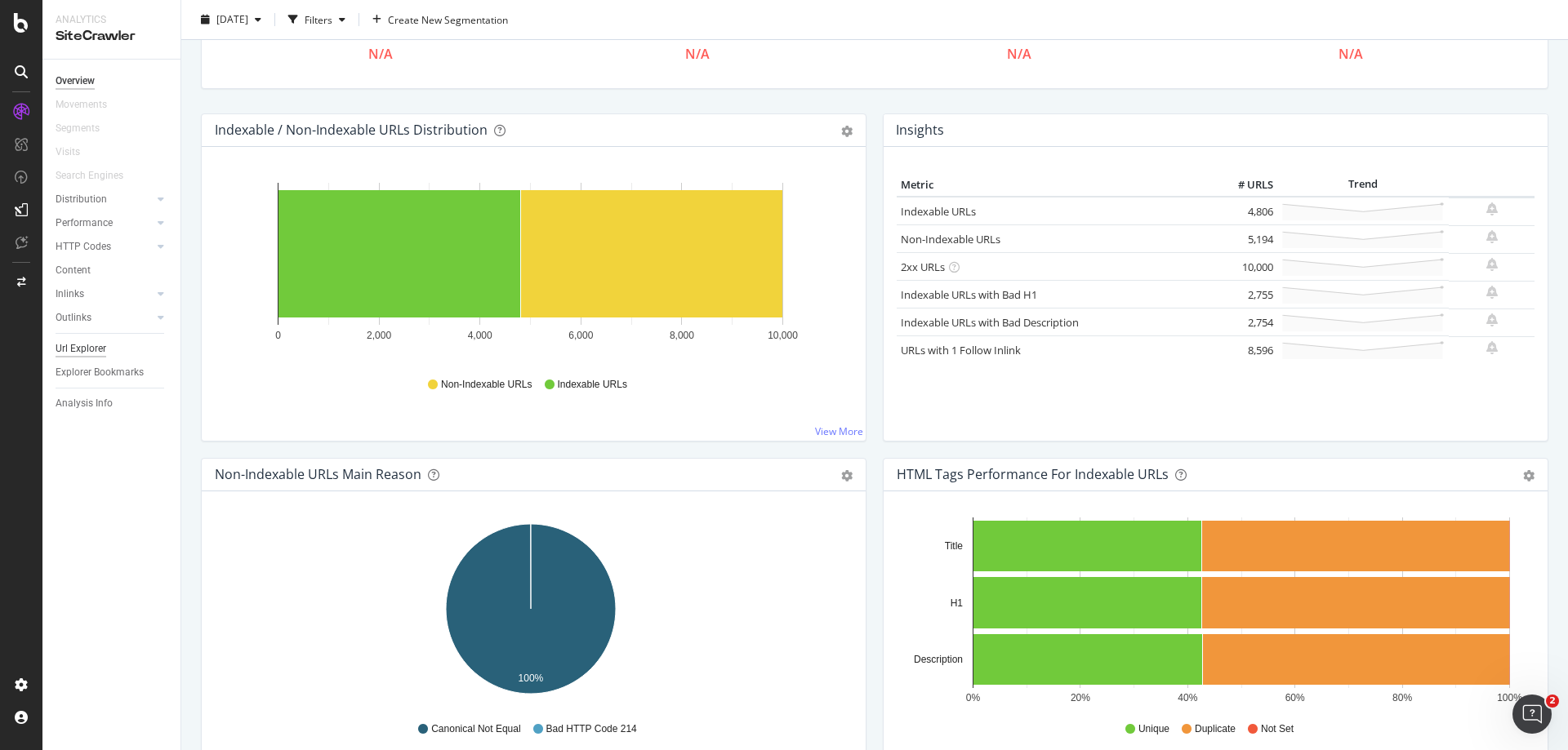
click at [71, 344] on div "Url Explorer" at bounding box center [81, 348] width 50 height 17
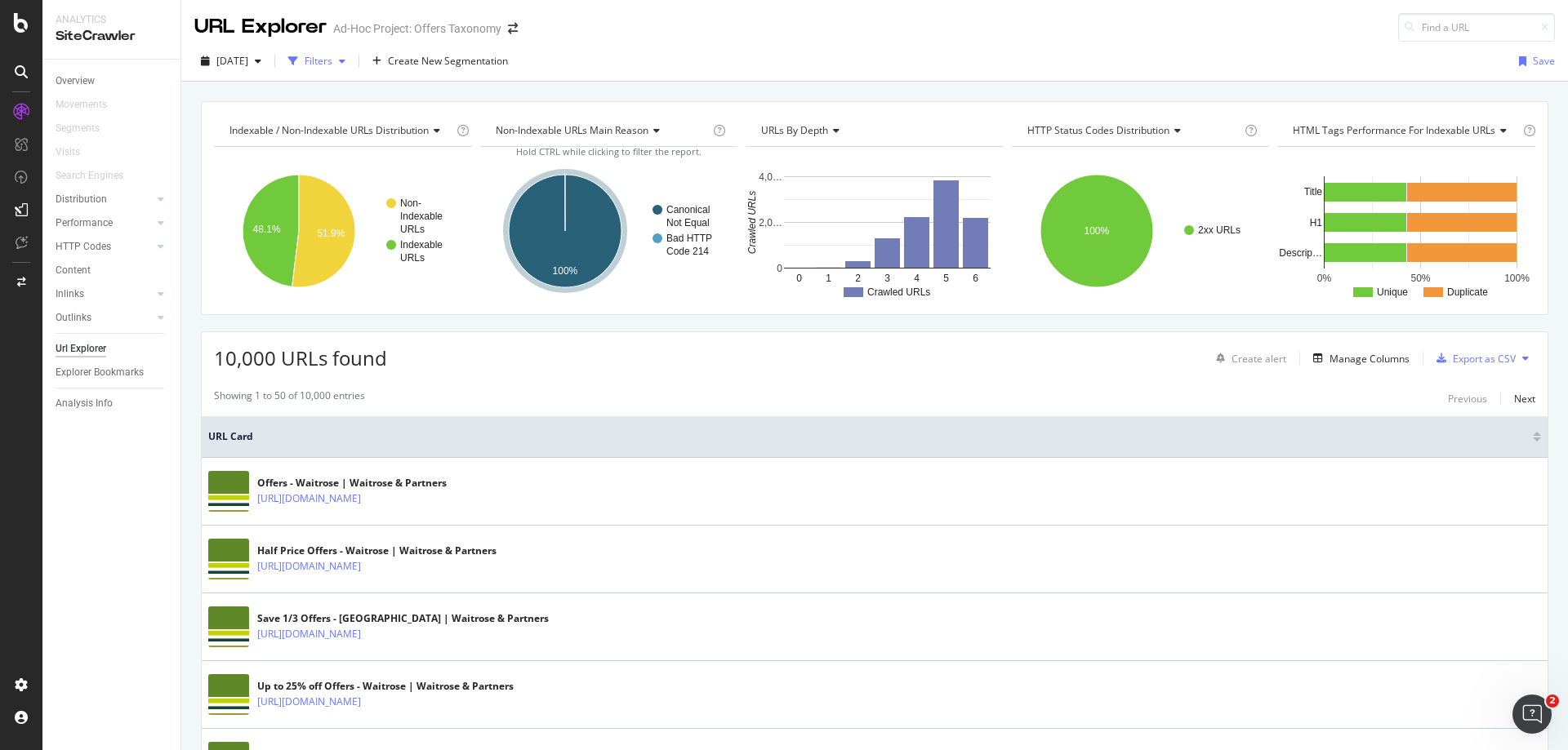
click at [332, 66] on div "Filters" at bounding box center [319, 61] width 28 height 14
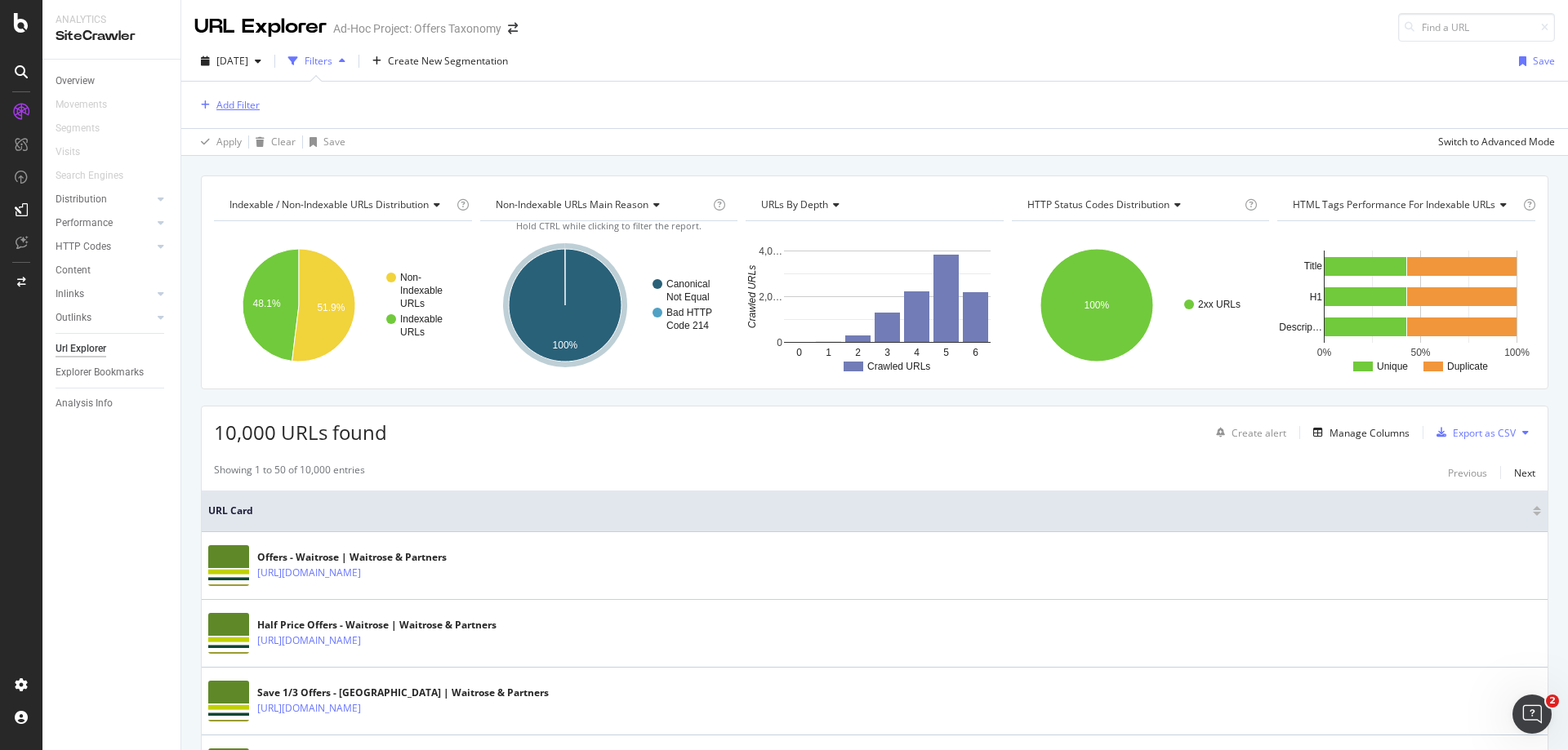
click at [236, 106] on div "Add Filter" at bounding box center [238, 104] width 43 height 14
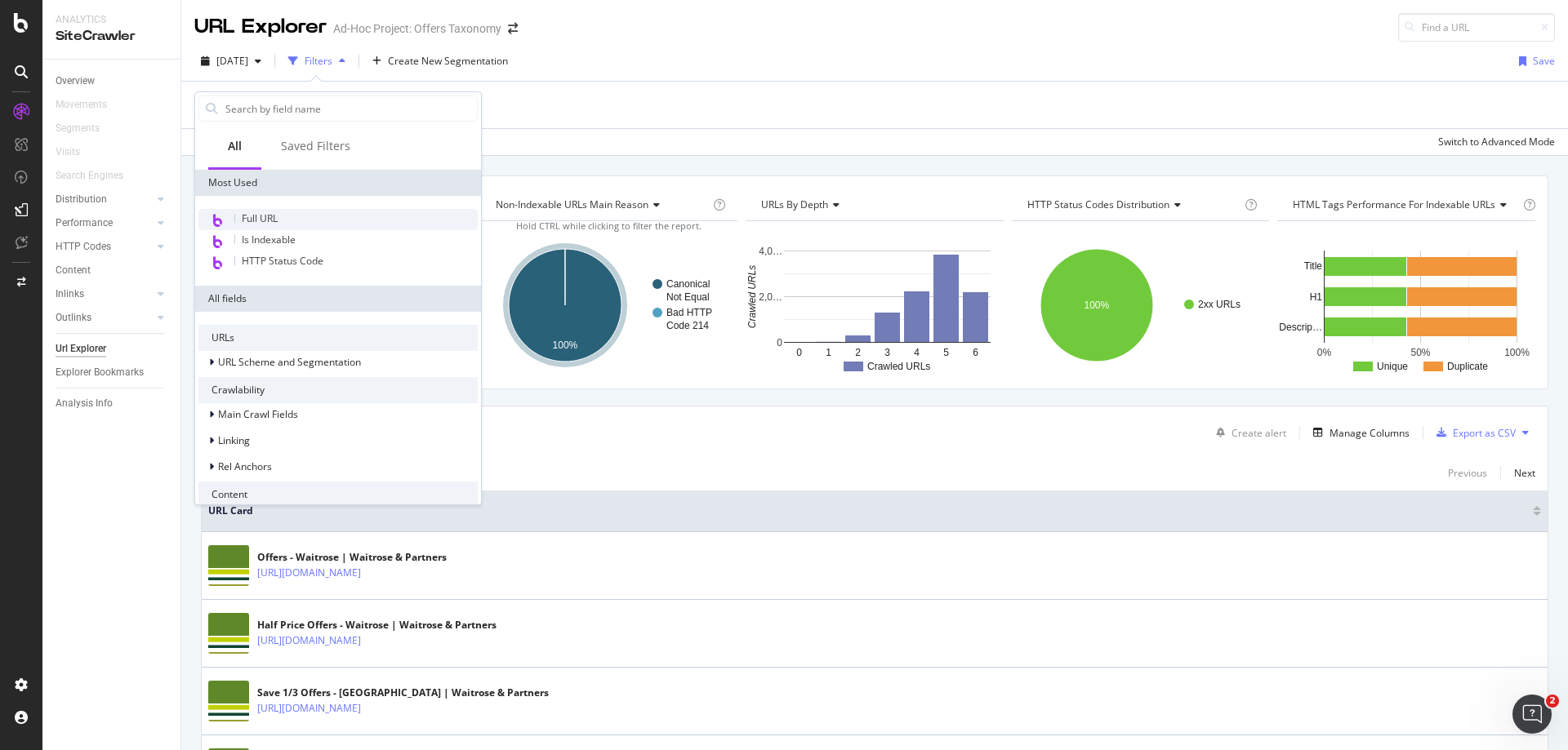
click at [264, 216] on span "Full URL" at bounding box center [259, 218] width 36 height 14
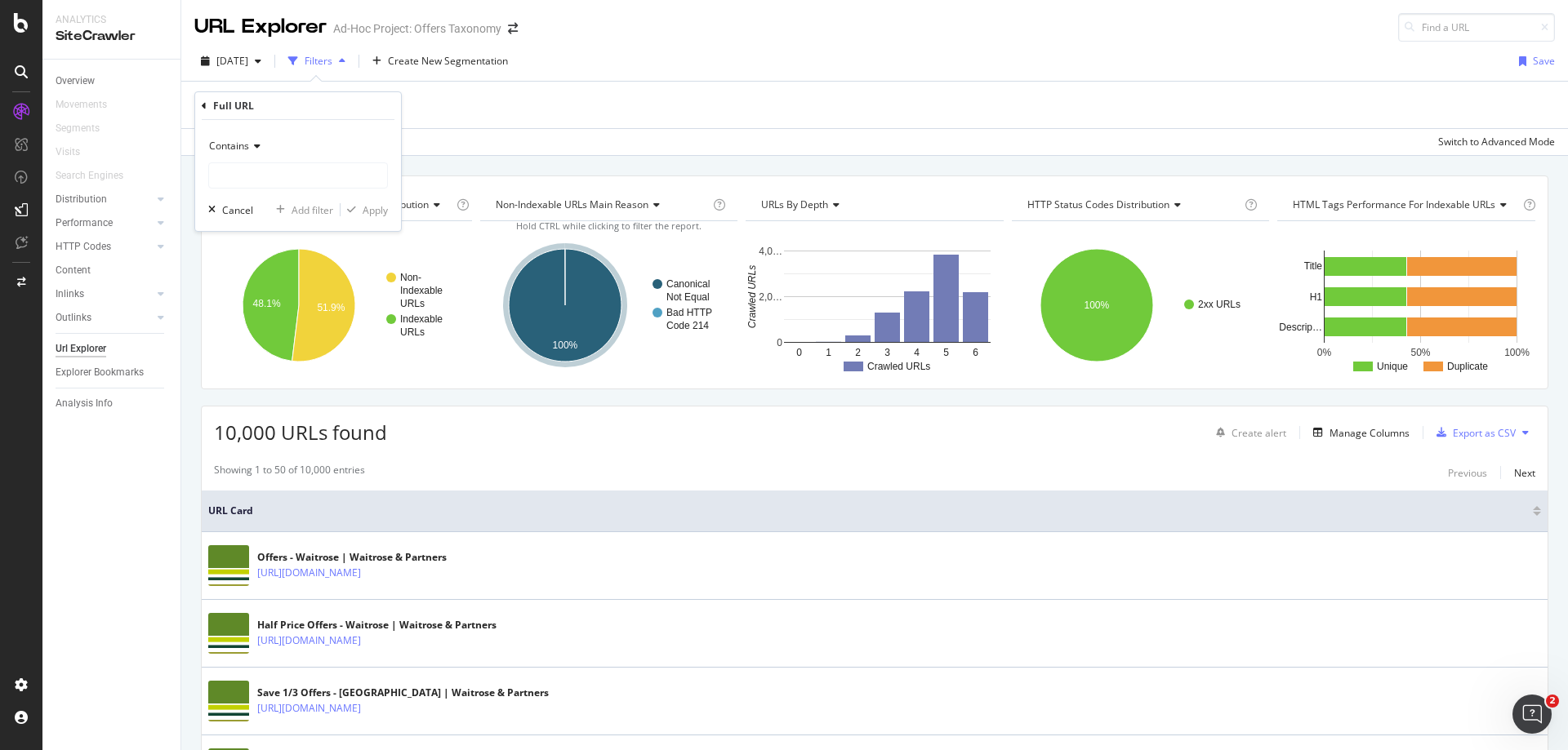
click at [236, 143] on span "Contains" at bounding box center [228, 145] width 40 height 14
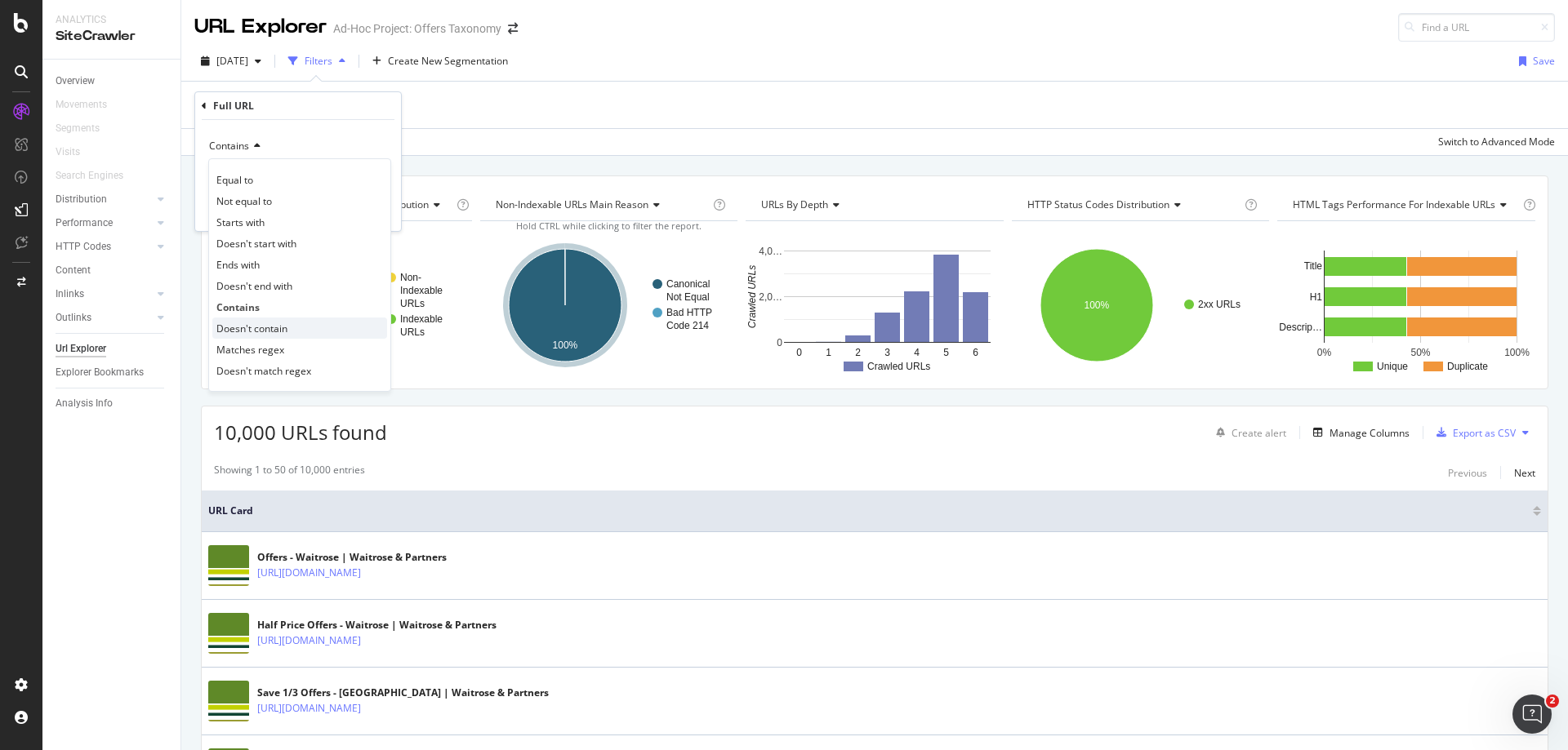
click at [266, 323] on span "Doesn't contain" at bounding box center [252, 328] width 71 height 14
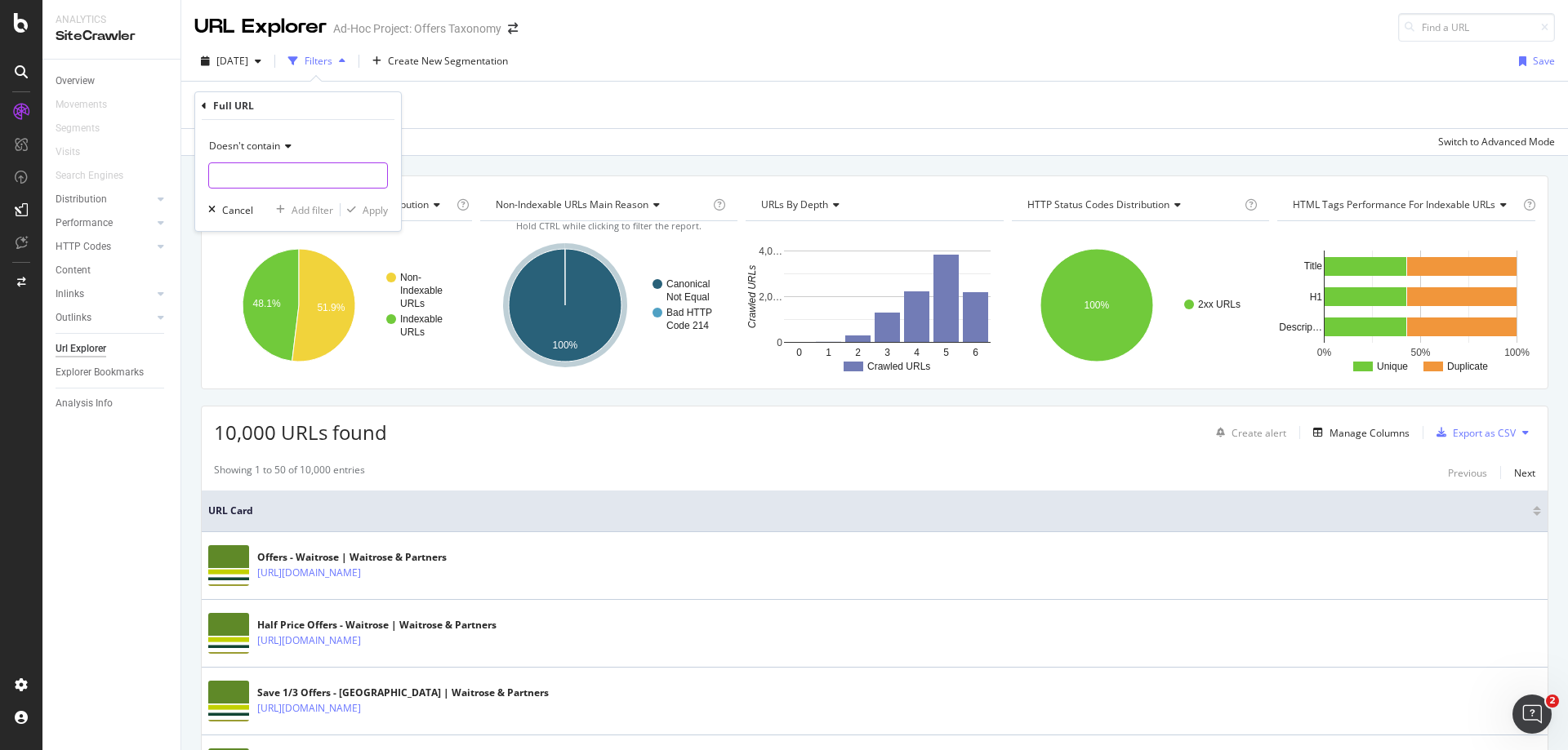
click at [254, 166] on input "text" at bounding box center [297, 175] width 178 height 26
type input "/highlights/"
click at [245, 108] on div "Add Filter" at bounding box center [238, 104] width 43 height 14
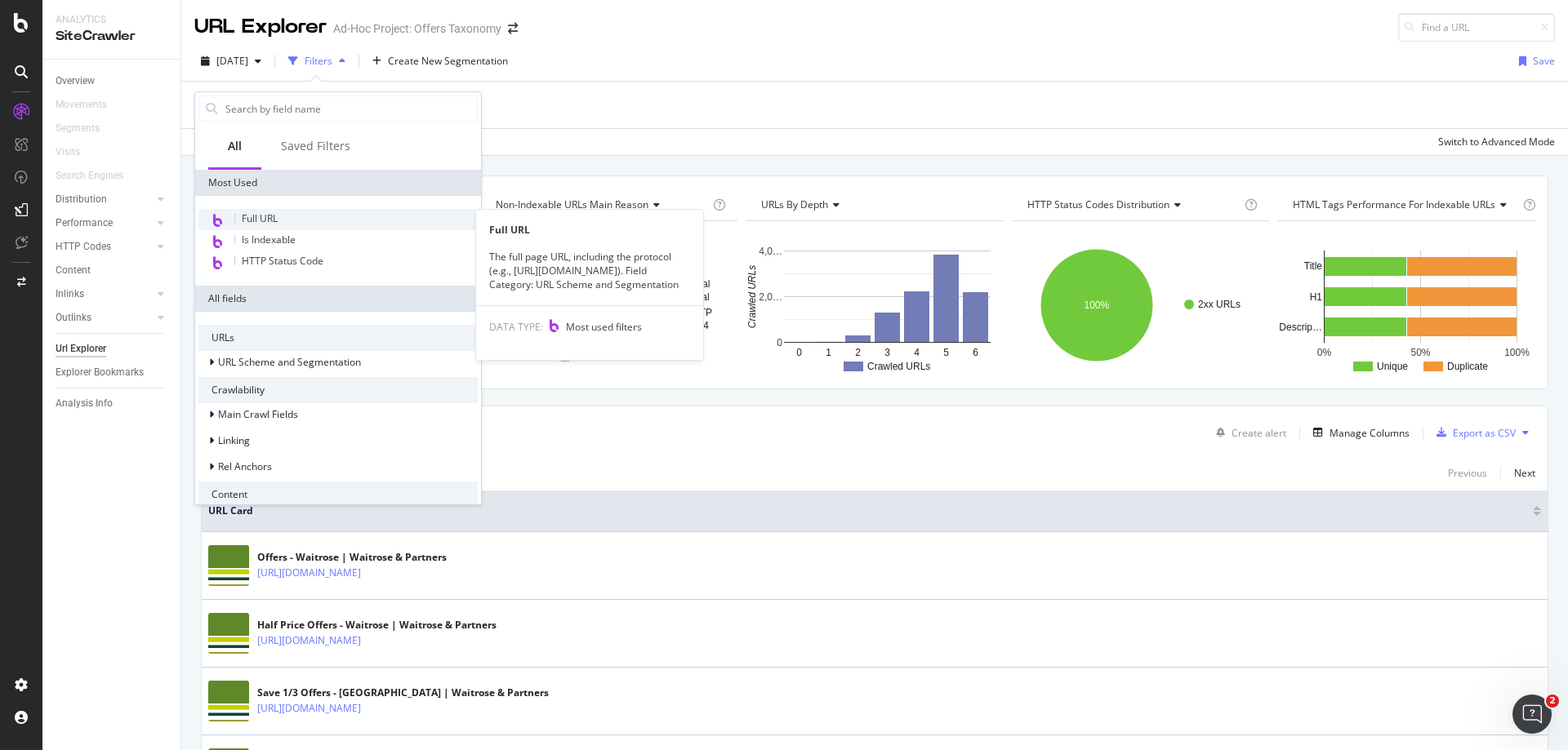
click at [260, 222] on span "Full URL" at bounding box center [259, 218] width 36 height 14
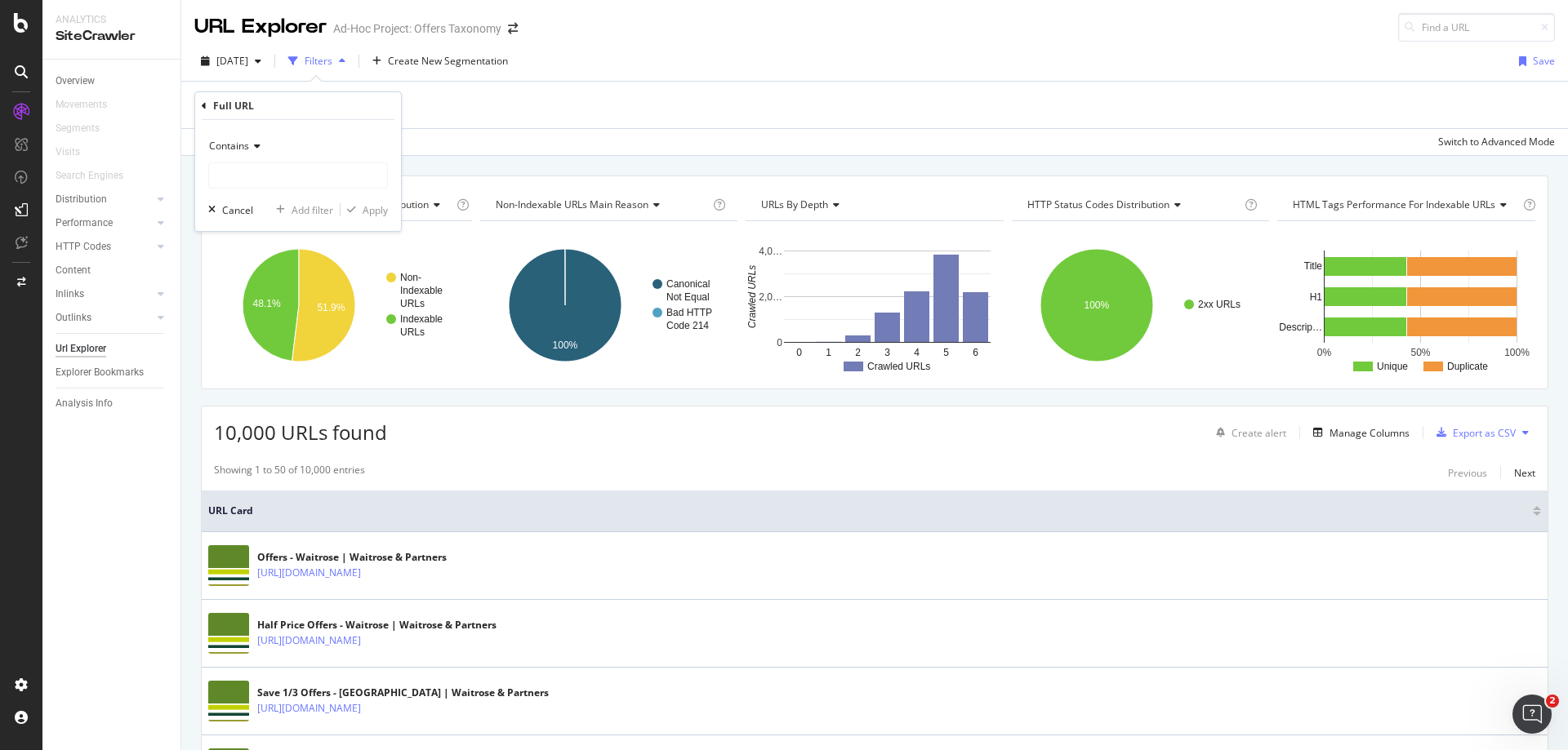
click at [250, 157] on div "Contains" at bounding box center [297, 146] width 180 height 26
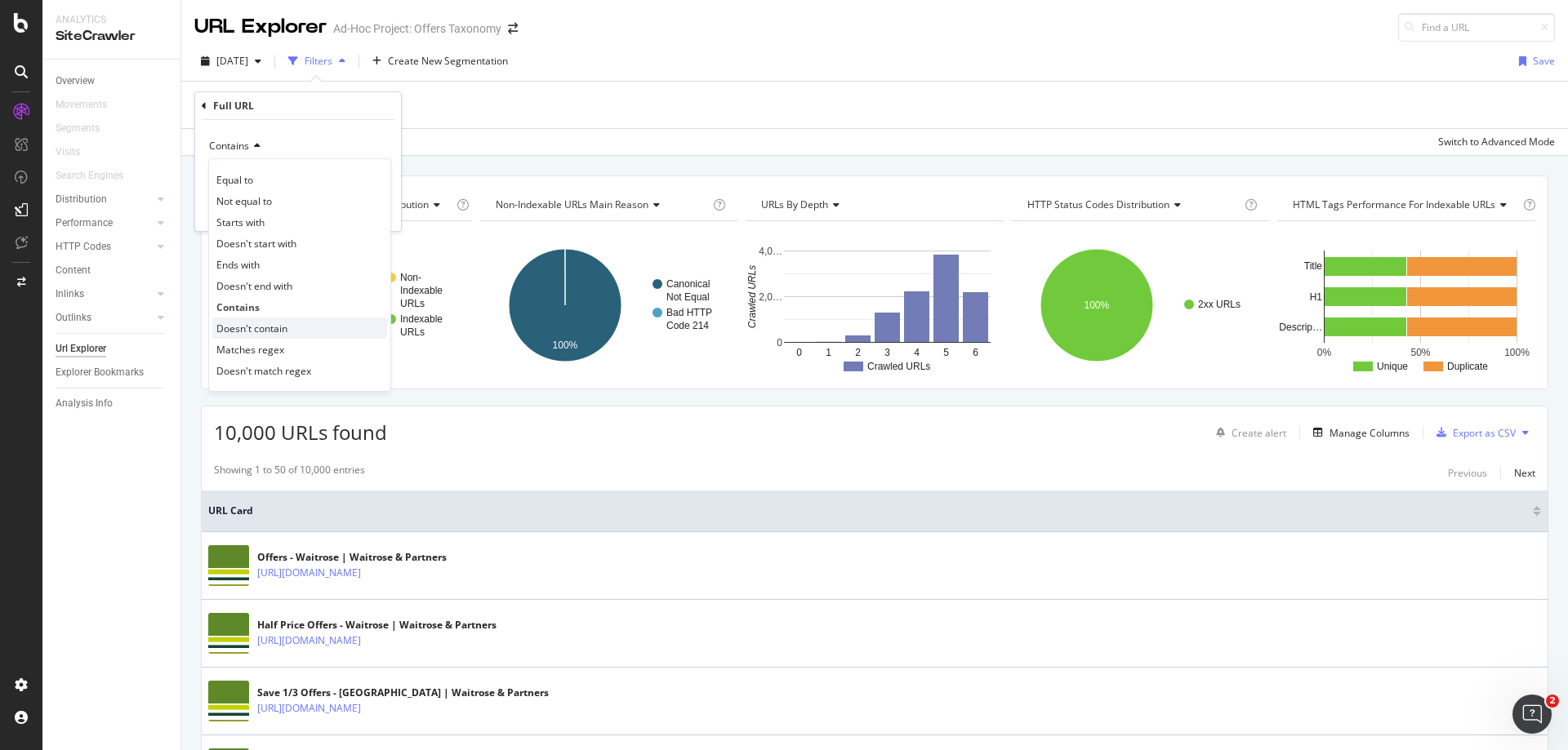
click at [271, 329] on span "Doesn't contain" at bounding box center [252, 328] width 71 height 14
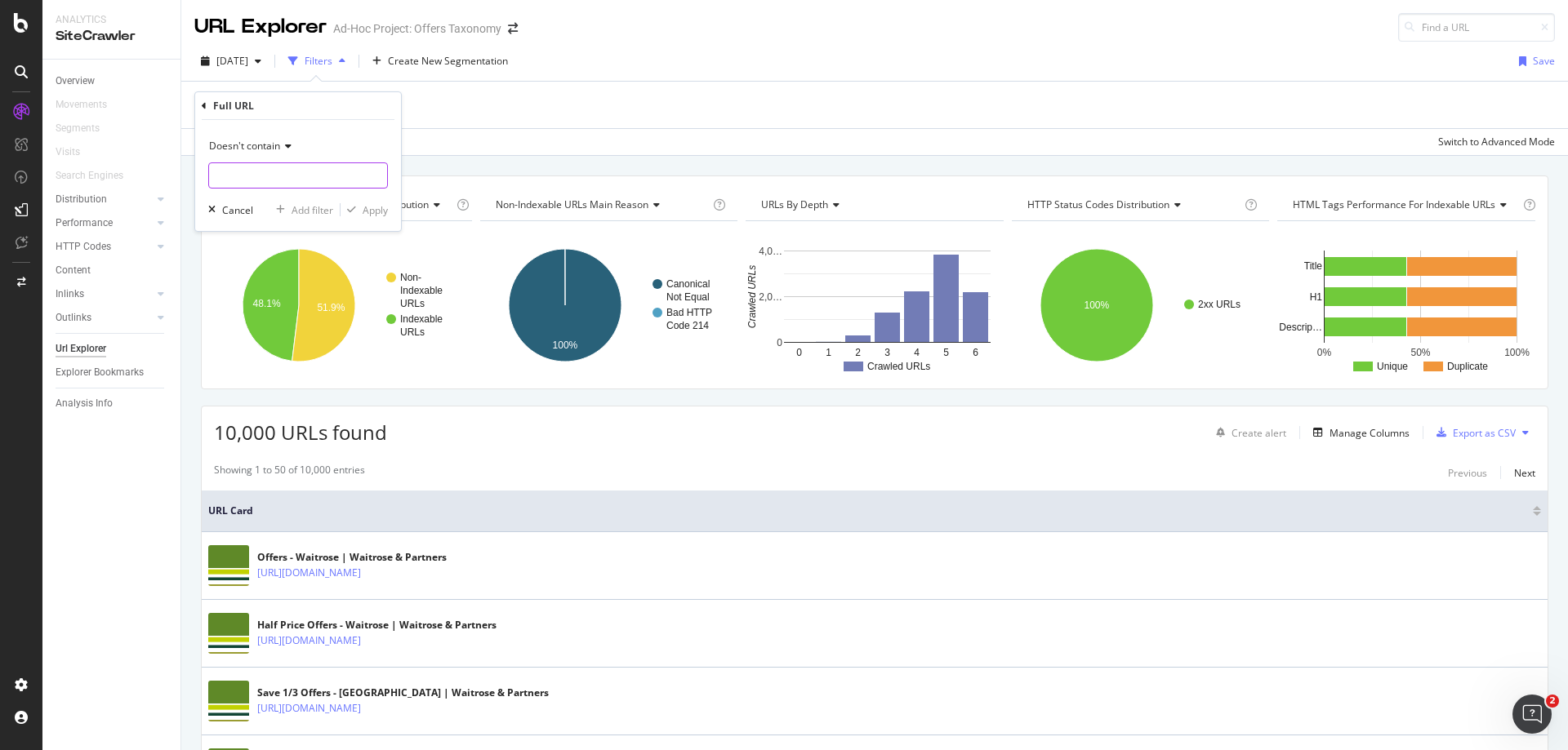
click at [250, 176] on input "text" at bounding box center [297, 175] width 178 height 26
type input "/highlights/"
click at [370, 210] on div "Apply" at bounding box center [375, 210] width 25 height 14
